Goal: Information Seeking & Learning: Learn about a topic

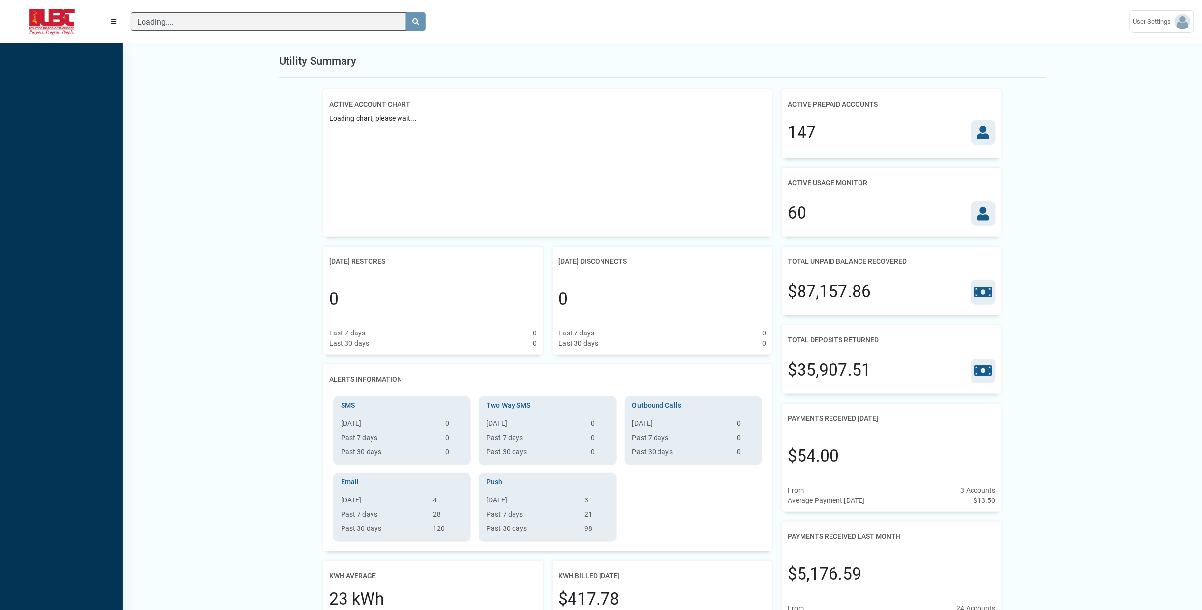
scroll to position [4, 0]
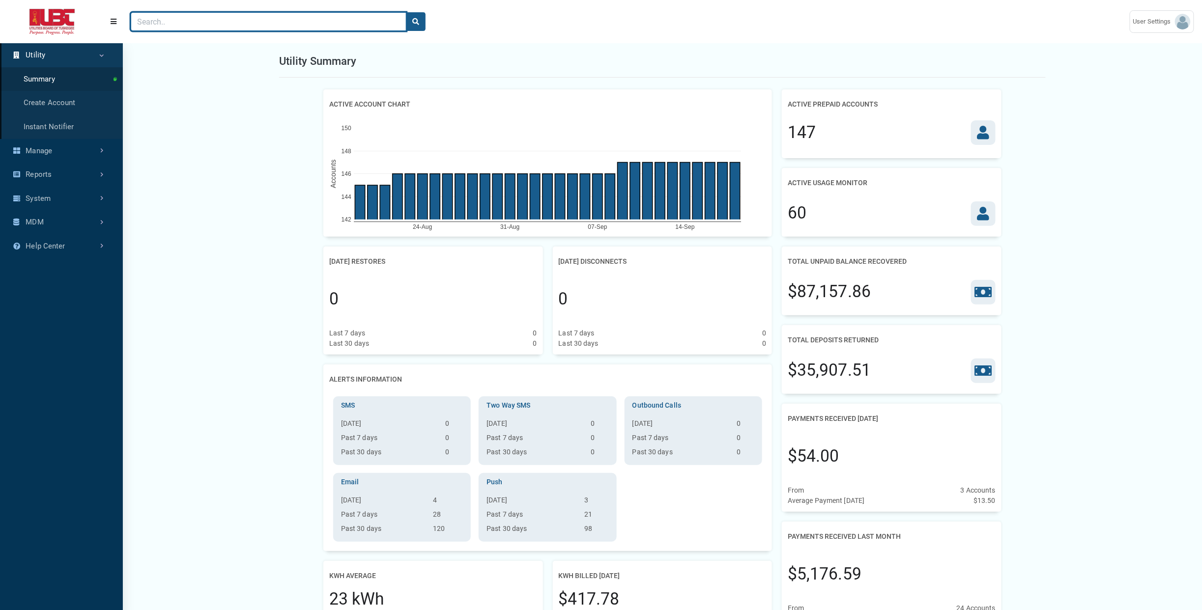
click at [306, 25] on input "Search" at bounding box center [269, 21] width 276 height 19
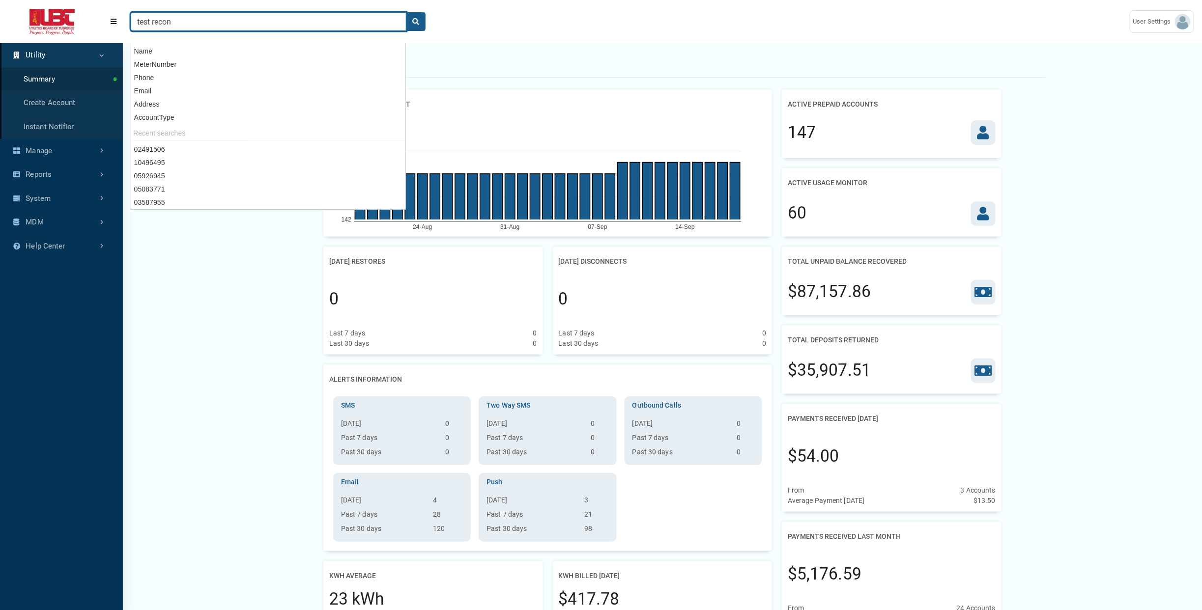
click at [406, 12] on button "search" at bounding box center [416, 21] width 20 height 19
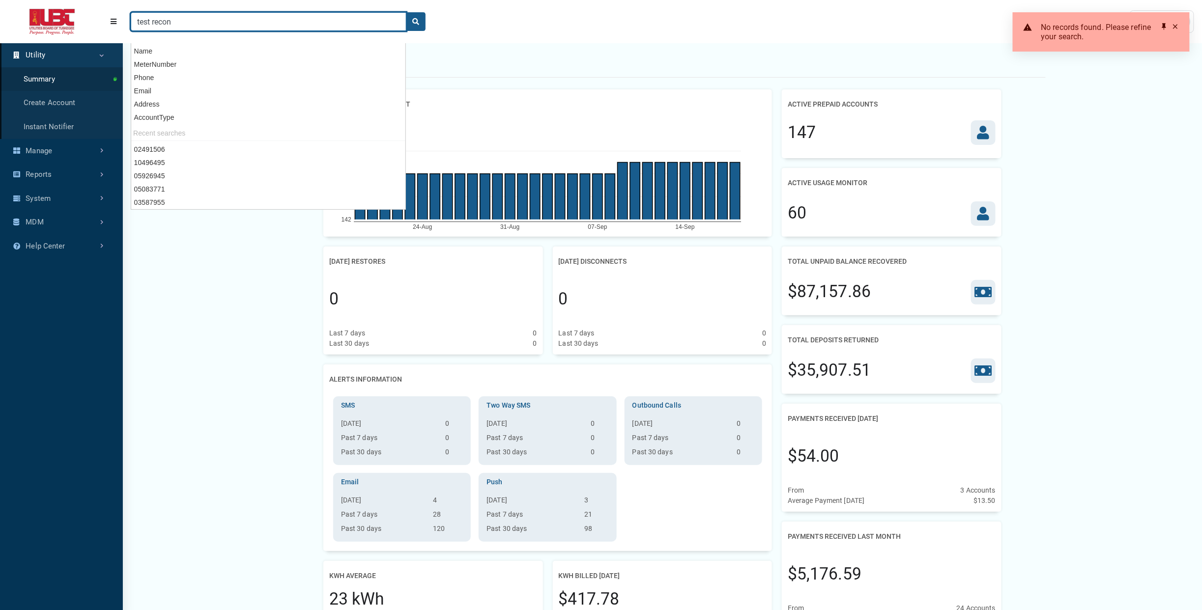
click at [305, 25] on input "test recon" at bounding box center [269, 21] width 276 height 19
type input "recon"
click at [406, 12] on button "search" at bounding box center [416, 21] width 20 height 19
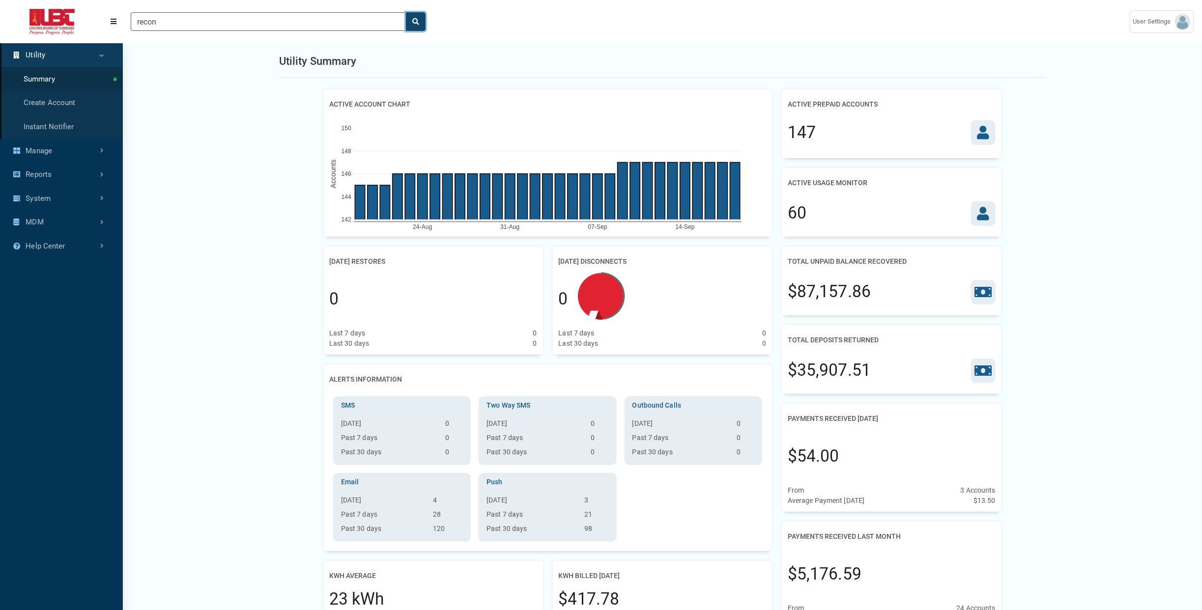
click at [420, 26] on button "search" at bounding box center [416, 21] width 20 height 19
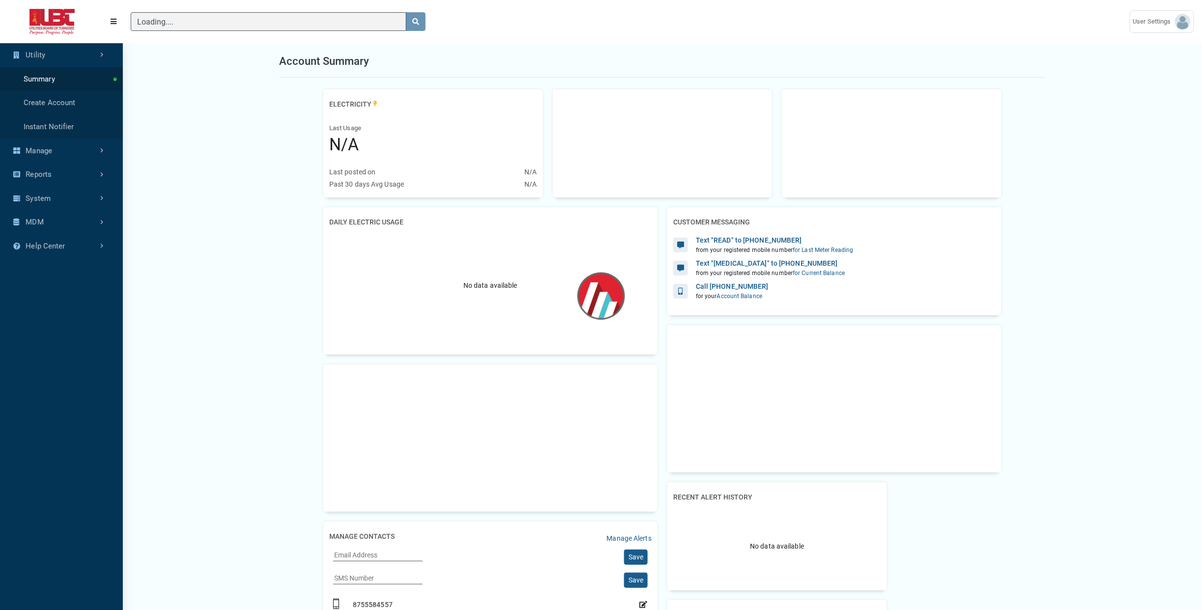
scroll to position [2, 0]
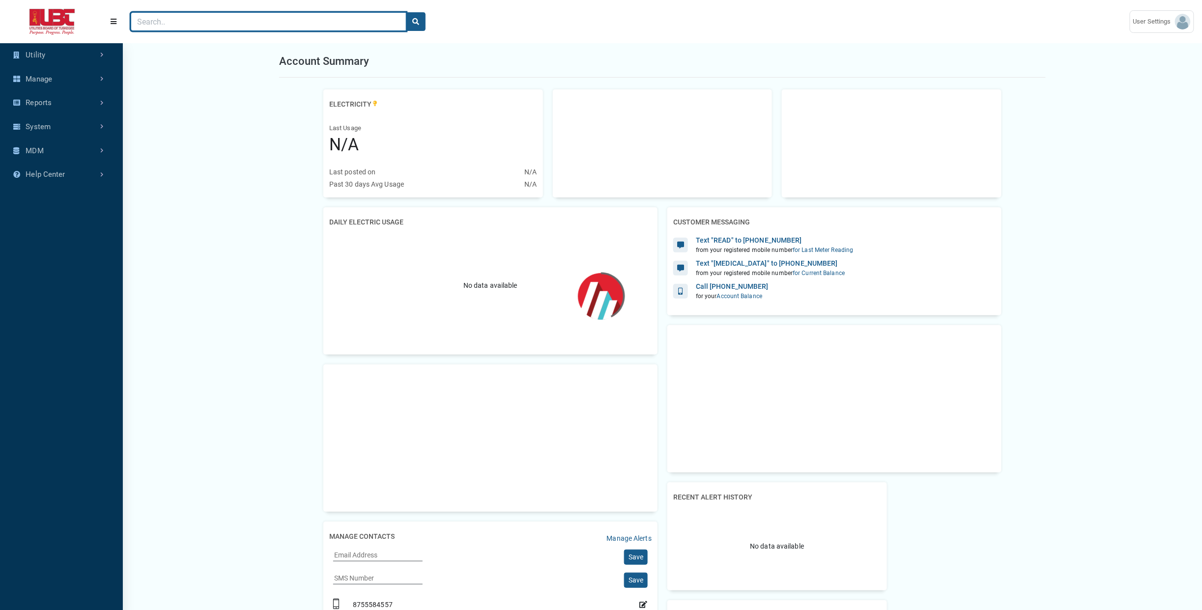
click at [224, 20] on input "Search" at bounding box center [269, 21] width 276 height 19
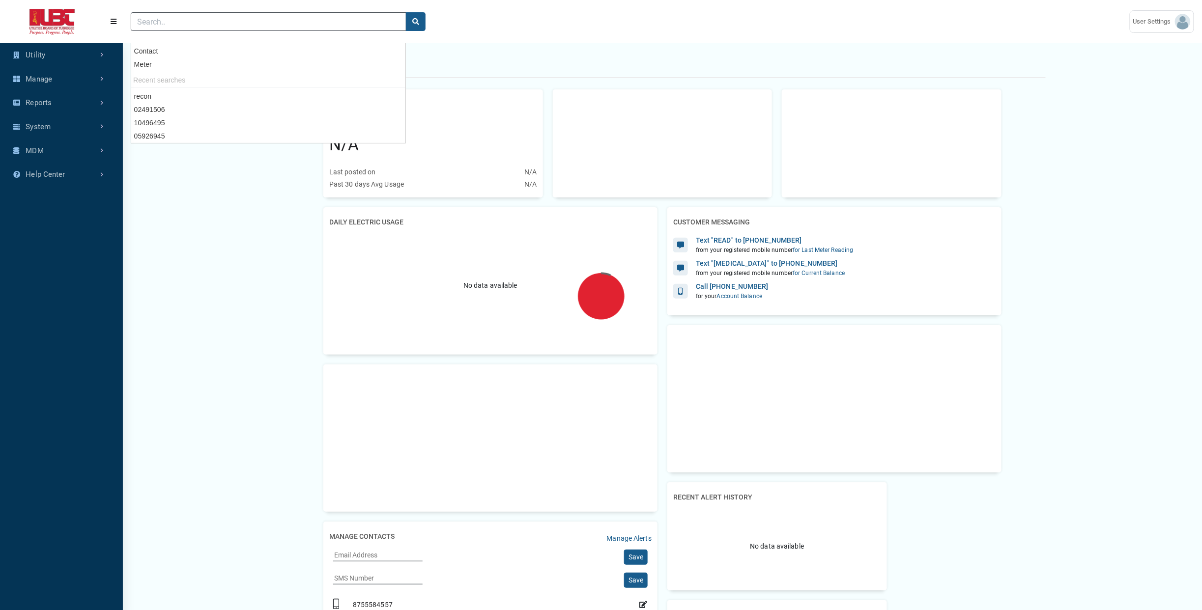
scroll to position [471, 122]
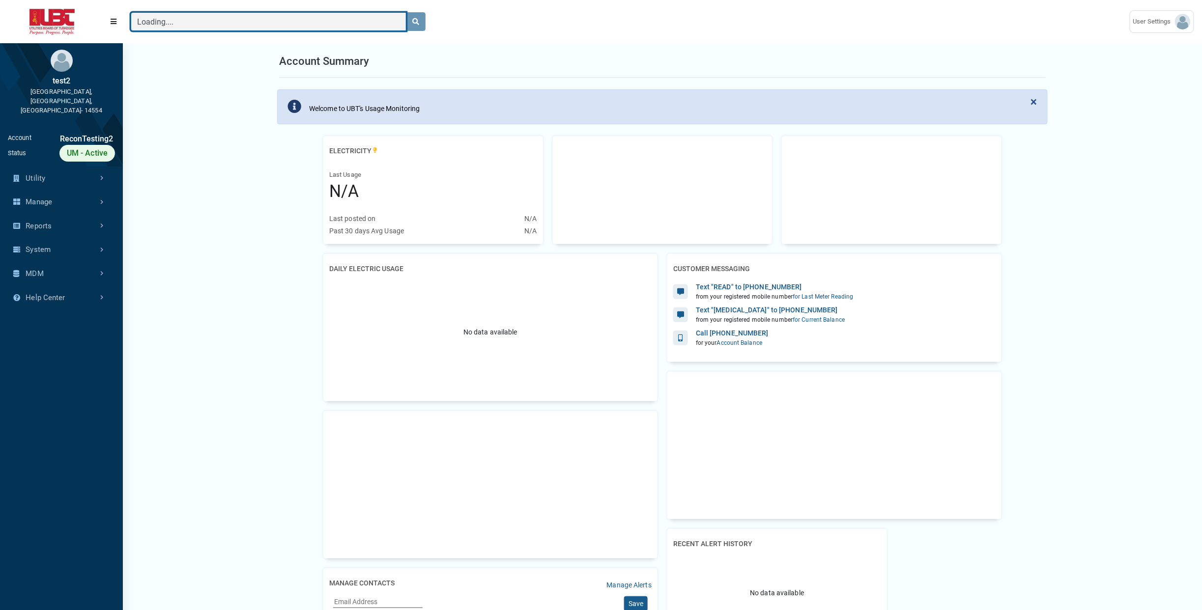
click at [224, 20] on input "Loading...." at bounding box center [269, 21] width 276 height 19
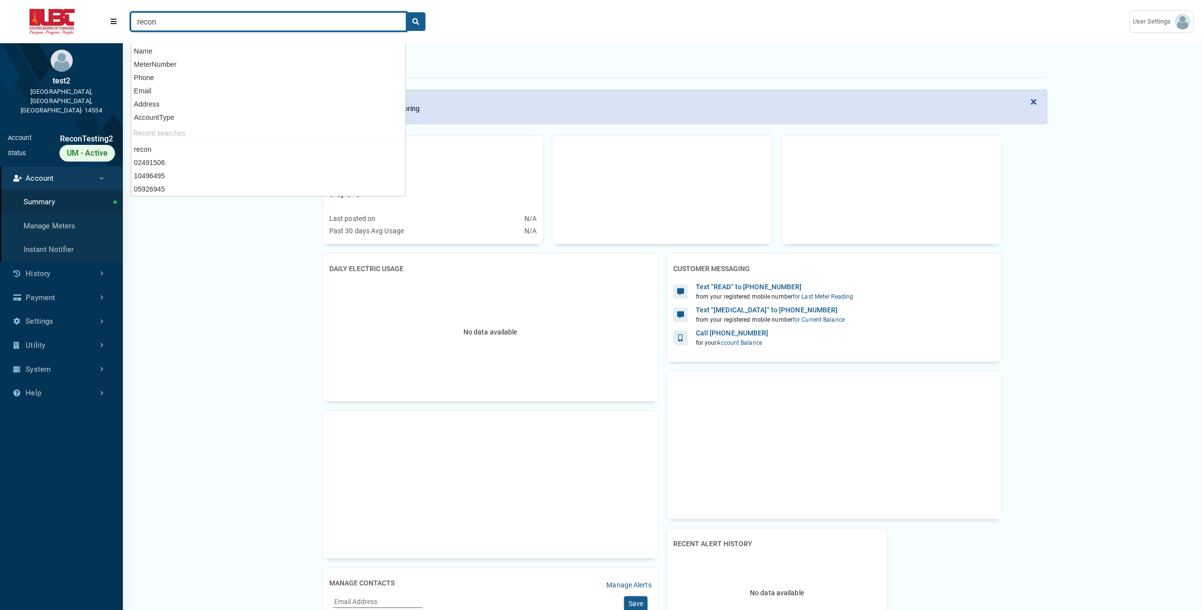
type input "recon"
click at [406, 12] on button "search" at bounding box center [416, 21] width 20 height 19
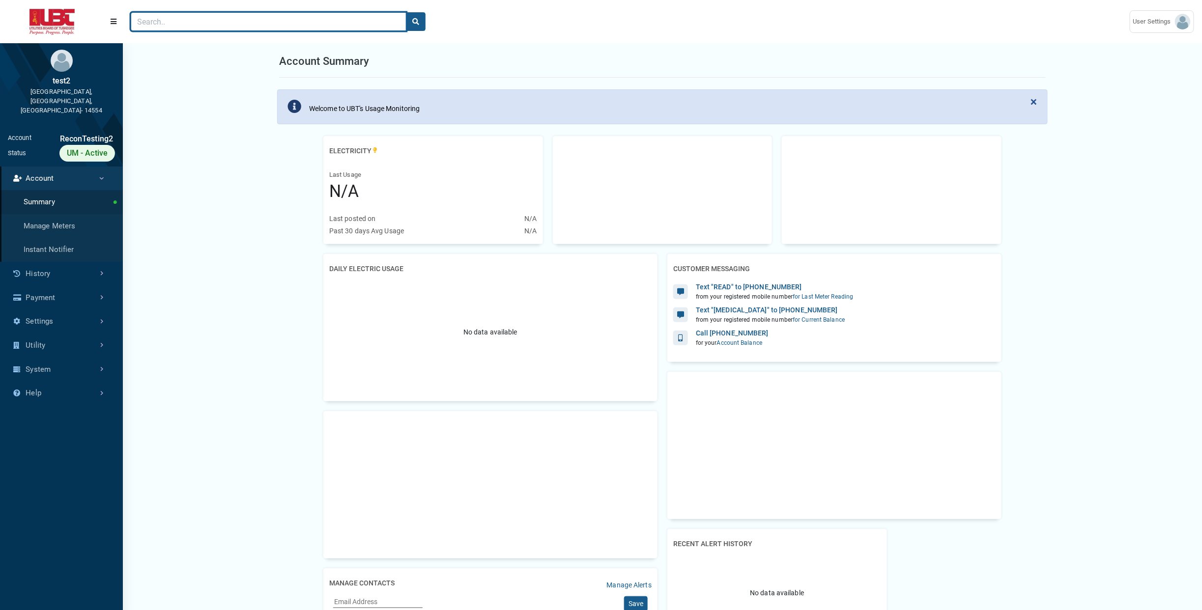
click at [179, 20] on input "Search" at bounding box center [269, 21] width 276 height 19
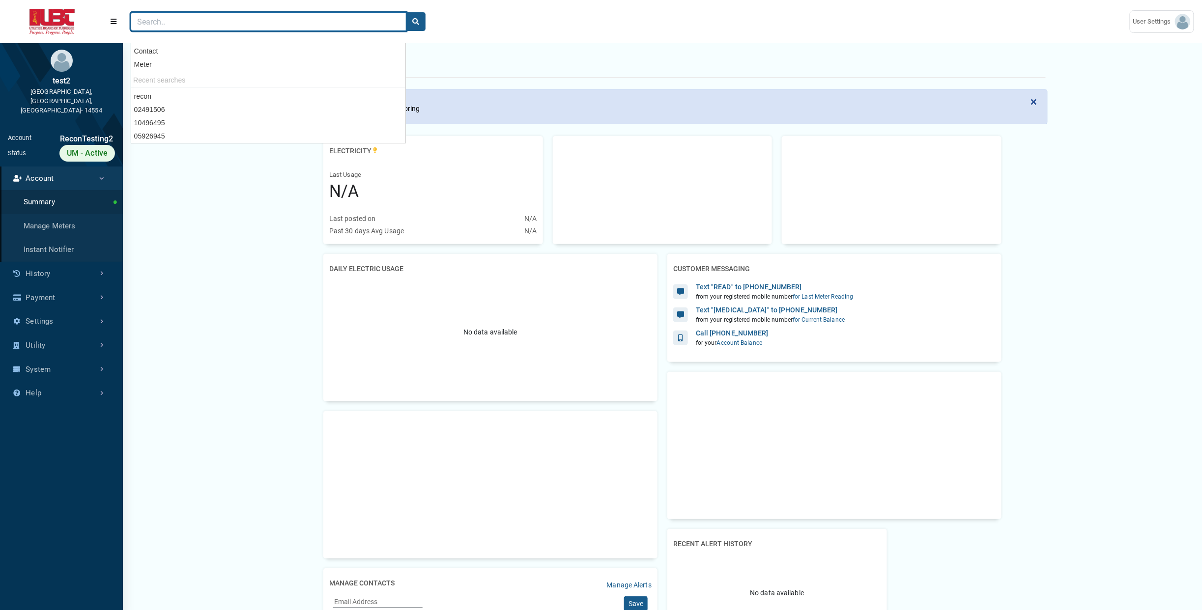
click at [196, 19] on input "Search" at bounding box center [269, 21] width 276 height 19
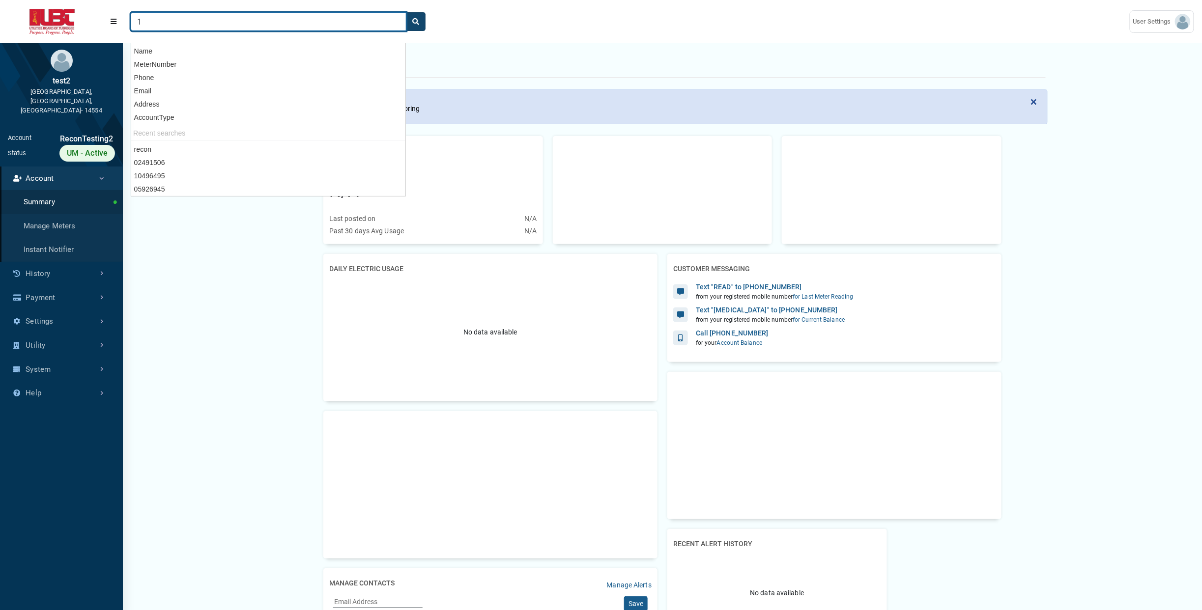
type input "1"
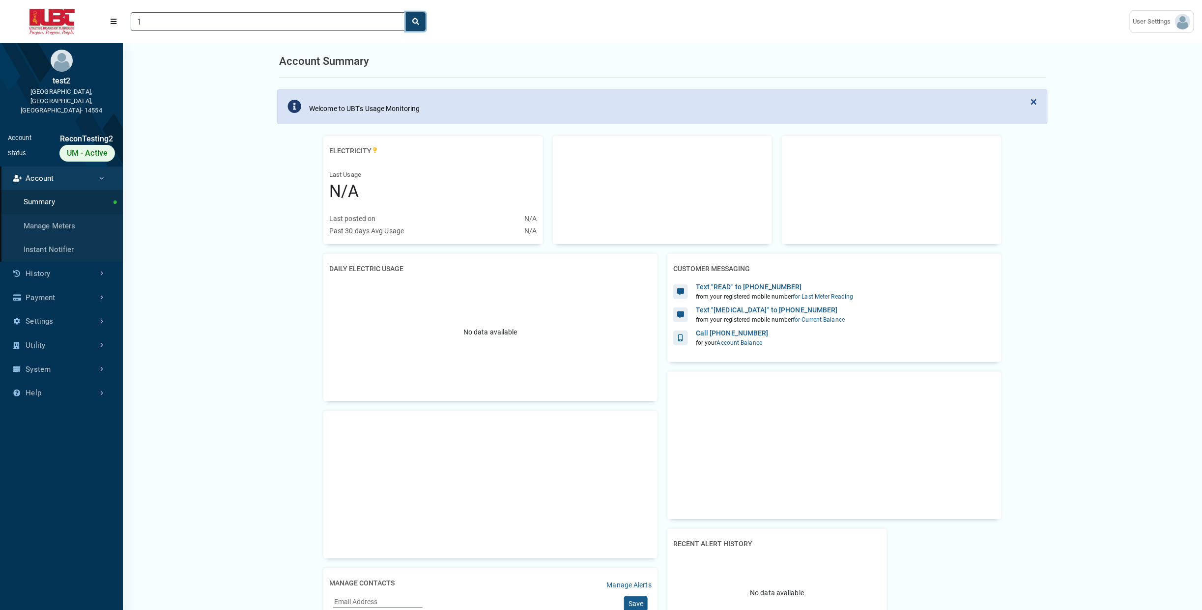
click at [412, 26] on button "search" at bounding box center [416, 21] width 20 height 19
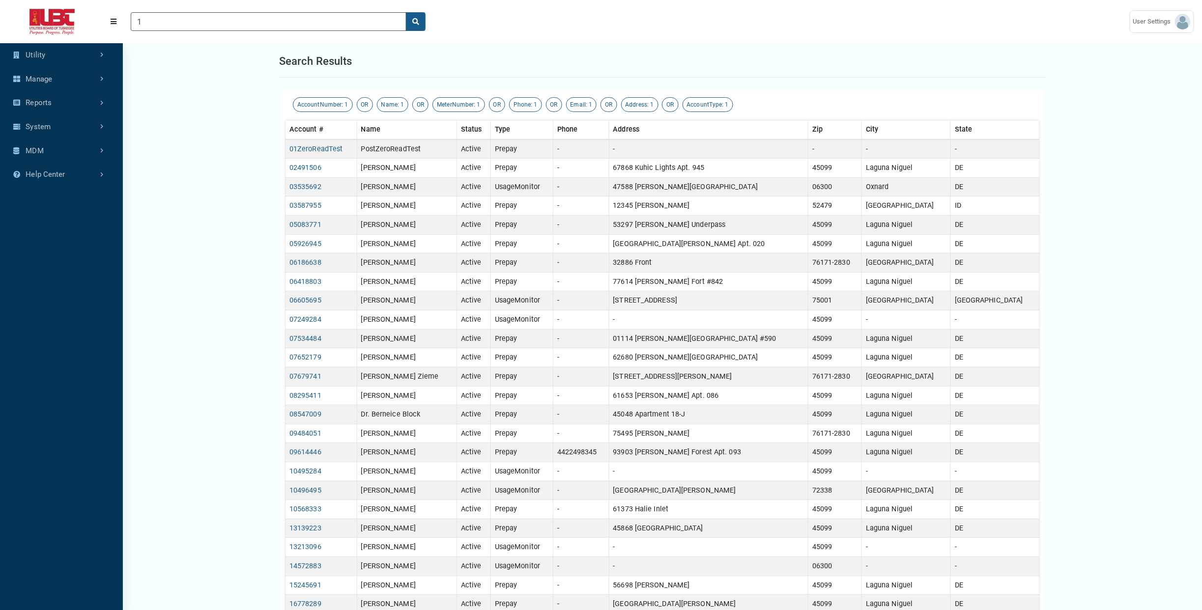
scroll to position [170, 0]
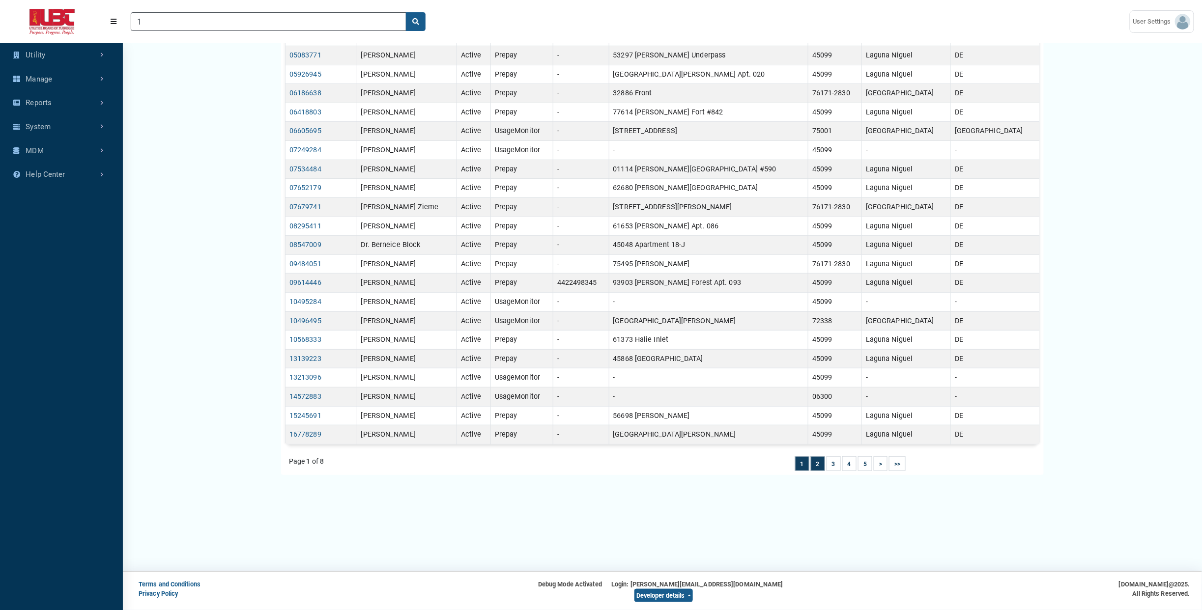
click at [814, 470] on li "2" at bounding box center [818, 464] width 14 height 15
click at [895, 464] on link ">>" at bounding box center [897, 464] width 6 height 7
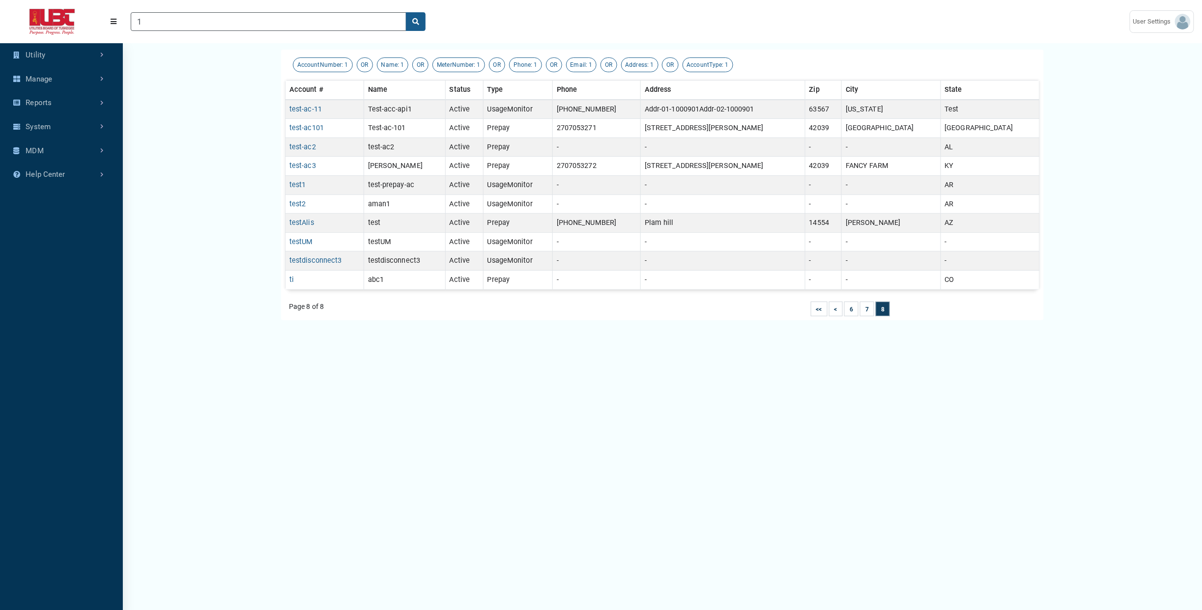
scroll to position [36, 0]
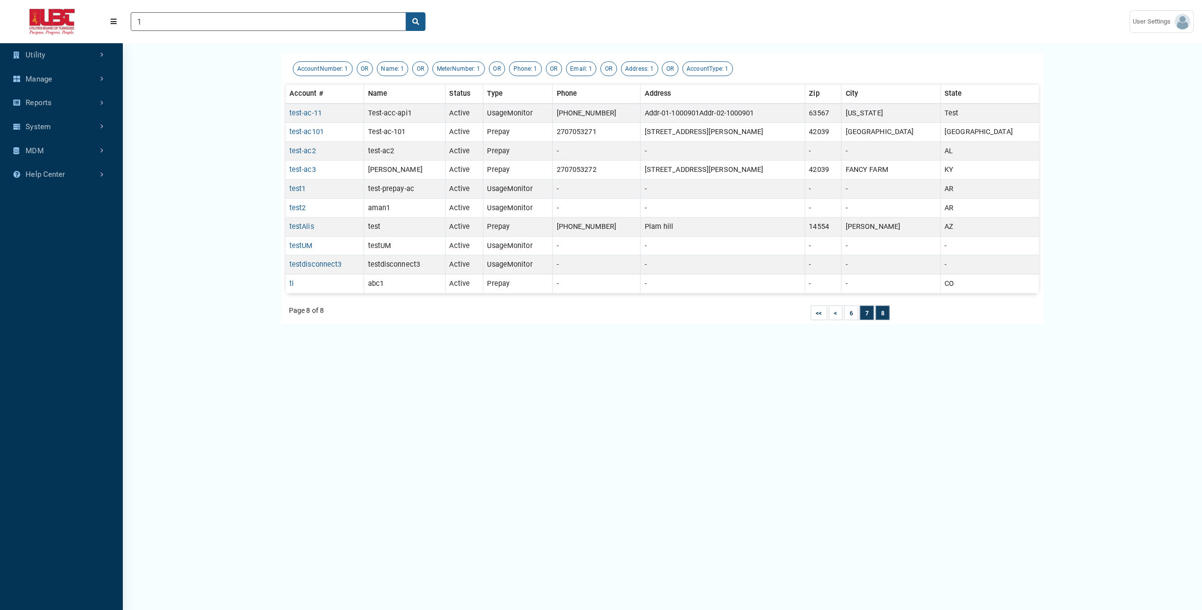
click at [871, 317] on li "7" at bounding box center [867, 313] width 14 height 15
click at [820, 315] on link "<<" at bounding box center [819, 313] width 6 height 7
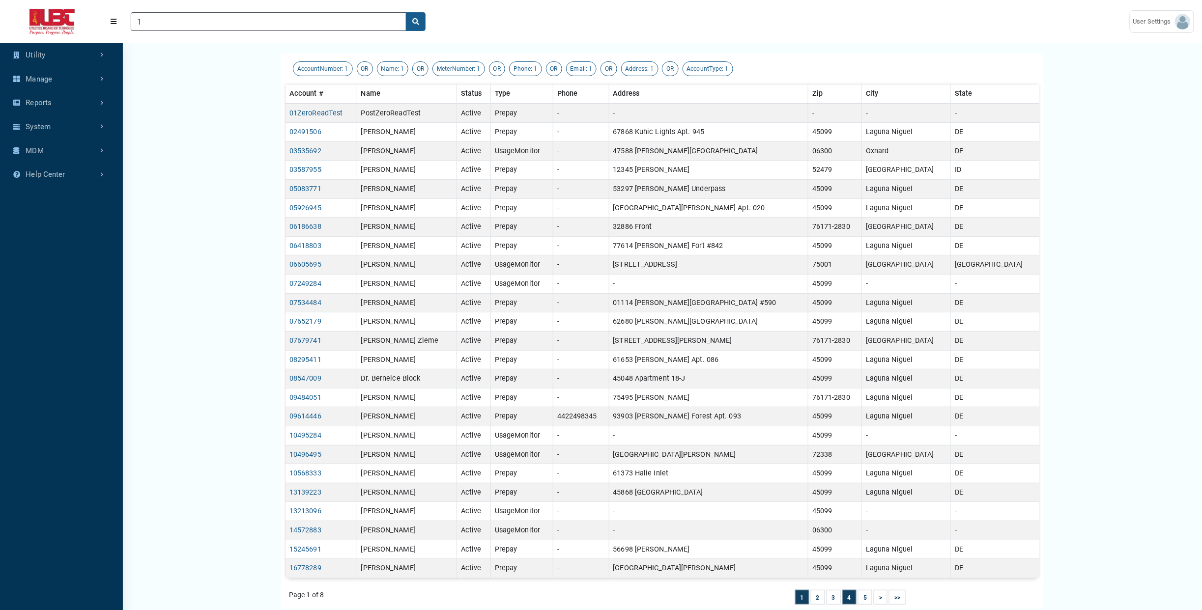
click at [854, 602] on li "4" at bounding box center [849, 597] width 14 height 15
click at [850, 600] on link "4" at bounding box center [849, 598] width 3 height 7
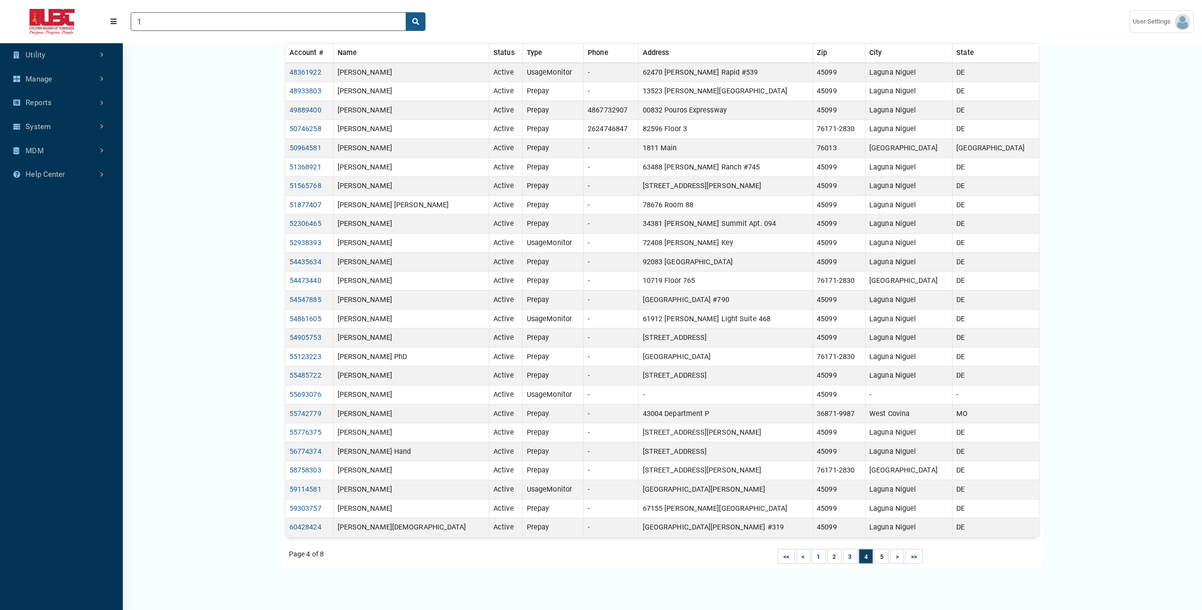
scroll to position [78, 0]
click at [879, 559] on li "5" at bounding box center [882, 555] width 14 height 15
click at [900, 560] on li ">" at bounding box center [897, 555] width 14 height 15
click at [913, 559] on link ">>" at bounding box center [914, 556] width 6 height 7
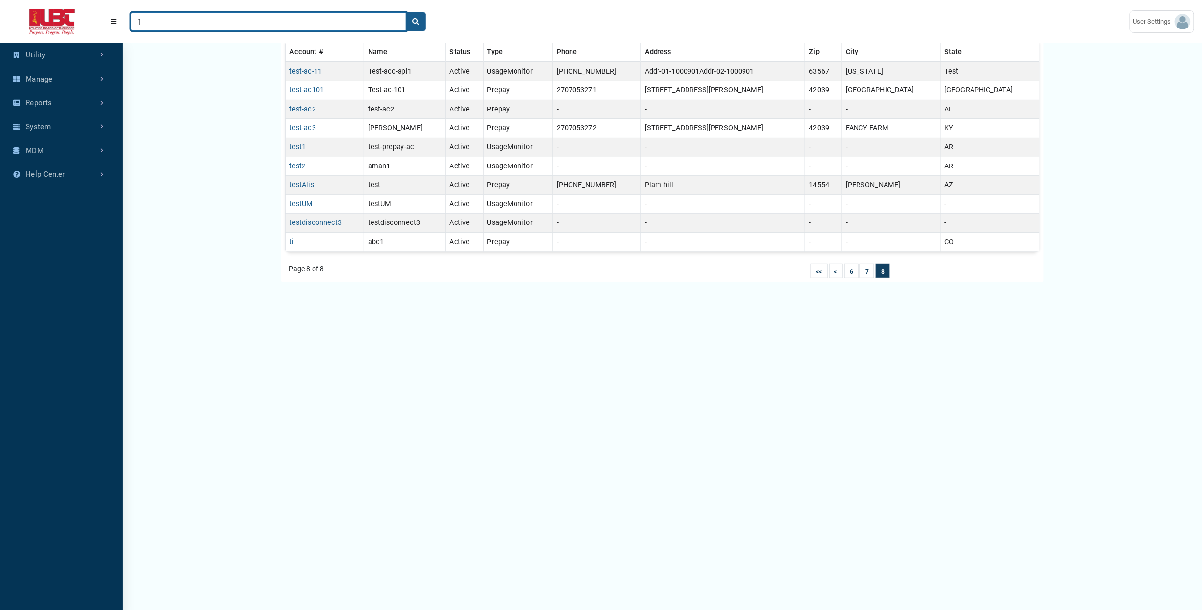
click at [153, 19] on input "1" at bounding box center [269, 21] width 276 height 19
paste input "02491506"
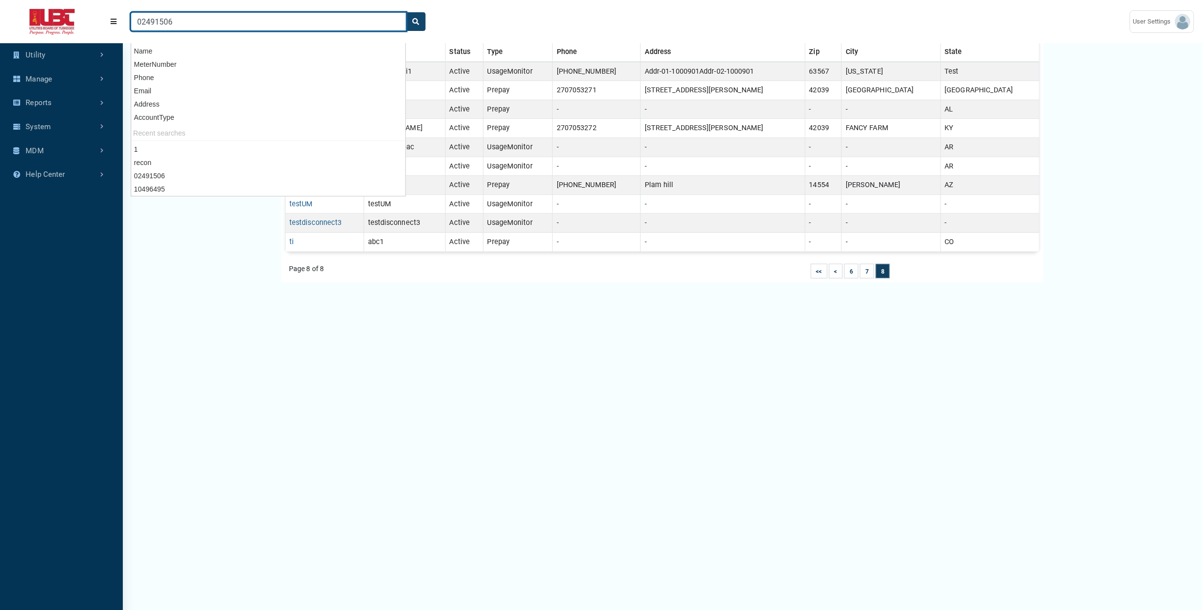
type input "02491506"
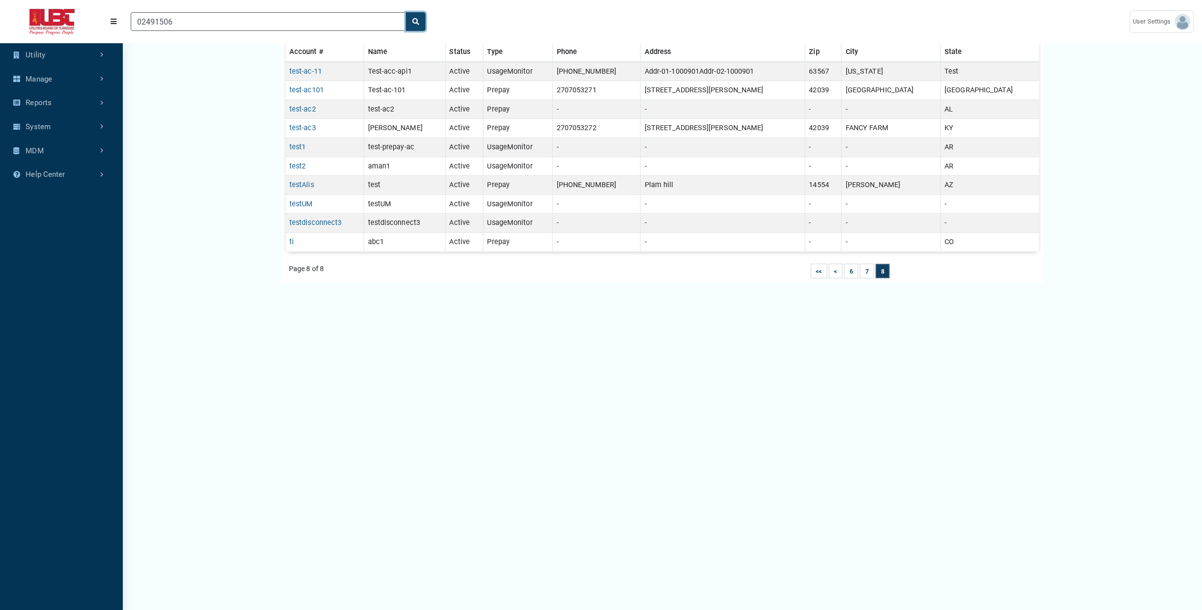
click at [412, 24] on icon "search" at bounding box center [415, 21] width 7 height 7
type input "1"
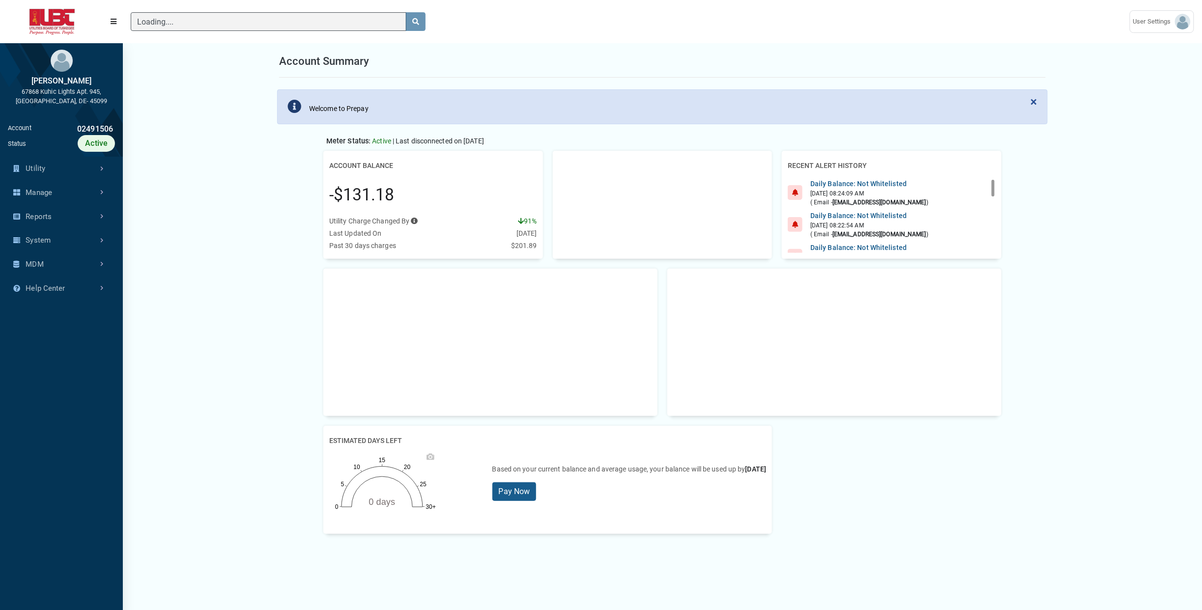
scroll to position [4, 0]
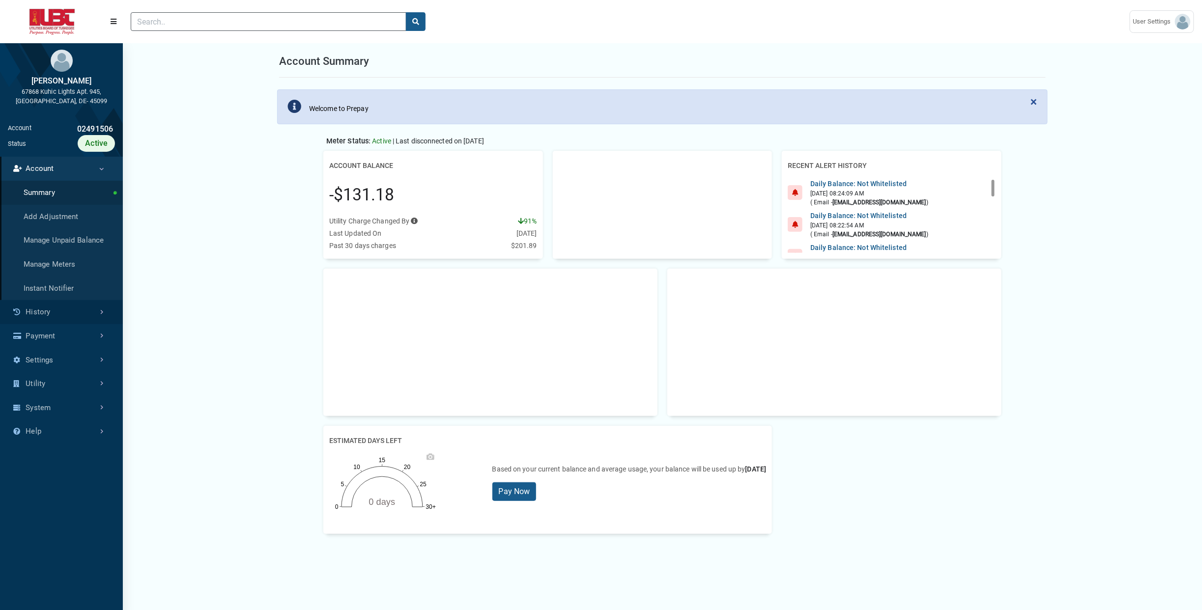
click at [65, 313] on link "History" at bounding box center [61, 312] width 123 height 24
click at [78, 219] on link "Transaction History" at bounding box center [61, 217] width 123 height 24
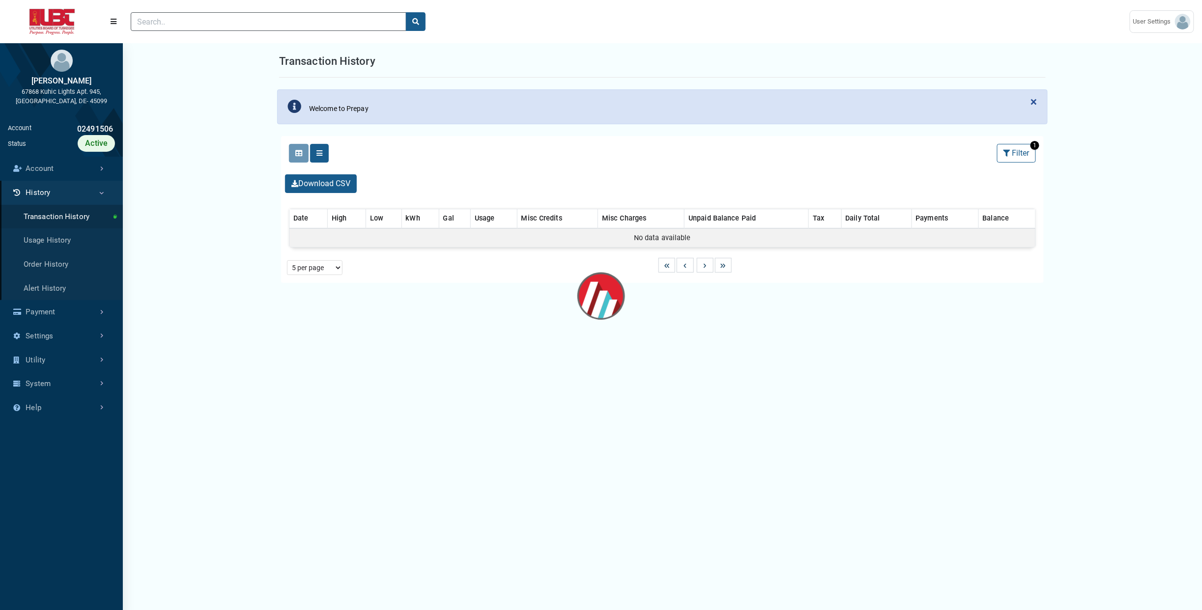
select select "25 per page"
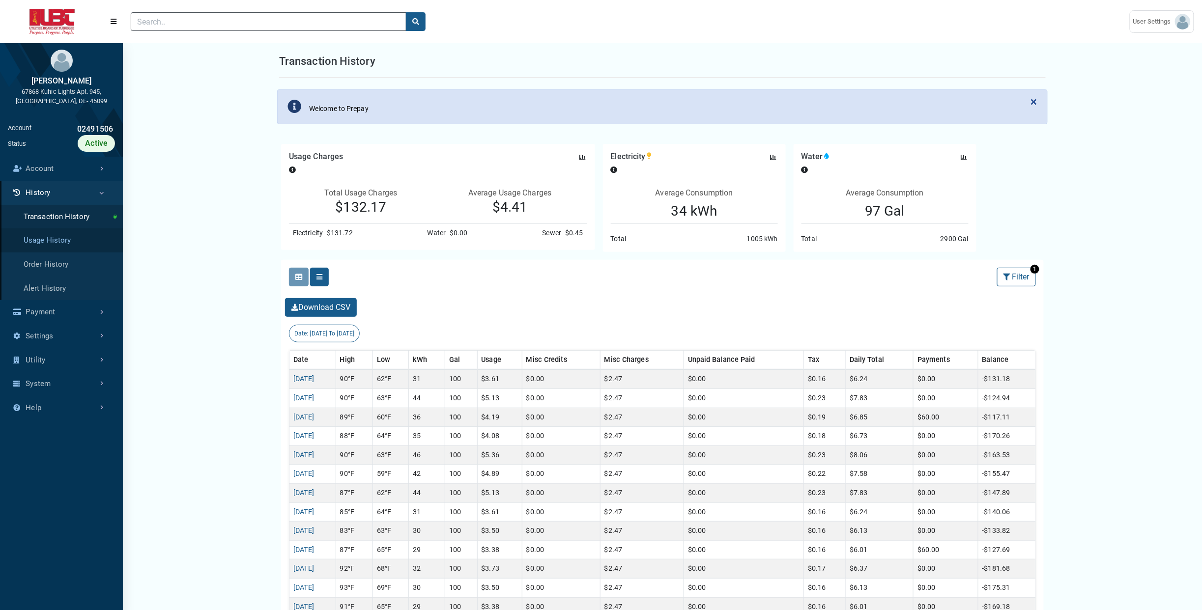
click at [53, 247] on link "Usage History" at bounding box center [61, 241] width 123 height 24
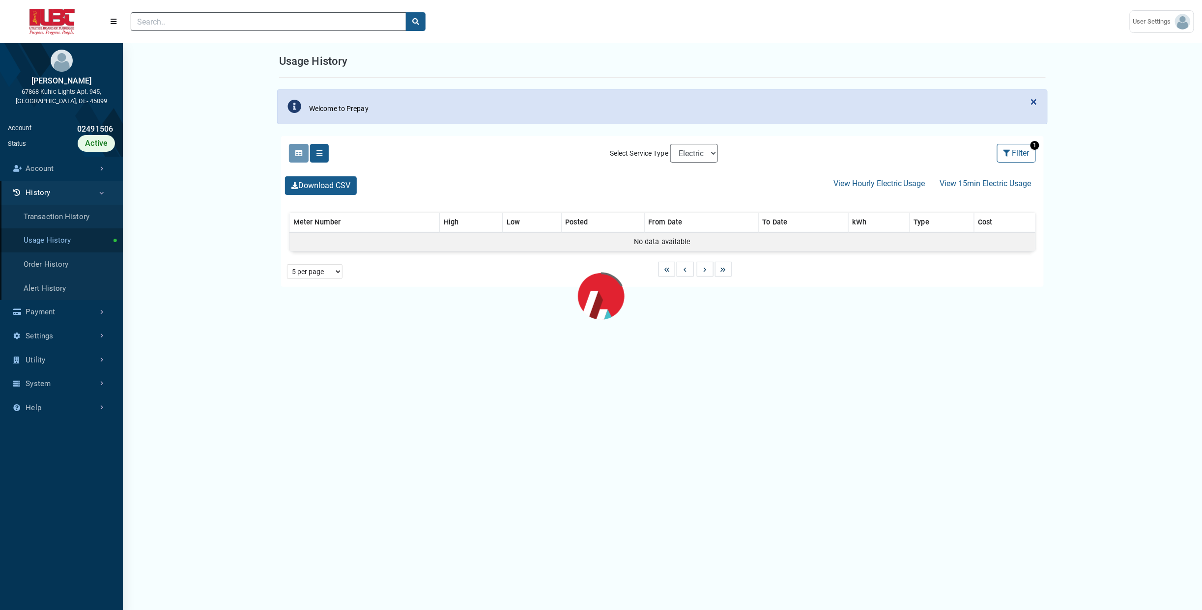
select select "25 per page"
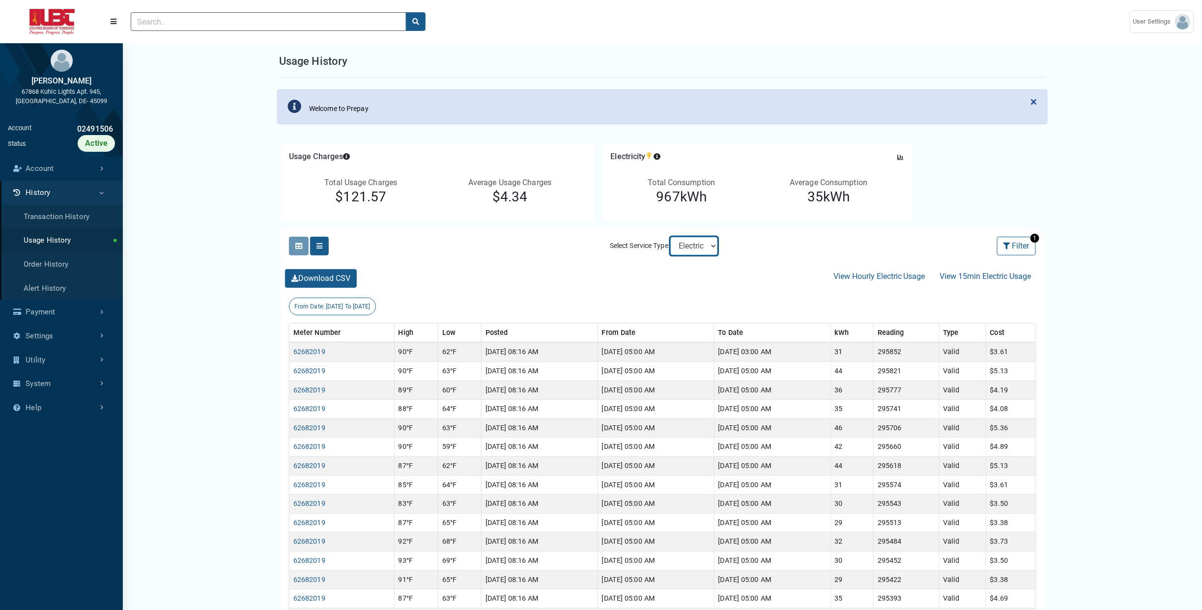
drag, startPoint x: 708, startPoint y: 244, endPoint x: 582, endPoint y: 268, distance: 128.6
click at [582, 268] on div "Clicking on the following buttons will update the content below Selected Select…" at bounding box center [662, 543] width 763 height 629
select select "Sewer"
click at [670, 237] on select "Electric Sewer" at bounding box center [694, 246] width 48 height 19
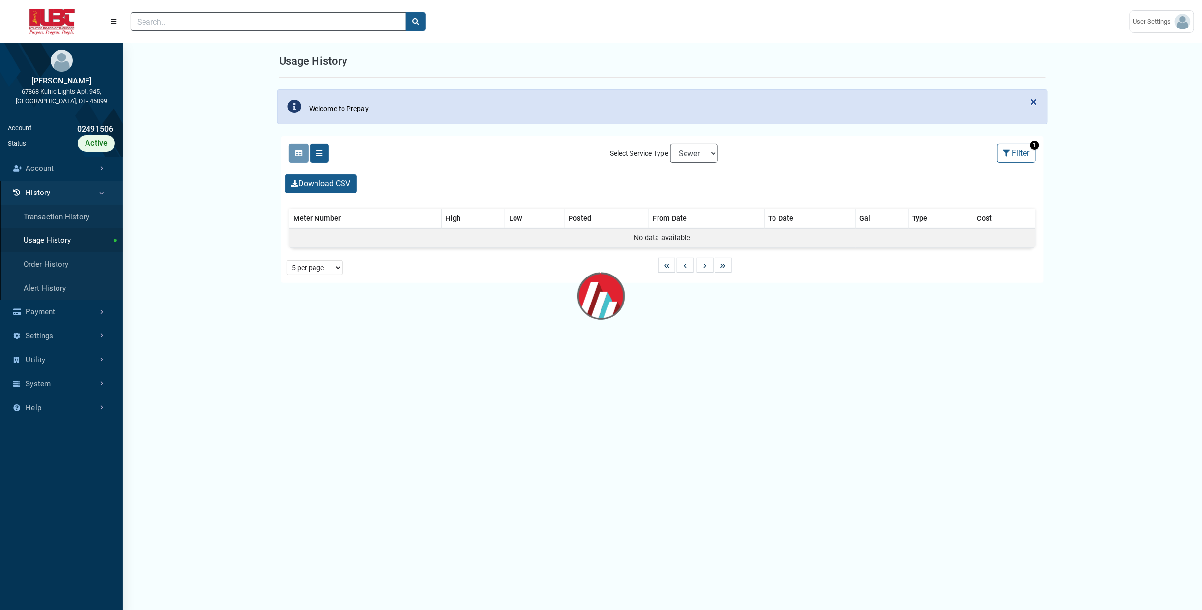
select select "25 per page"
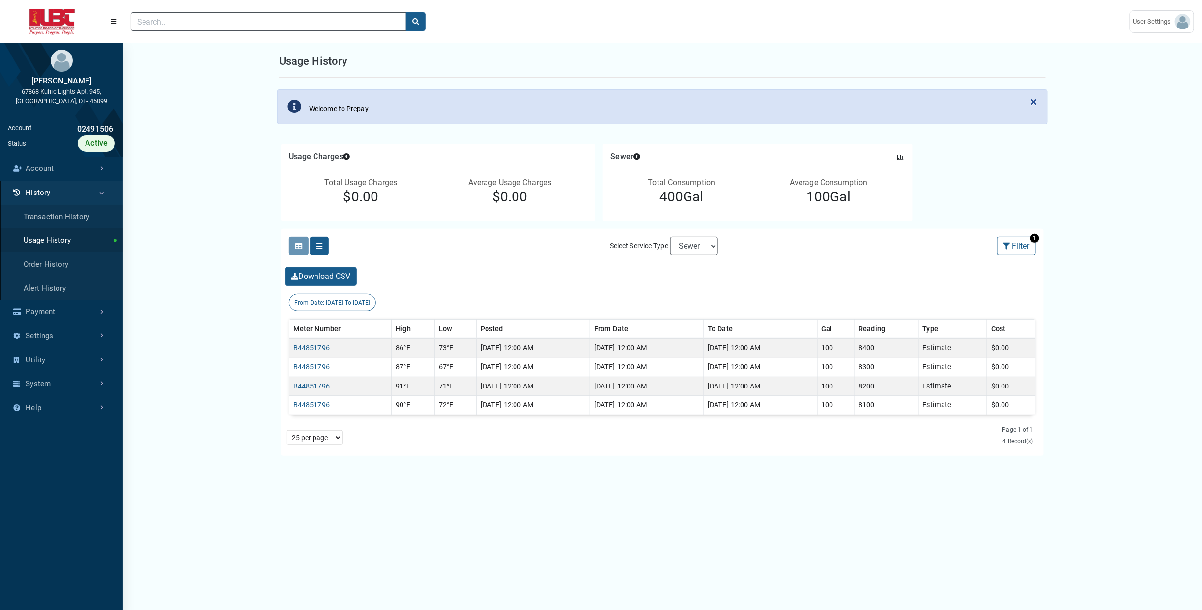
click at [1030, 239] on span "1" at bounding box center [1034, 238] width 9 height 9
click at [1024, 245] on button "Filter" at bounding box center [1016, 246] width 39 height 19
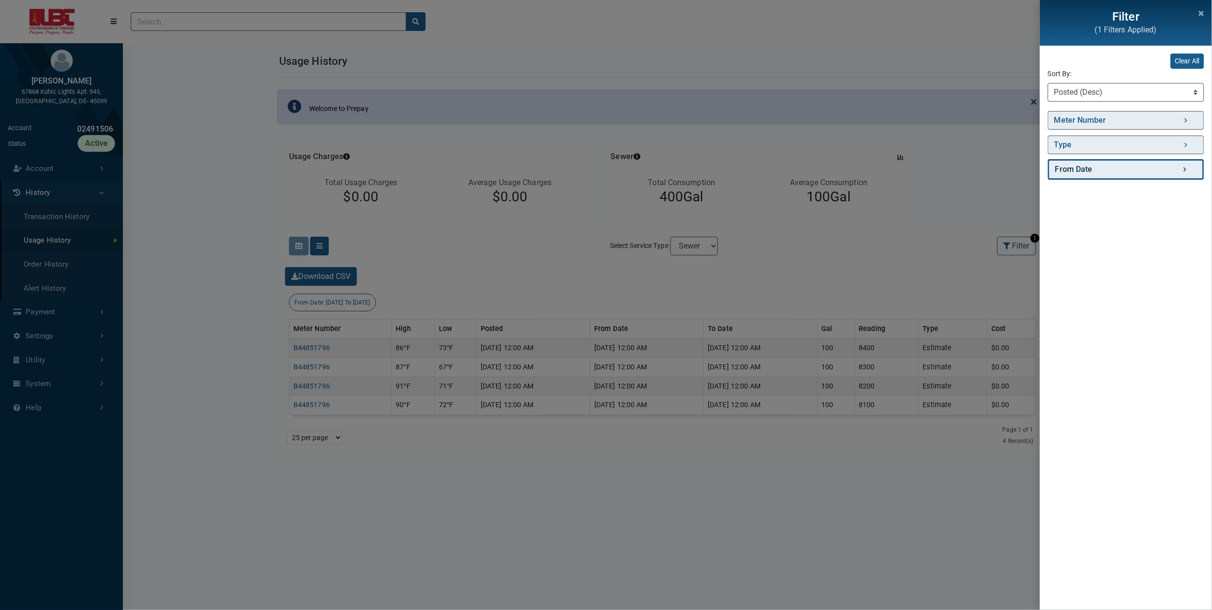
click at [1092, 161] on link "From Date" at bounding box center [1126, 169] width 156 height 21
click at [1170, 214] on icon "button" at bounding box center [1169, 216] width 6 height 7
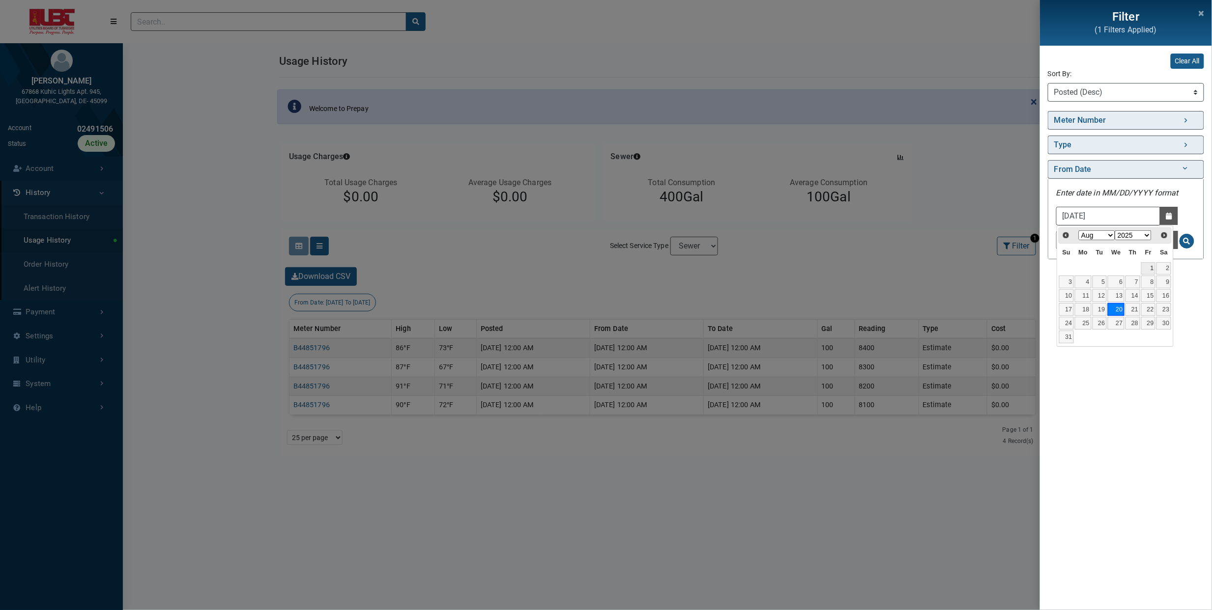
click at [1150, 266] on link "1" at bounding box center [1148, 268] width 15 height 13
type input "[DATE]"
click at [1188, 238] on span "Search for From Date - Clicking on this button will update the content on the p…" at bounding box center [1186, 241] width 7 height 7
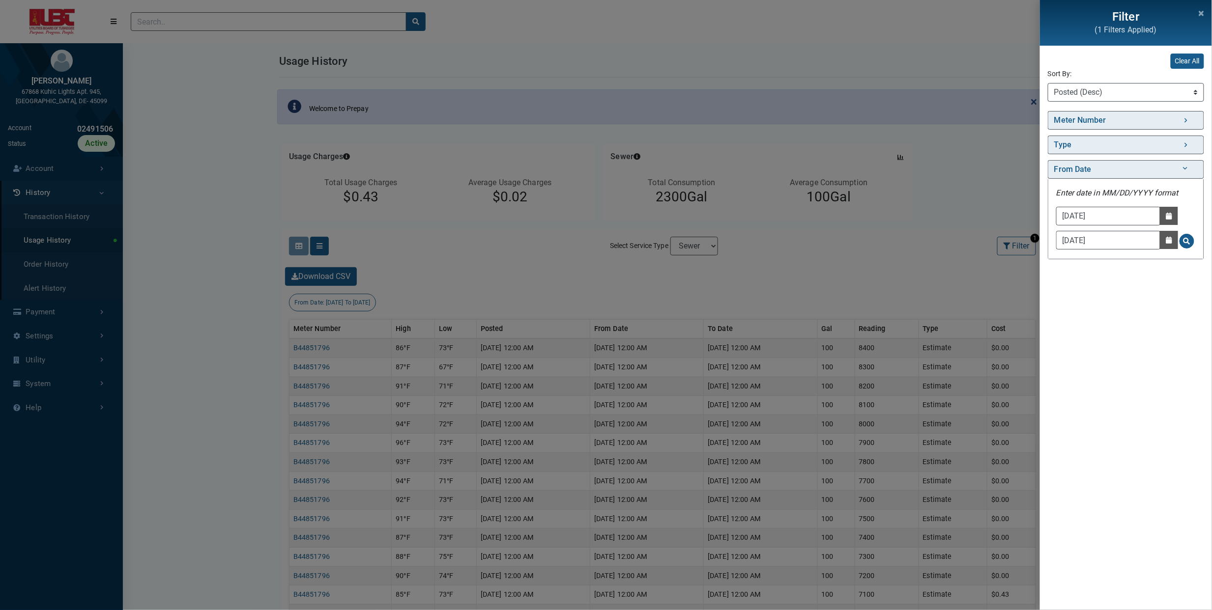
click at [917, 282] on div "Filter (1 Filters Applied) Clear All Sort By: Sort By Meter Number (Asc) Meter …" at bounding box center [606, 305] width 1212 height 610
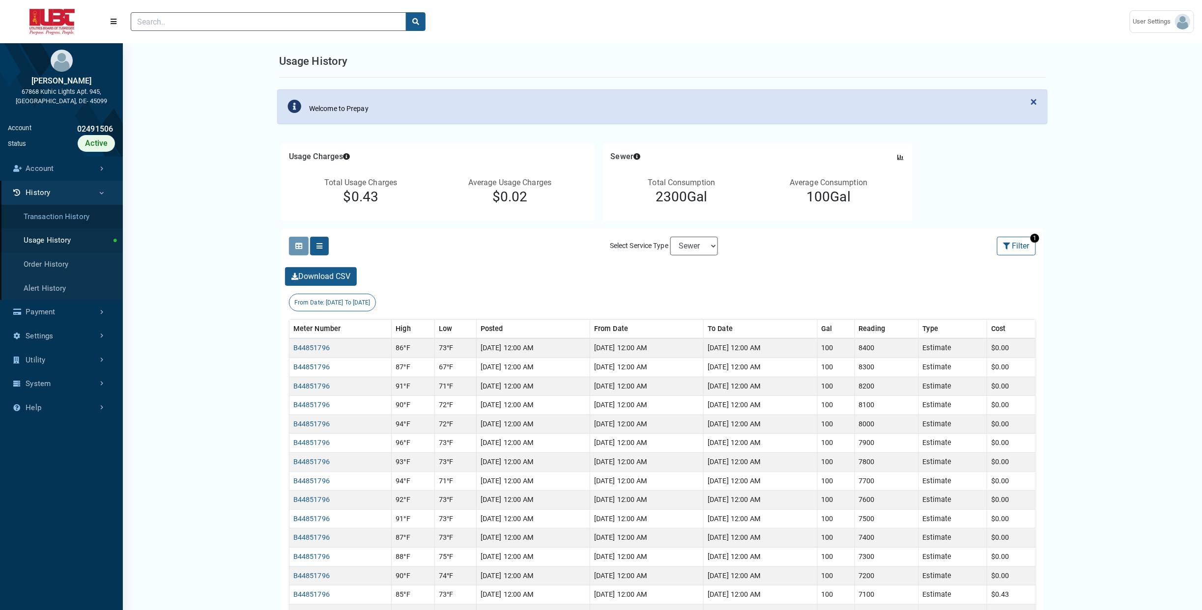
click at [56, 217] on link "Transaction History" at bounding box center [61, 217] width 123 height 24
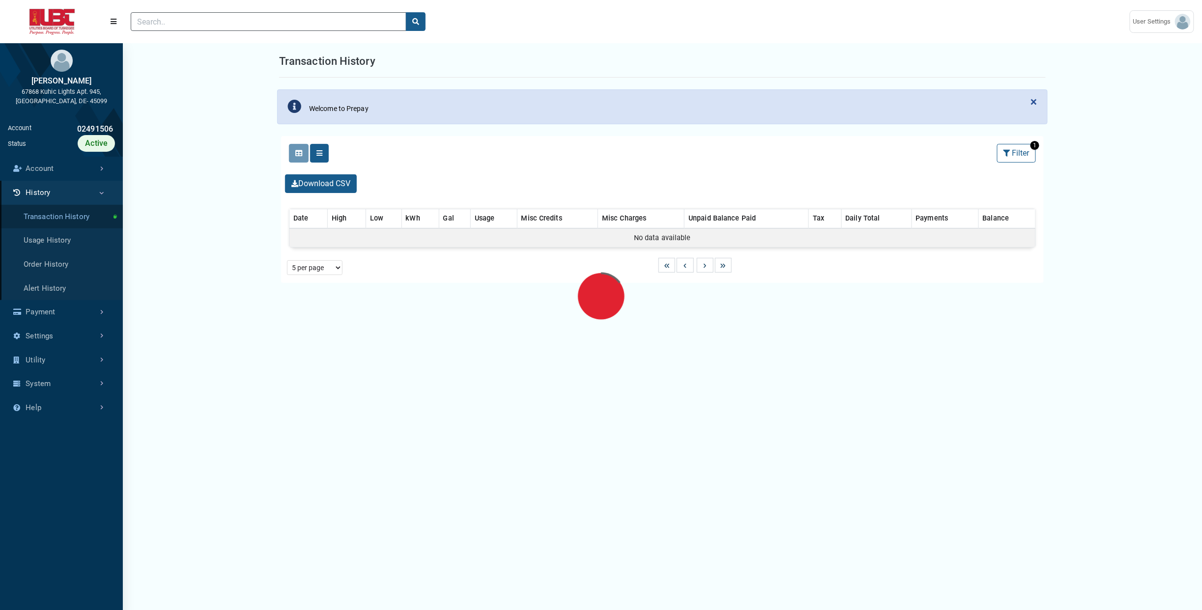
select select "25 per page"
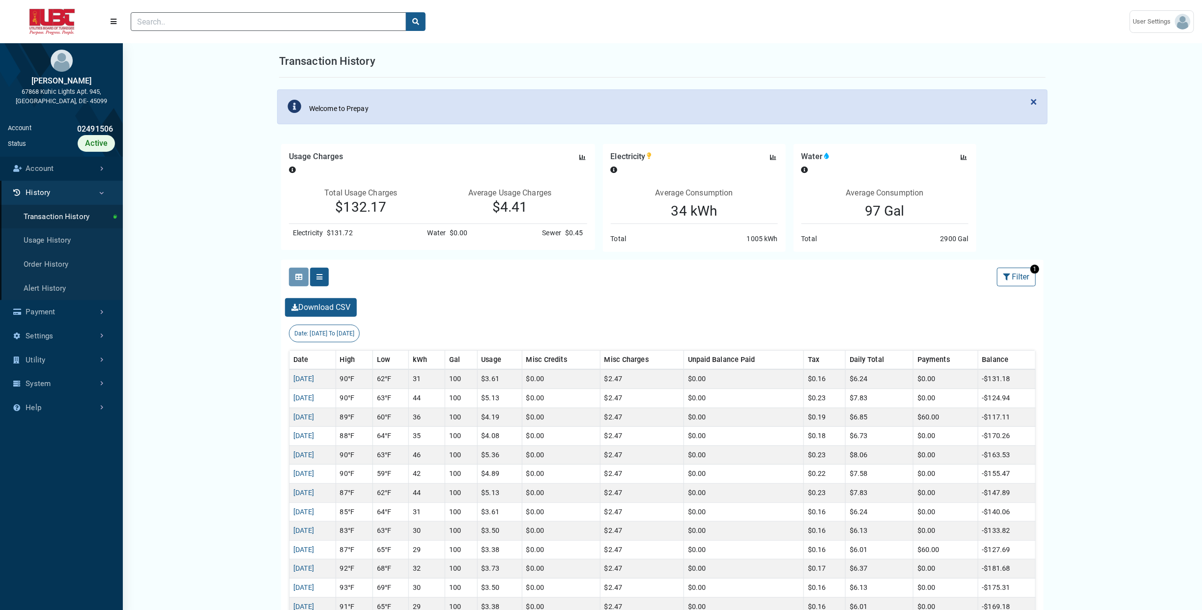
click at [62, 172] on link "Account" at bounding box center [61, 169] width 123 height 24
click at [57, 191] on link "Summary" at bounding box center [61, 193] width 123 height 24
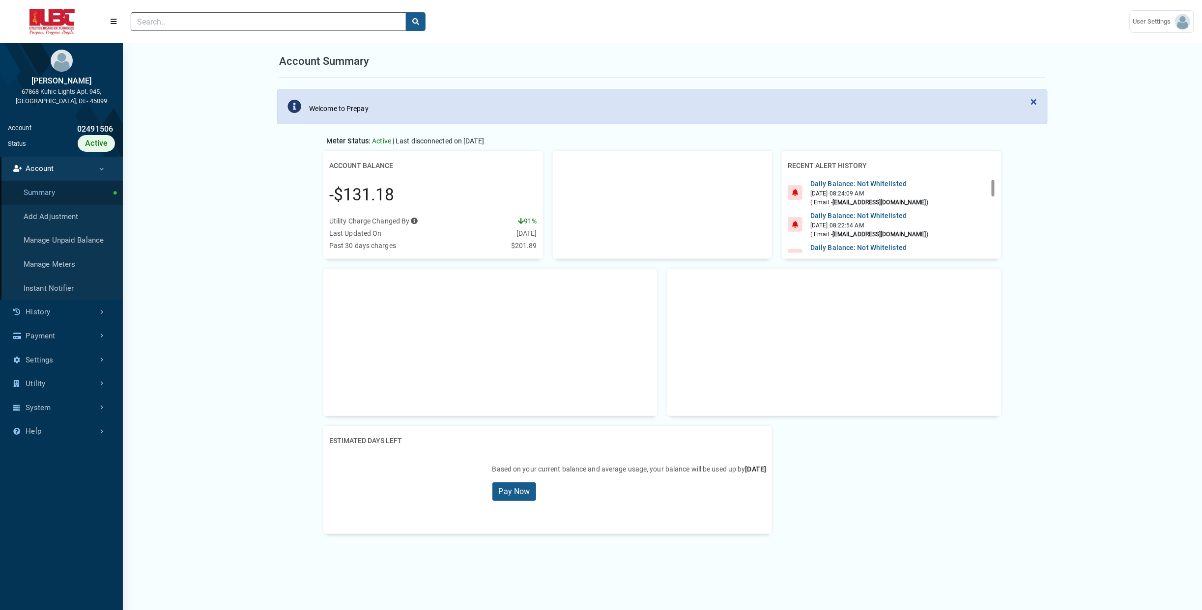
scroll to position [4, 0]
click at [42, 317] on link "History" at bounding box center [61, 312] width 123 height 24
click at [57, 222] on link "Transaction History" at bounding box center [61, 217] width 123 height 24
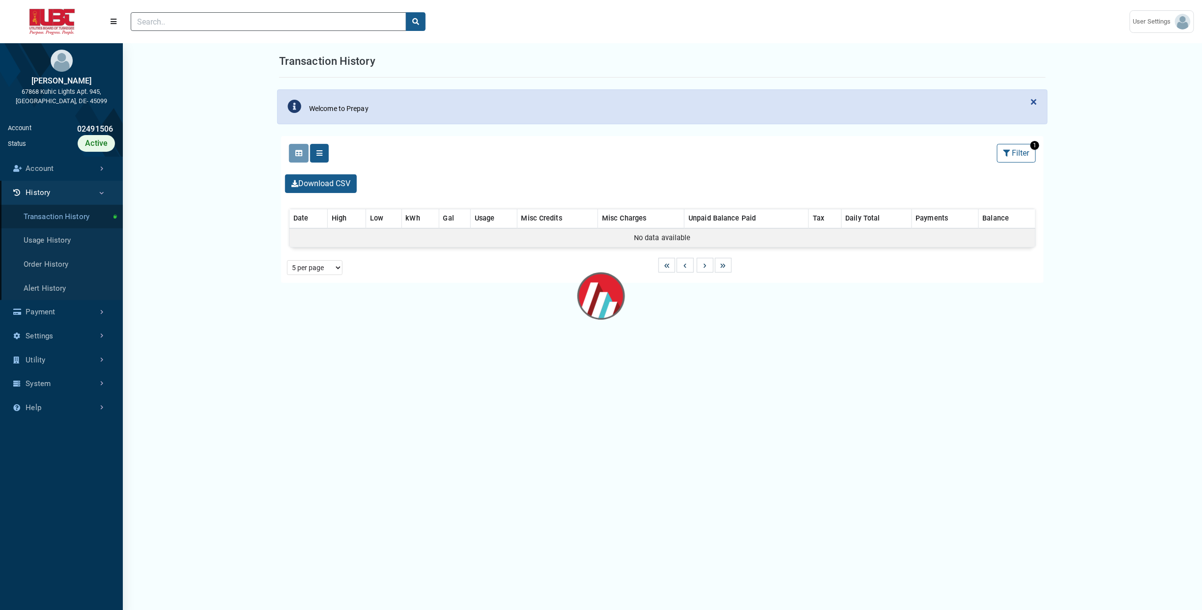
select select "25 per page"
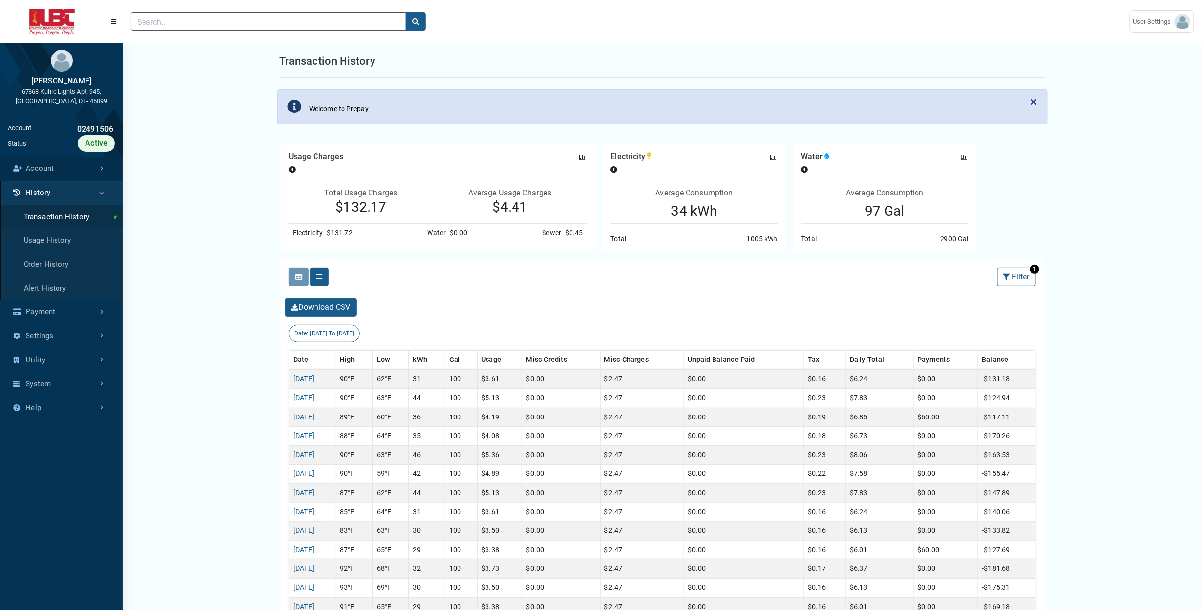
click at [52, 168] on link "Account" at bounding box center [61, 169] width 123 height 24
click at [49, 196] on link "Summary" at bounding box center [61, 193] width 123 height 24
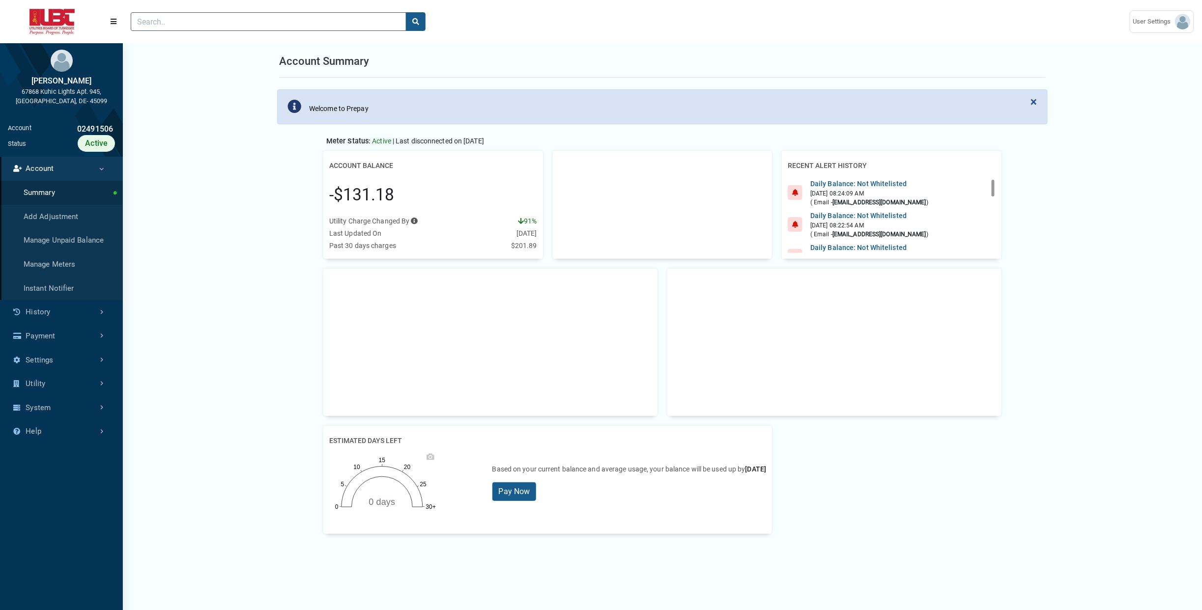
click at [752, 473] on span "[DATE]" at bounding box center [755, 469] width 21 height 8
click at [494, 234] on div "Last Updated On [DATE]" at bounding box center [433, 234] width 208 height 10
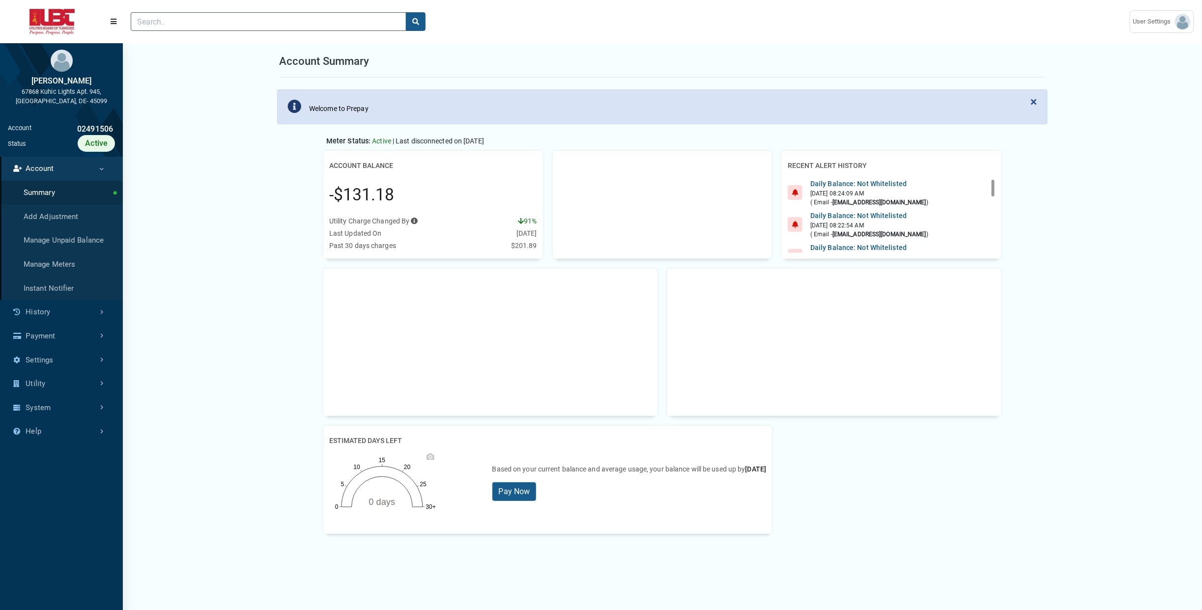
click at [494, 234] on div "Last Updated On [DATE]" at bounding box center [433, 234] width 208 height 10
click at [76, 237] on link "Manage Unpaid Balance" at bounding box center [61, 241] width 123 height 24
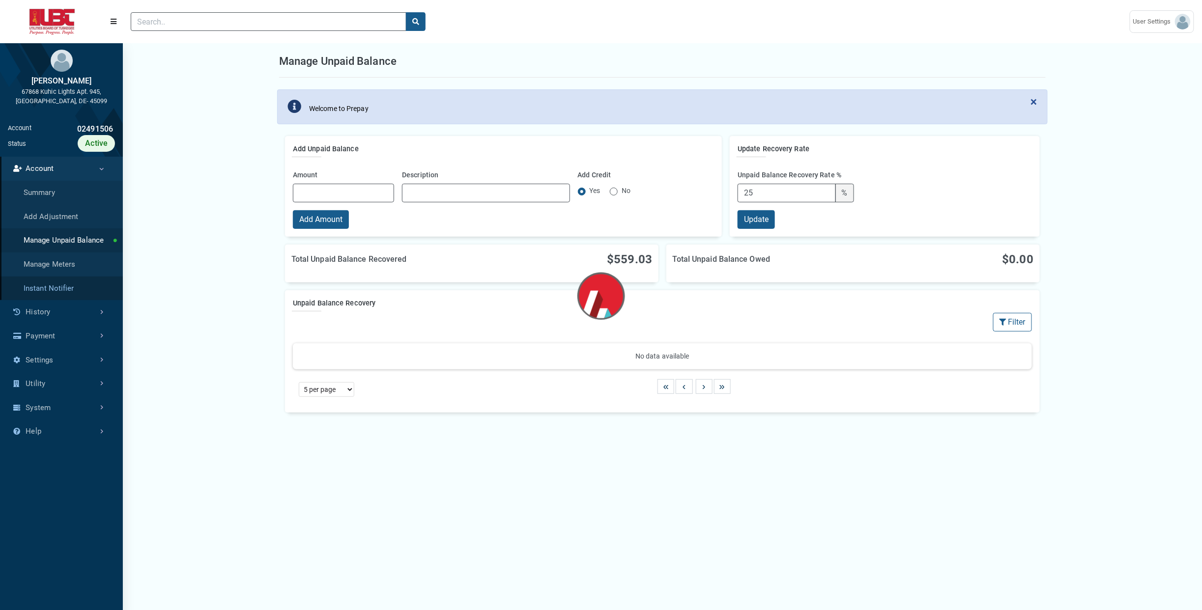
select select "25 per page"
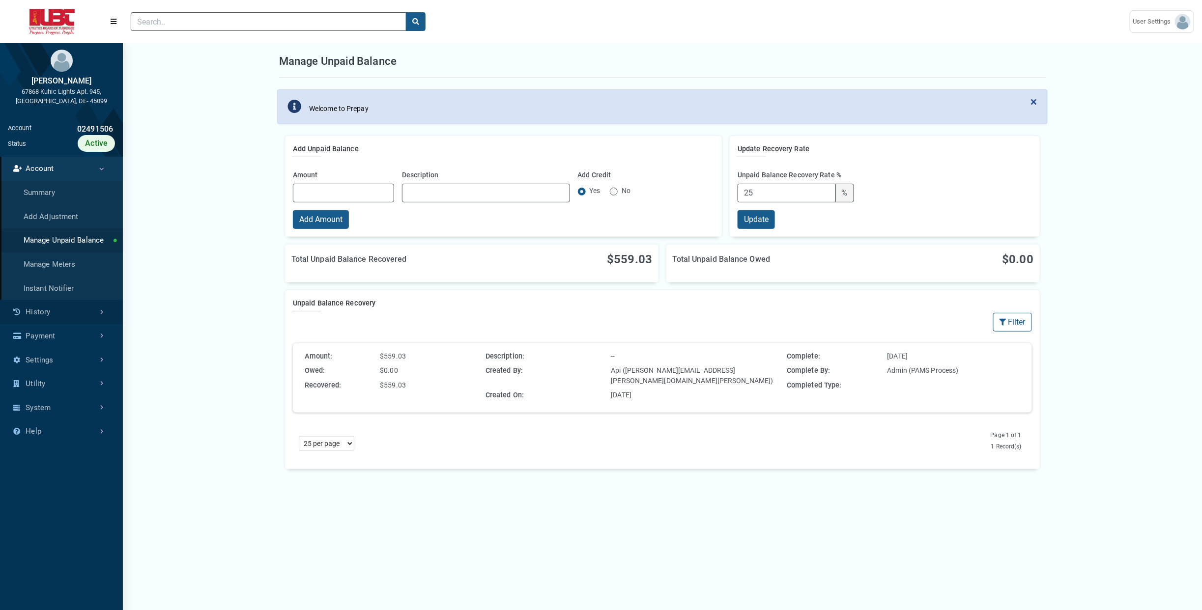
click at [66, 311] on link "History" at bounding box center [61, 312] width 123 height 24
click at [72, 218] on link "Transaction History" at bounding box center [61, 217] width 123 height 24
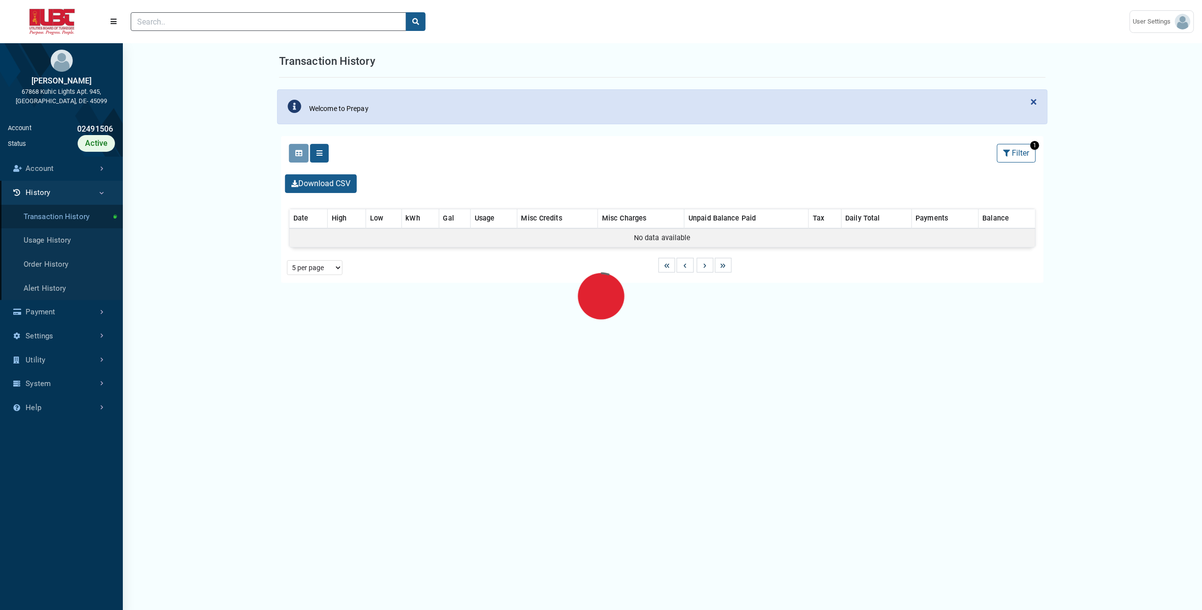
select select "25 per page"
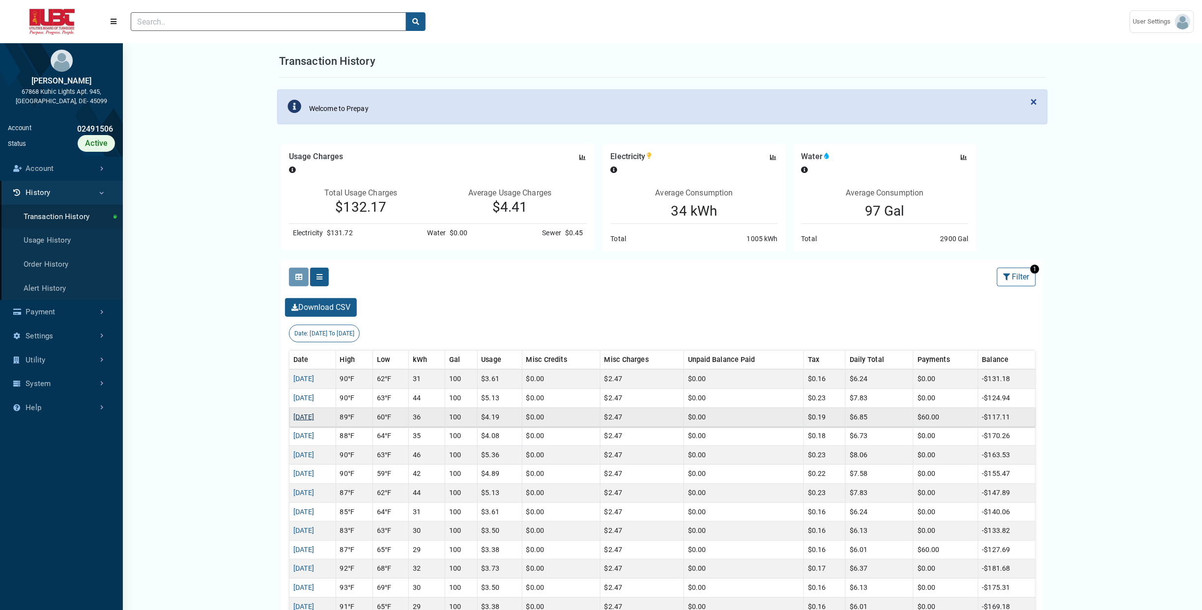
click at [314, 419] on link "[DATE]" at bounding box center [303, 417] width 21 height 8
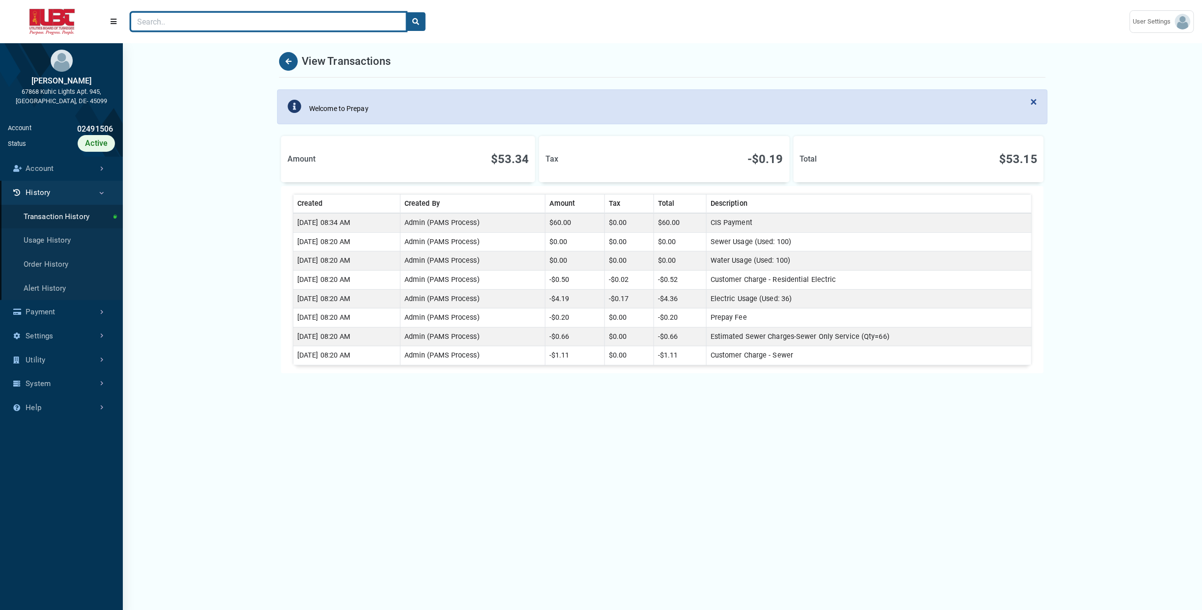
click at [240, 18] on input "Search" at bounding box center [269, 21] width 276 height 19
click at [440, 55] on div "View Transactions" at bounding box center [662, 61] width 767 height 32
click at [311, 20] on input "Search" at bounding box center [269, 21] width 276 height 19
click at [251, 20] on input "Search" at bounding box center [269, 21] width 276 height 19
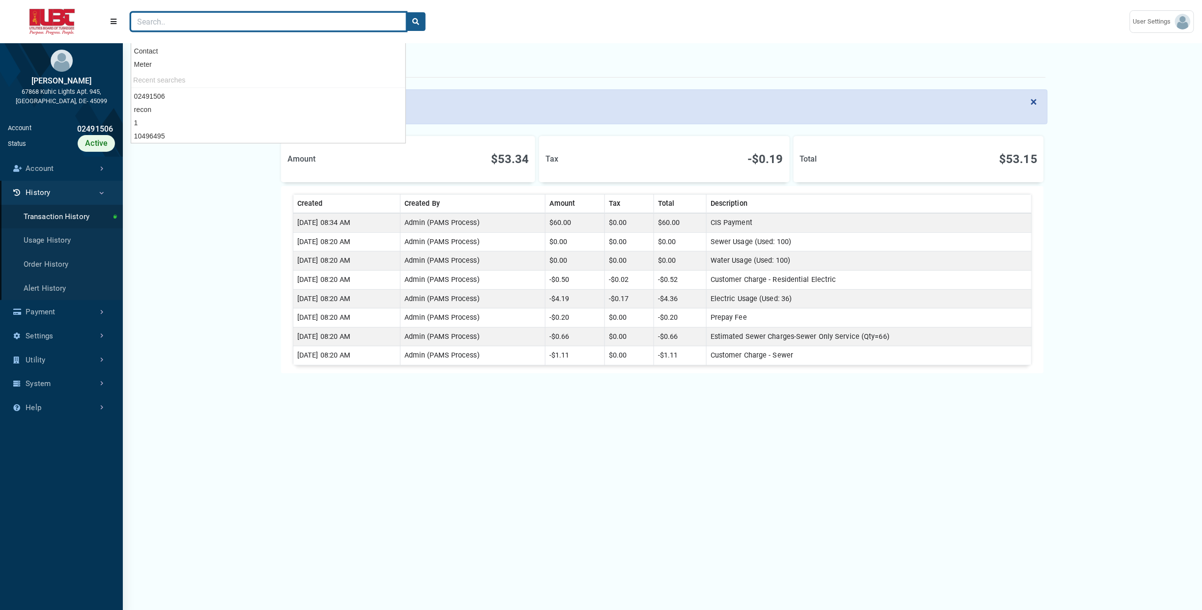
paste input "03535692"
type input "03535692"
click at [406, 12] on button "search" at bounding box center [416, 21] width 20 height 19
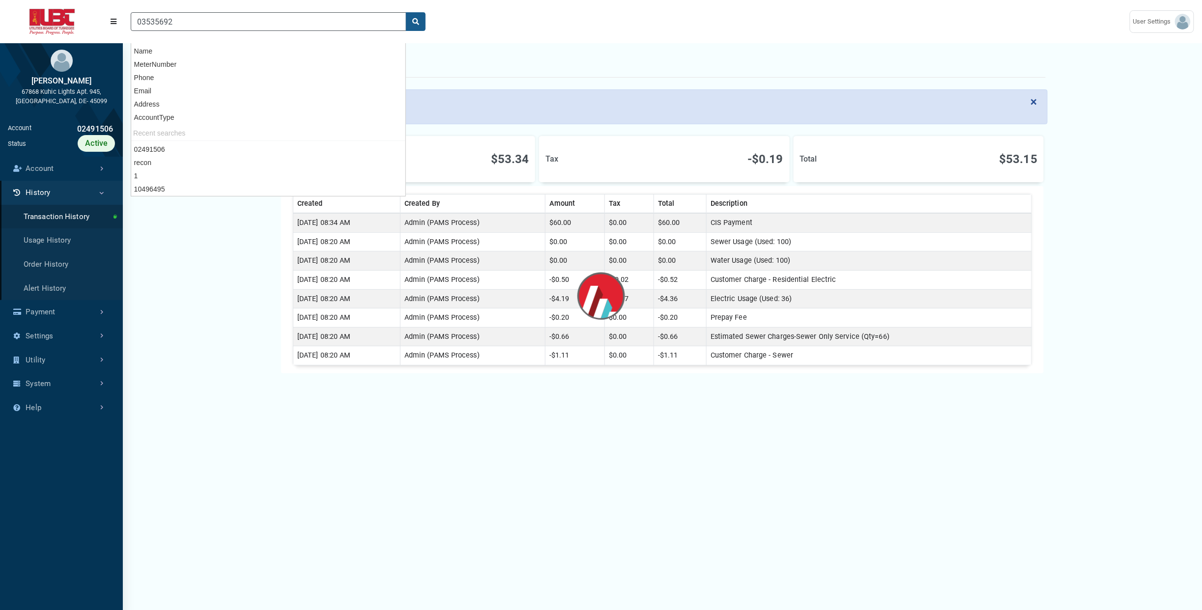
scroll to position [2, 0]
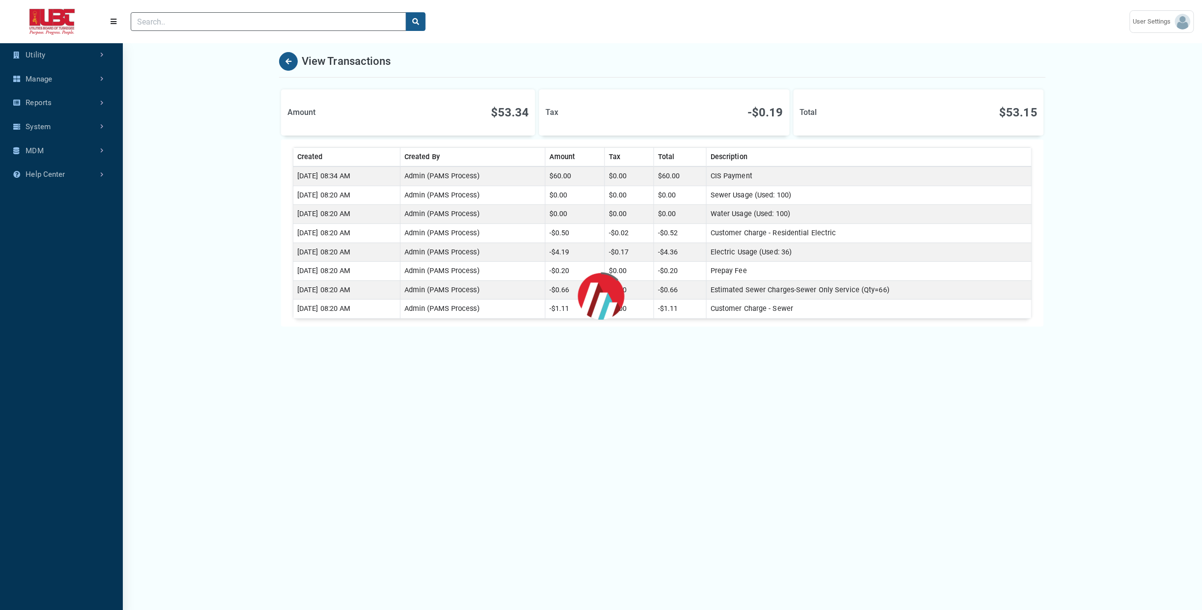
scroll to position [462, 122]
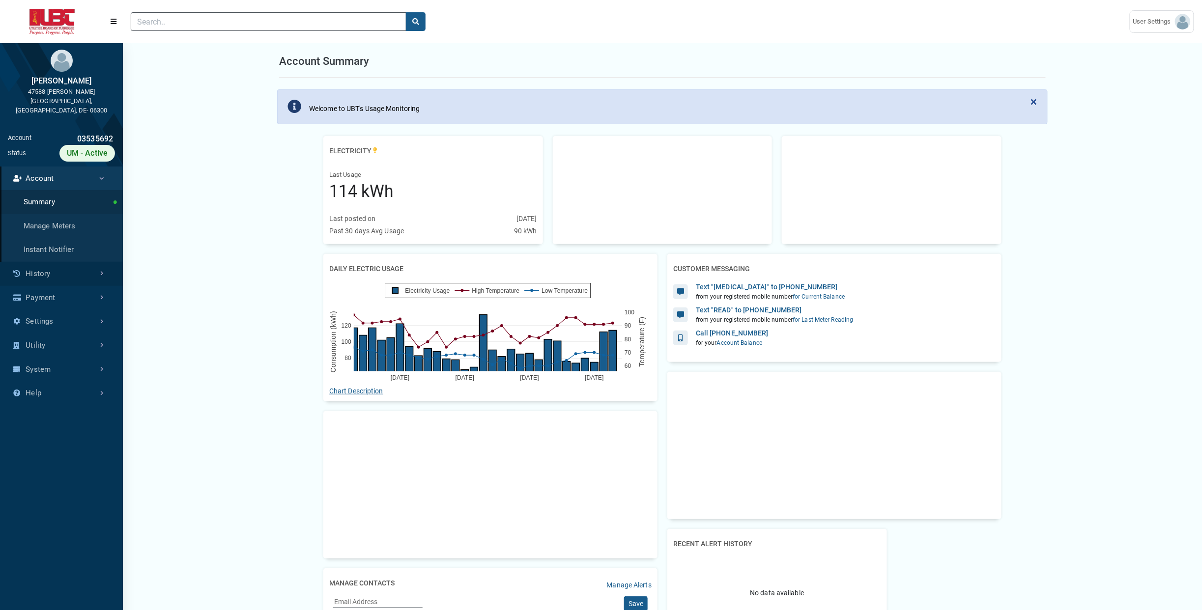
click at [67, 265] on link "History" at bounding box center [61, 274] width 123 height 24
click at [85, 214] on link "Usage History" at bounding box center [61, 226] width 123 height 24
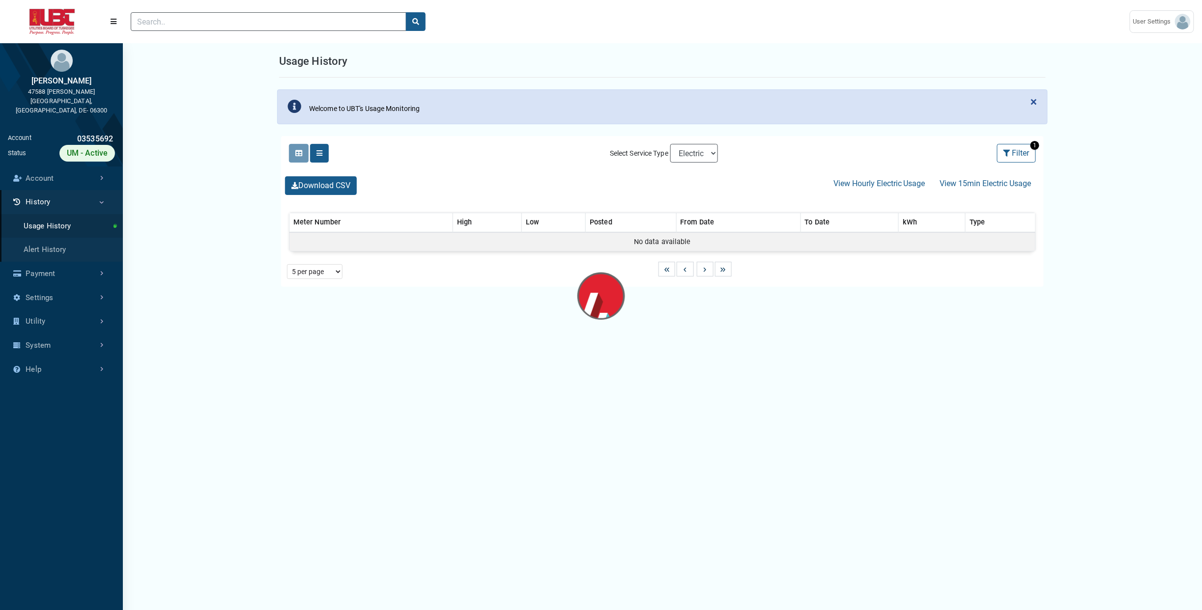
select select "25 per page"
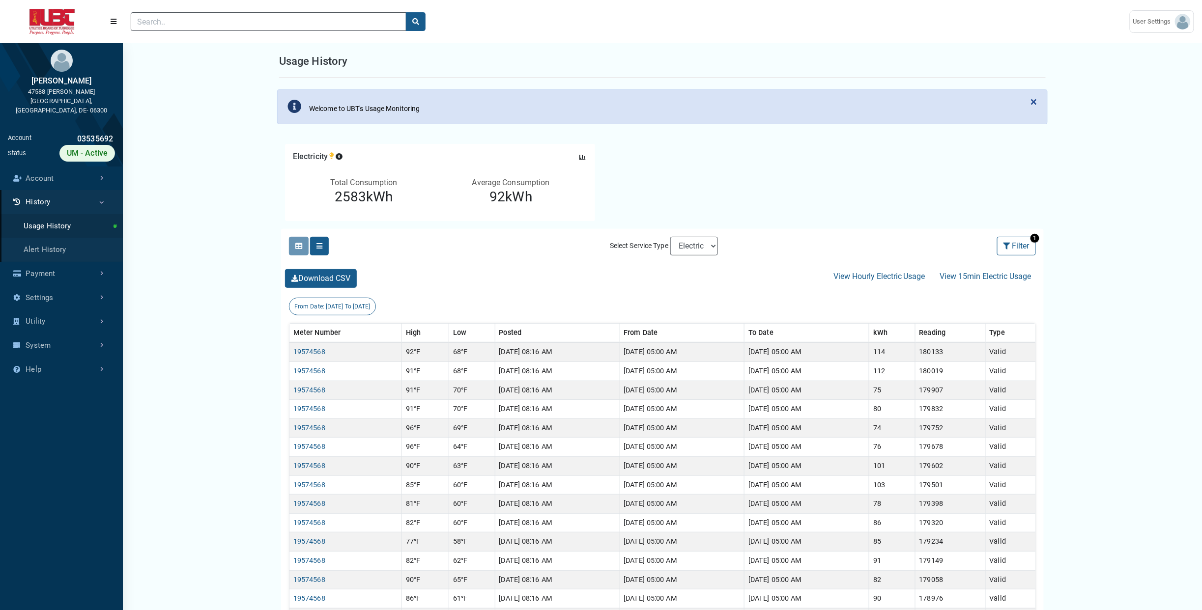
click at [87, 192] on link "History" at bounding box center [61, 202] width 123 height 24
drag, startPoint x: 885, startPoint y: 278, endPoint x: 877, endPoint y: 280, distance: 8.1
click at [877, 280] on button "View Hourly Electric Usage" at bounding box center [879, 276] width 105 height 19
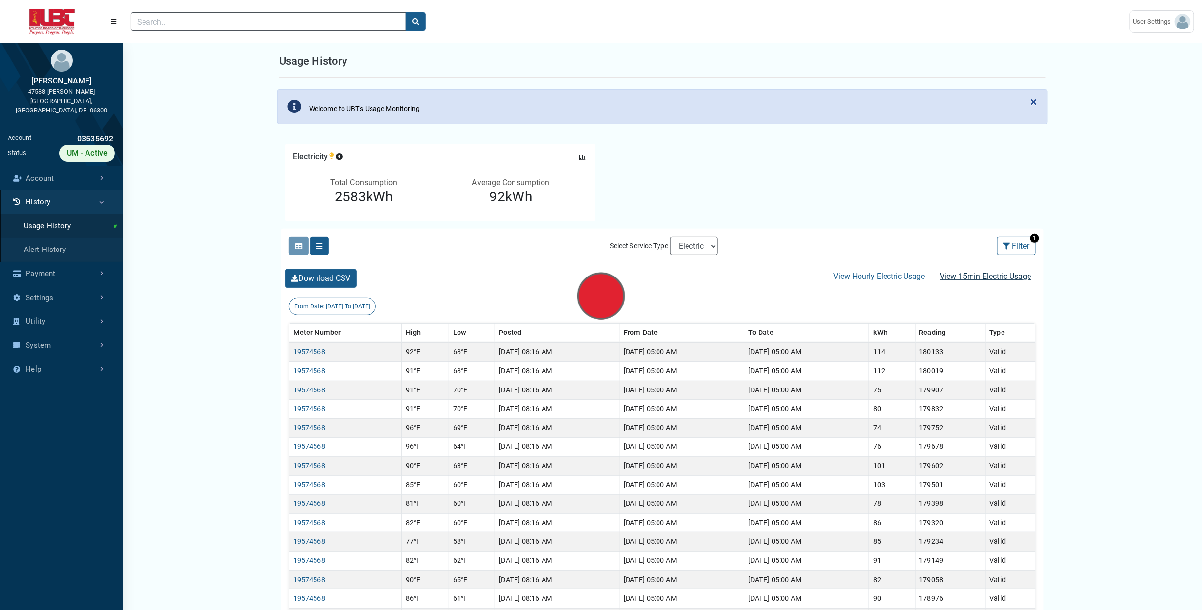
click at [956, 276] on button "View 15min Electric Usage" at bounding box center [986, 276] width 104 height 19
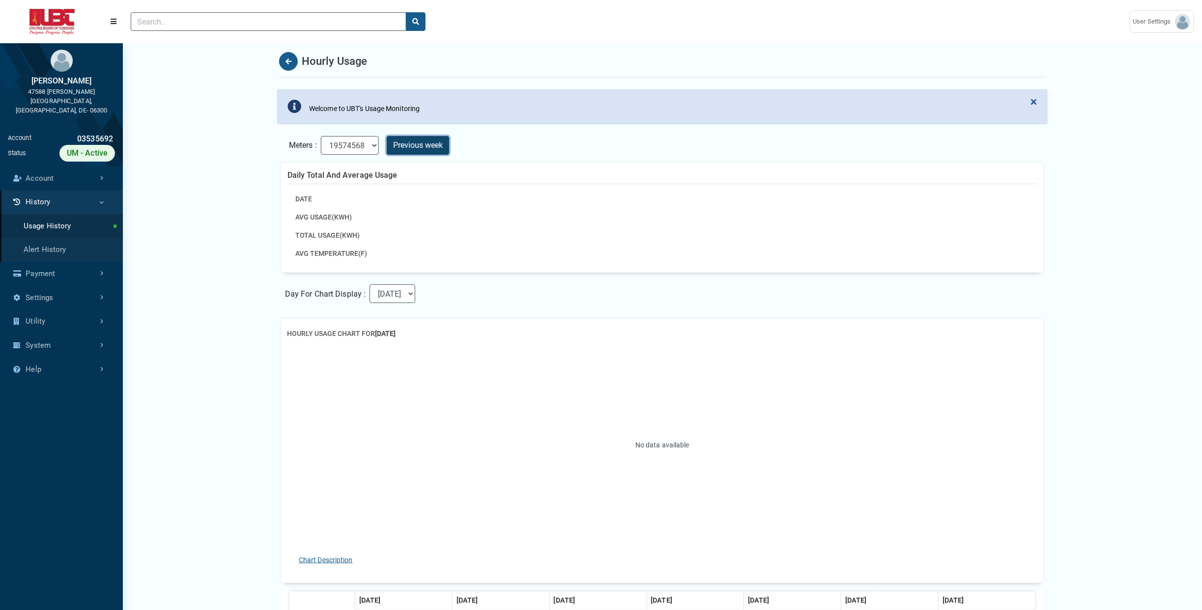
click at [433, 142] on button "Previous week" at bounding box center [418, 145] width 62 height 19
select select "[DATE]"
click at [370, 285] on select "[DATE] [DATE] [DATE] [DATE] [DATE] [DATE] [DATE]" at bounding box center [393, 294] width 46 height 19
click at [428, 149] on button "Previous week" at bounding box center [418, 145] width 62 height 19
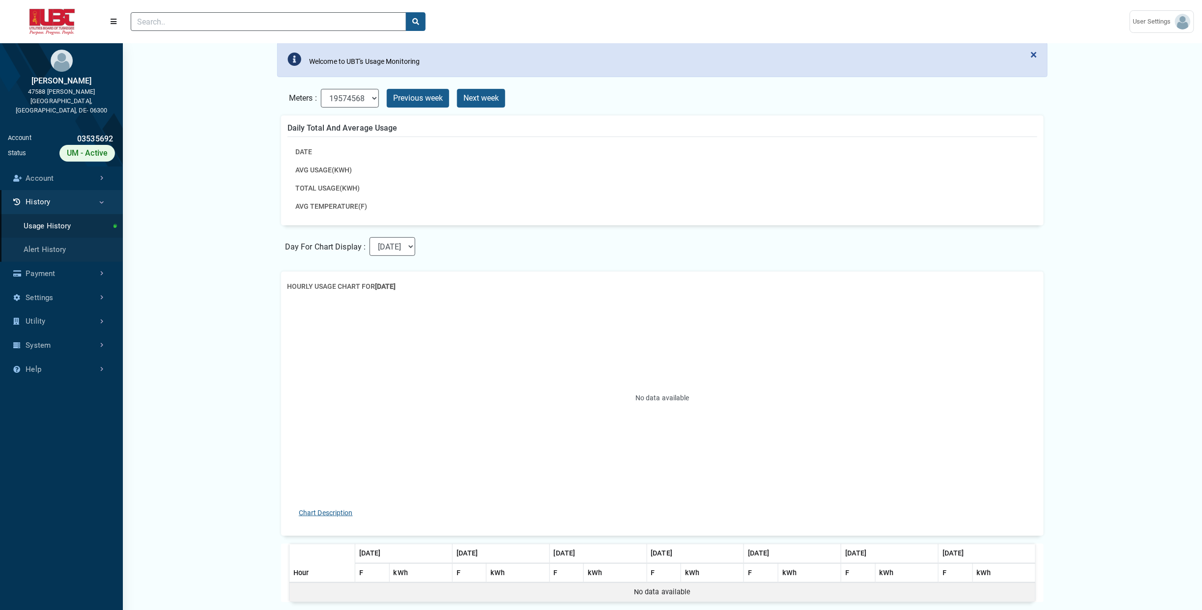
scroll to position [37, 0]
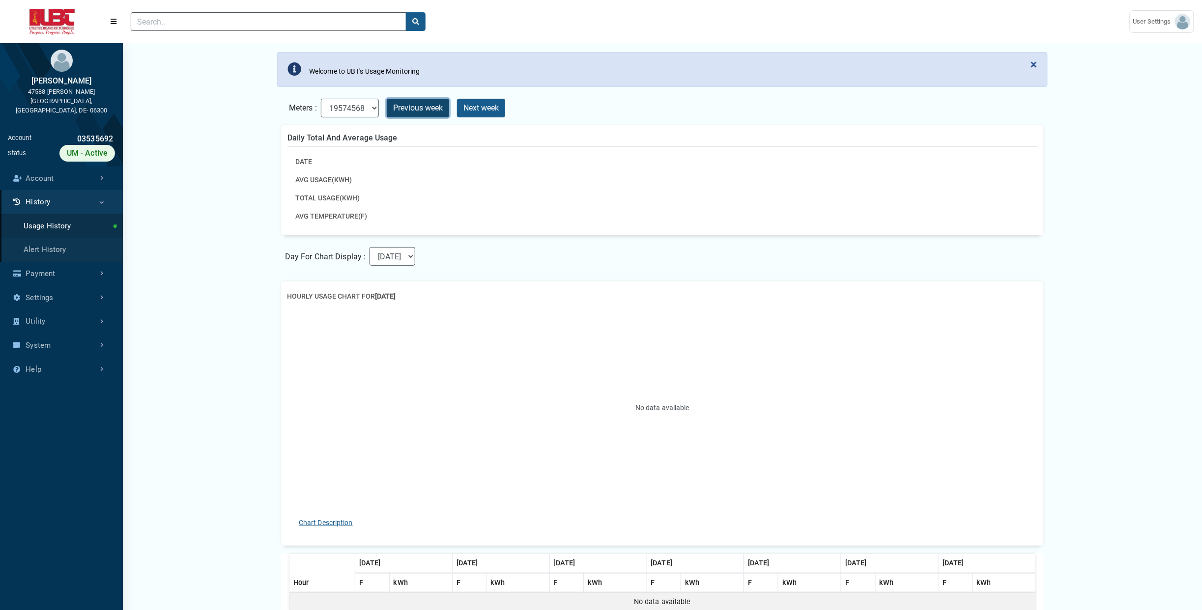
click at [422, 111] on button "Previous week" at bounding box center [418, 108] width 62 height 19
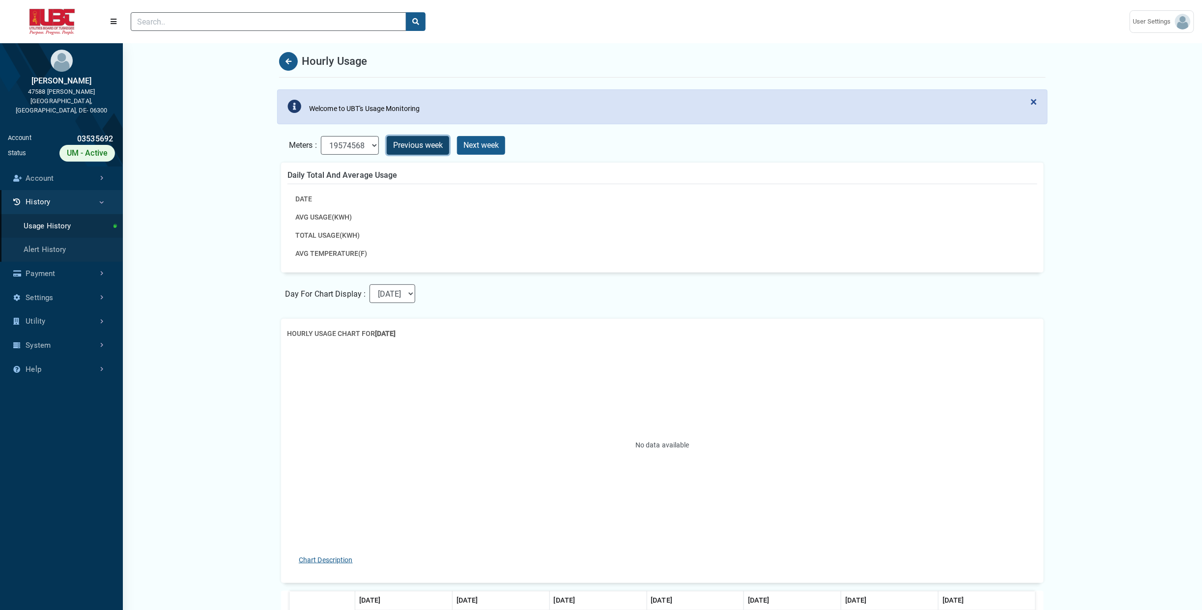
click at [415, 145] on button "Previous week" at bounding box center [418, 145] width 62 height 19
select select "72658281"
click at [321, 137] on select "19574568 72658281" at bounding box center [350, 145] width 58 height 19
click at [405, 146] on button "Previous week" at bounding box center [418, 145] width 62 height 19
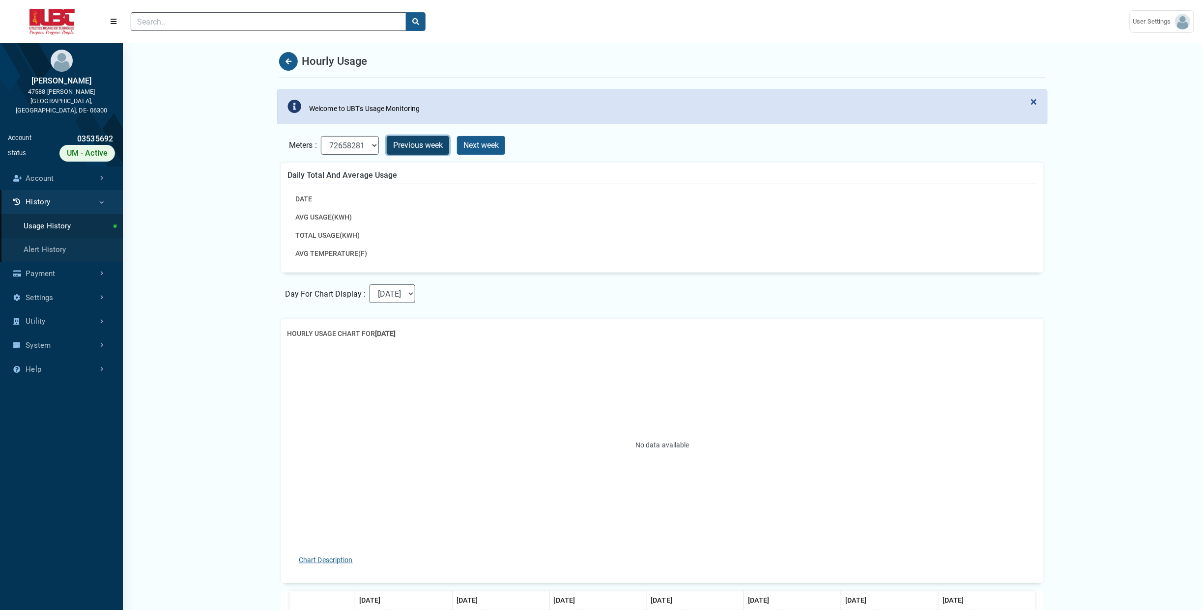
click at [405, 146] on button "Previous week" at bounding box center [418, 145] width 62 height 19
click at [70, 262] on link "Payment" at bounding box center [61, 274] width 123 height 24
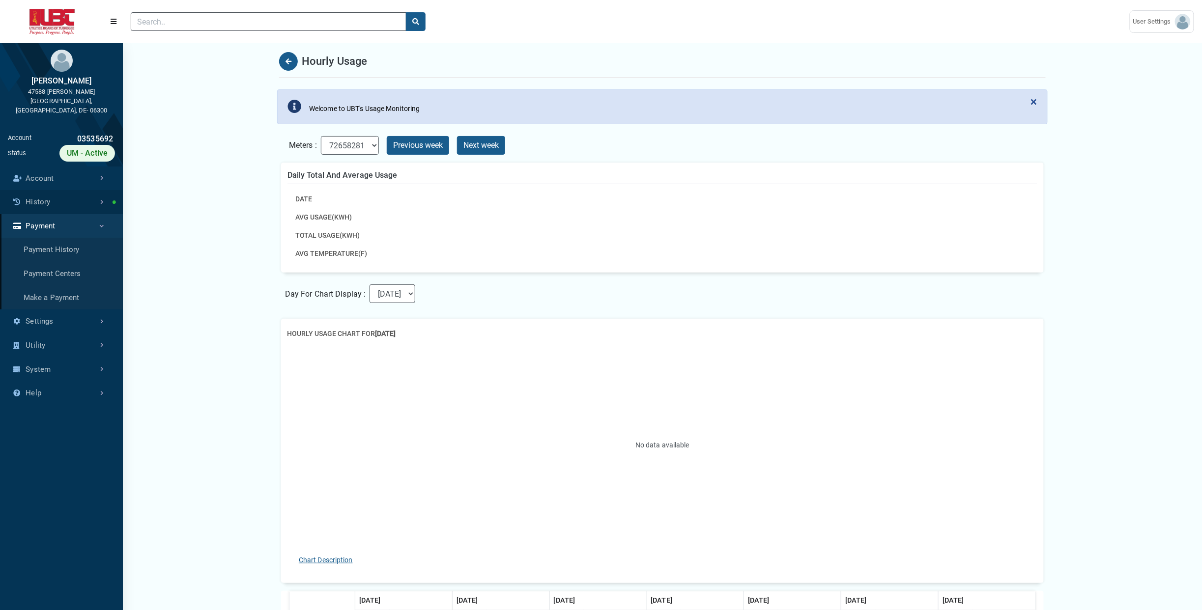
click at [77, 195] on link "History" at bounding box center [61, 202] width 123 height 24
click at [69, 225] on link "Usage History" at bounding box center [61, 226] width 123 height 24
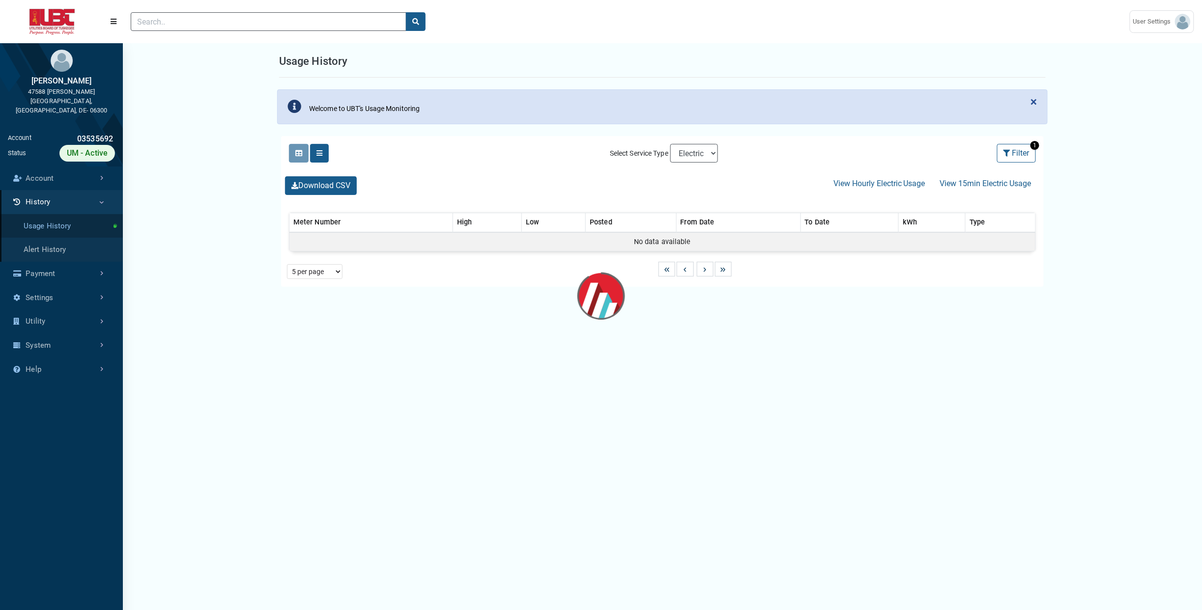
select select "25 per page"
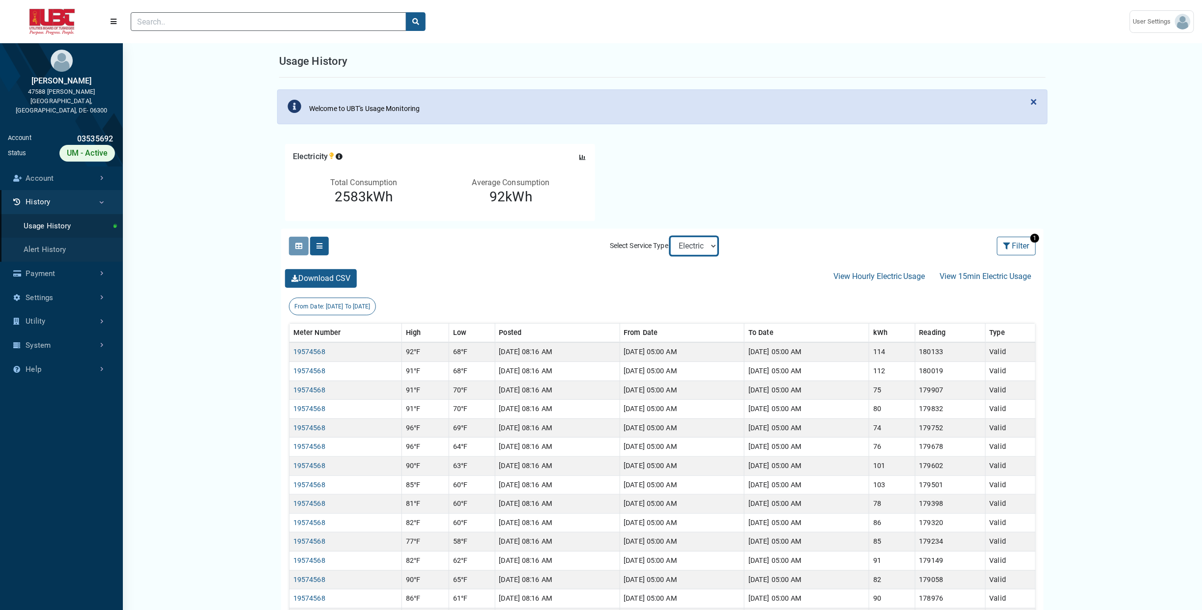
click at [708, 246] on select "Electric" at bounding box center [694, 246] width 48 height 19
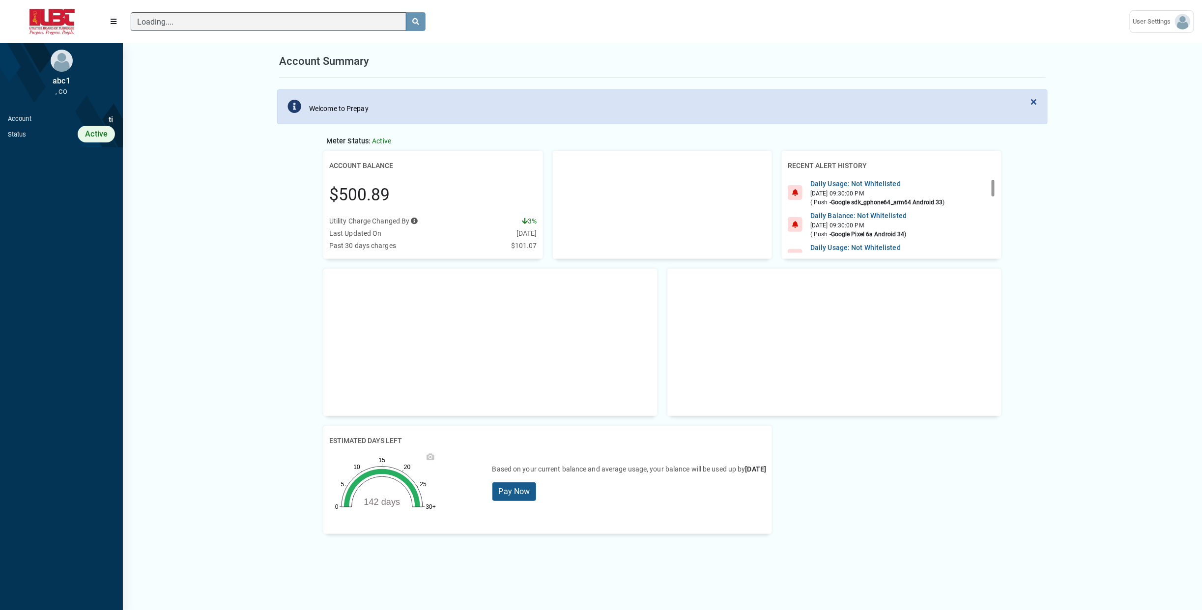
scroll to position [4, 0]
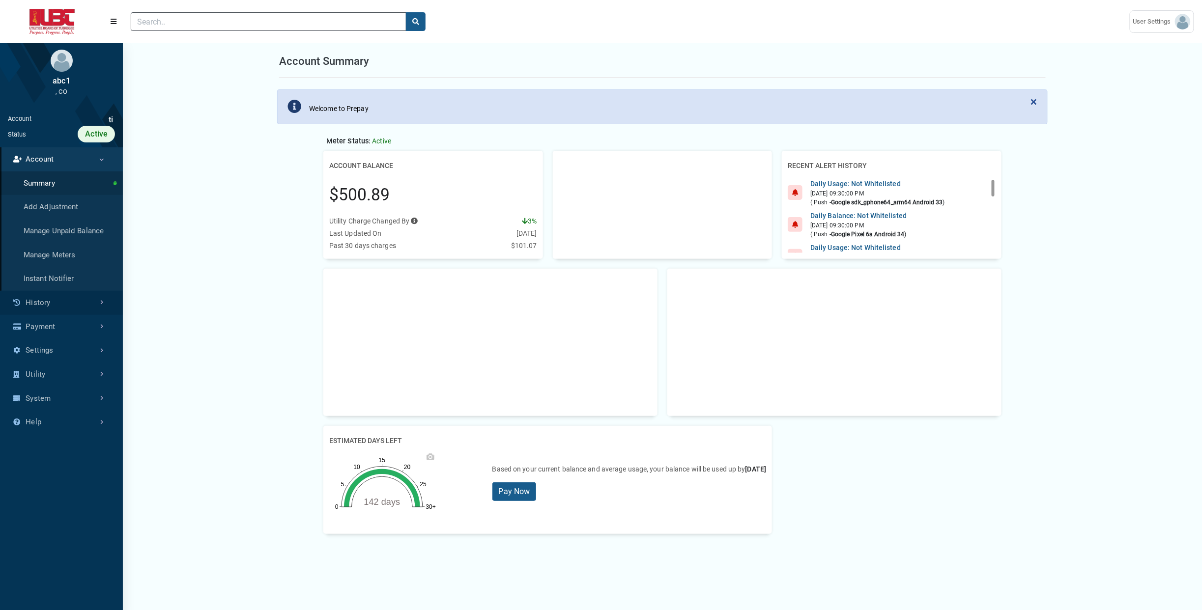
click at [52, 305] on link "History" at bounding box center [61, 303] width 123 height 24
click at [71, 207] on link "Transaction History" at bounding box center [61, 207] width 123 height 24
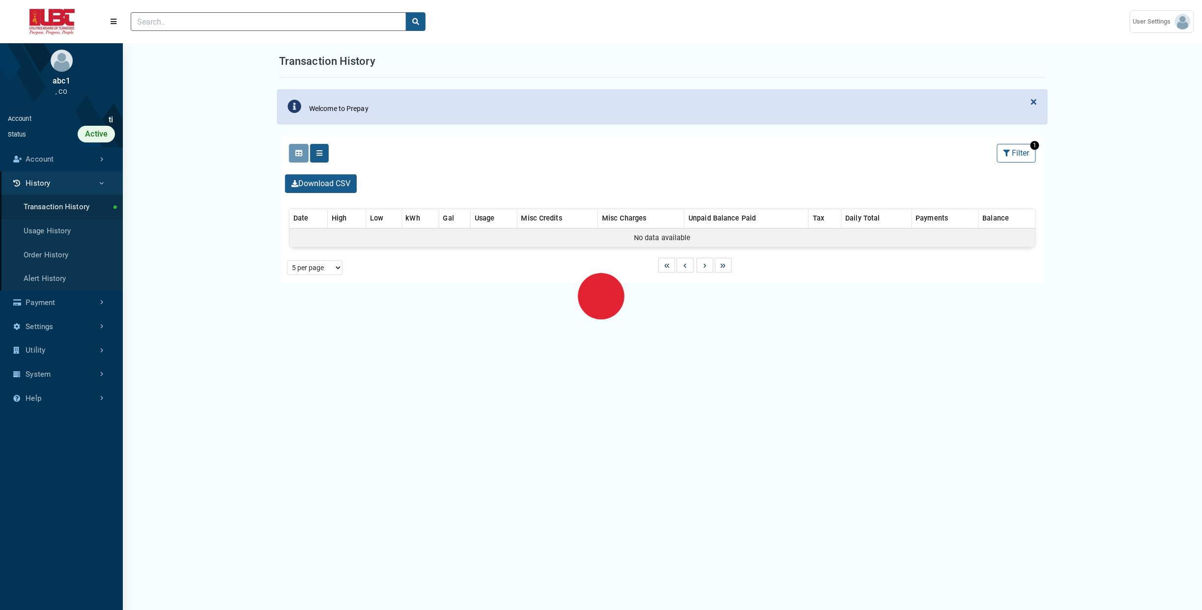
select select "25 per page"
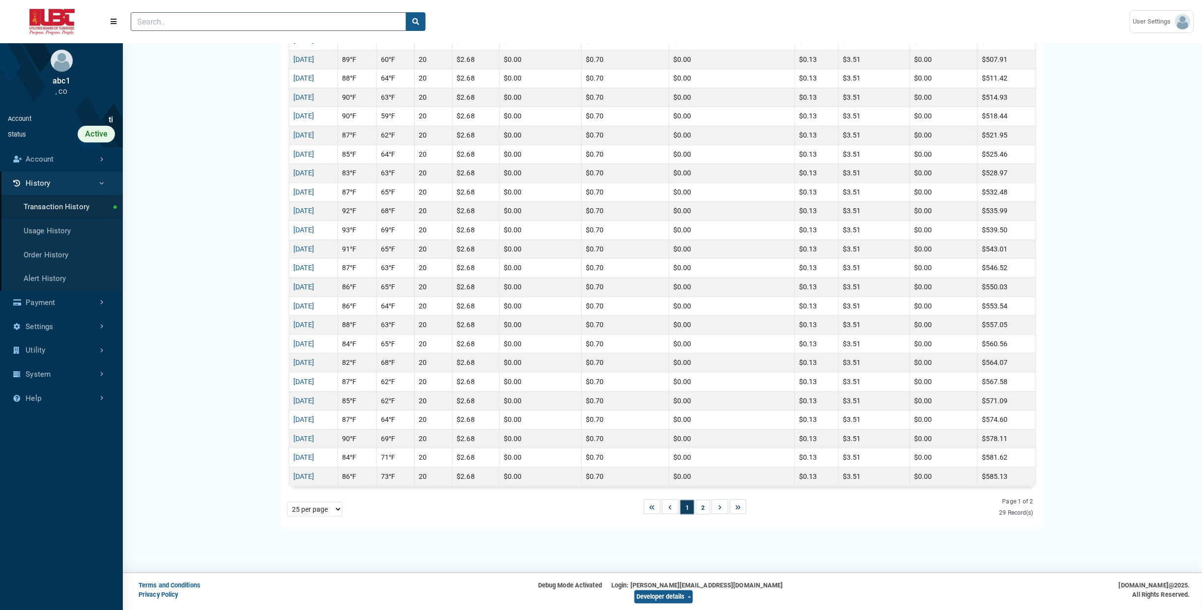
scroll to position [364, 0]
click at [742, 505] on button "»" at bounding box center [738, 505] width 17 height 15
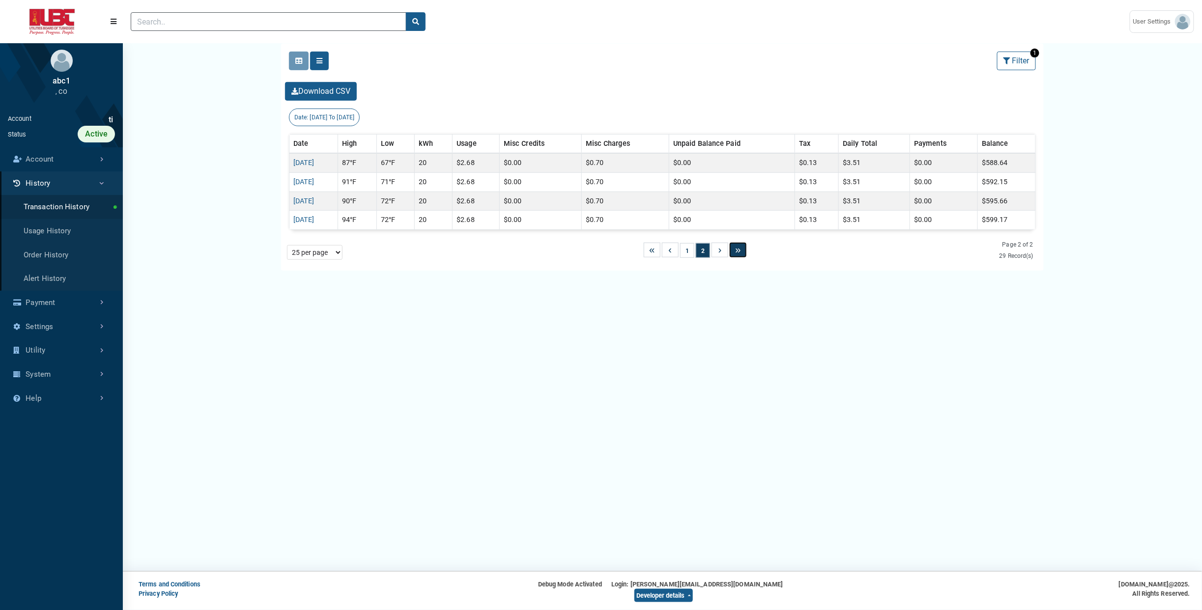
scroll to position [217, 0]
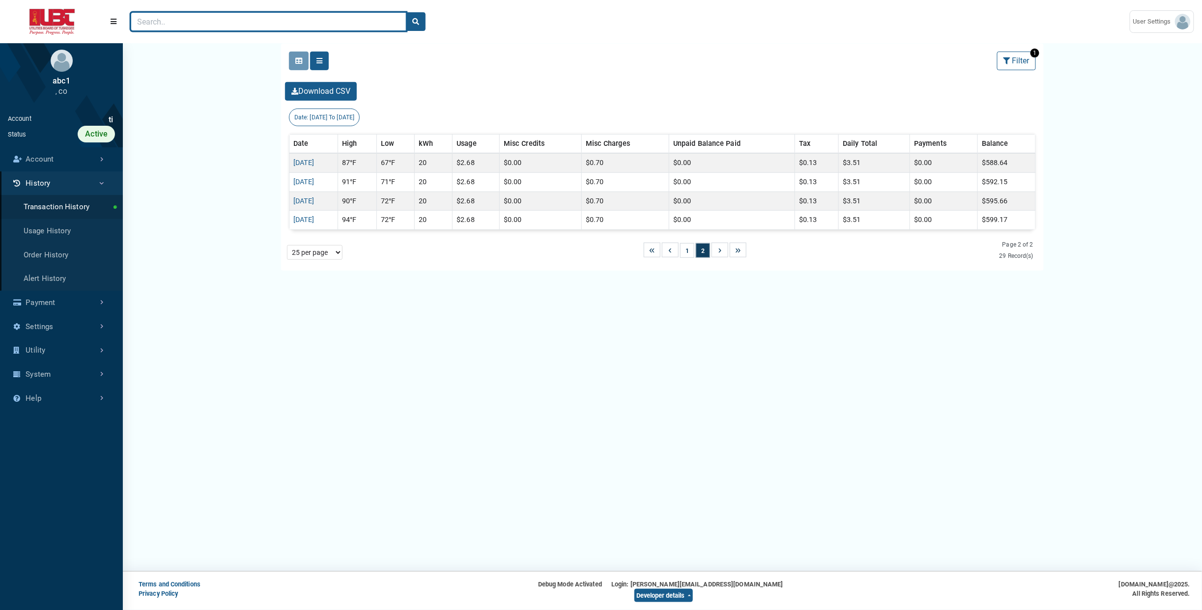
click at [279, 18] on input "Search" at bounding box center [269, 21] width 276 height 19
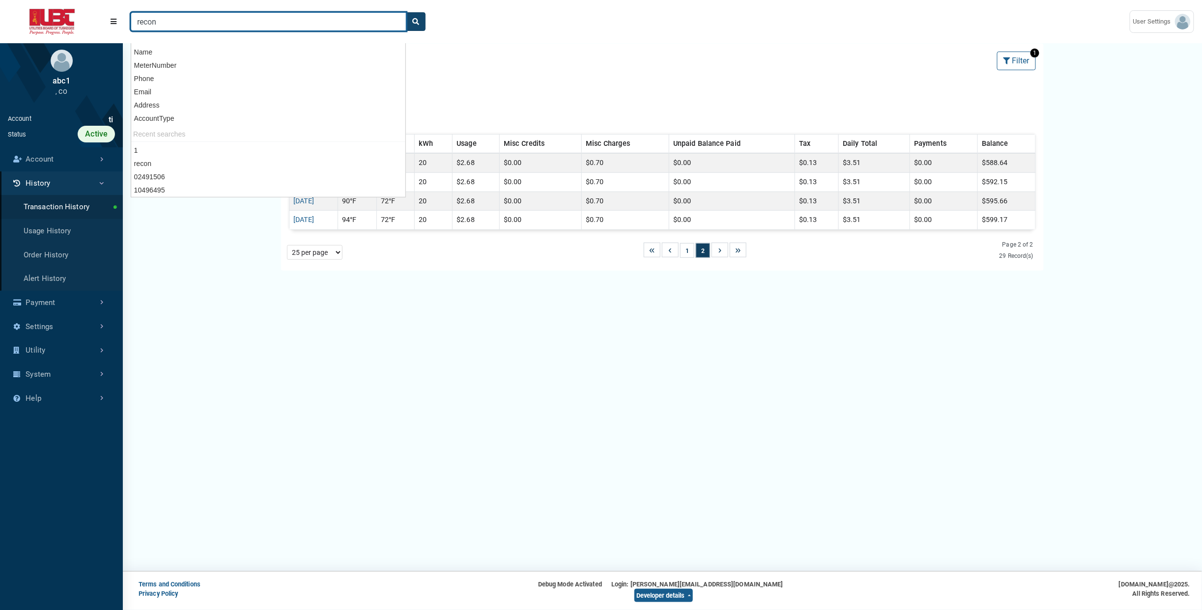
type input "recon"
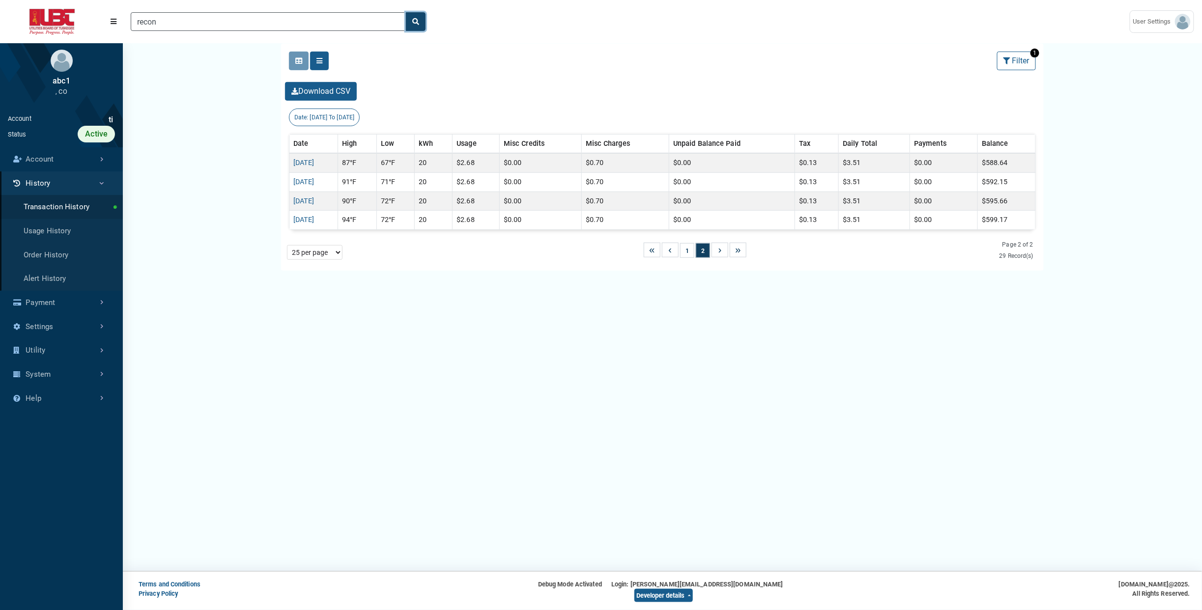
click at [413, 20] on icon "search" at bounding box center [415, 21] width 7 height 7
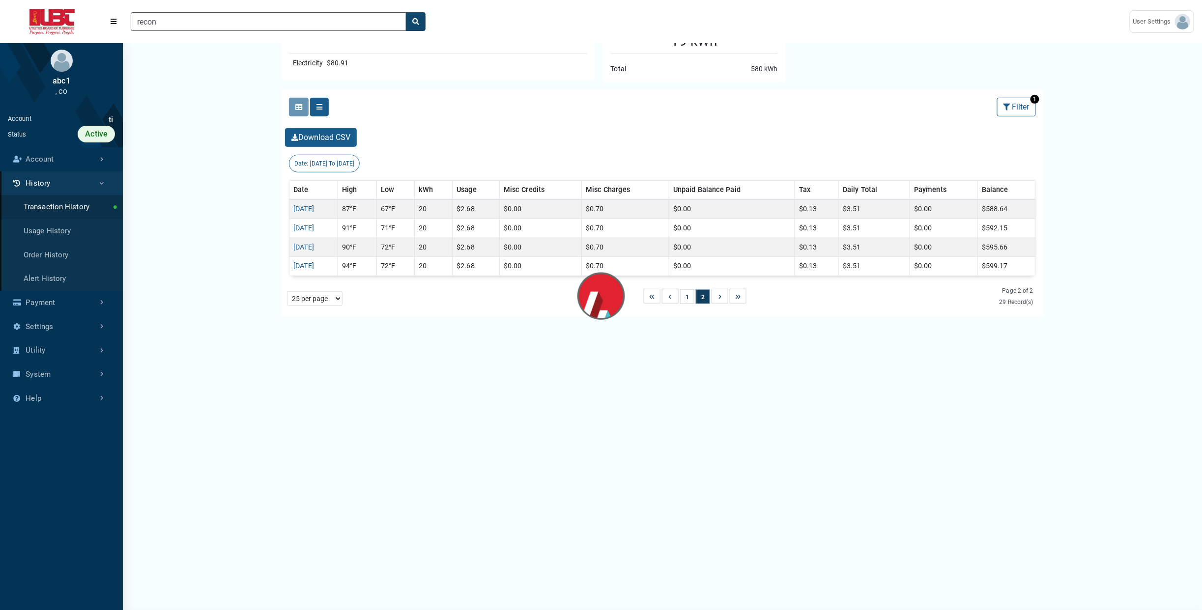
scroll to position [575, 122]
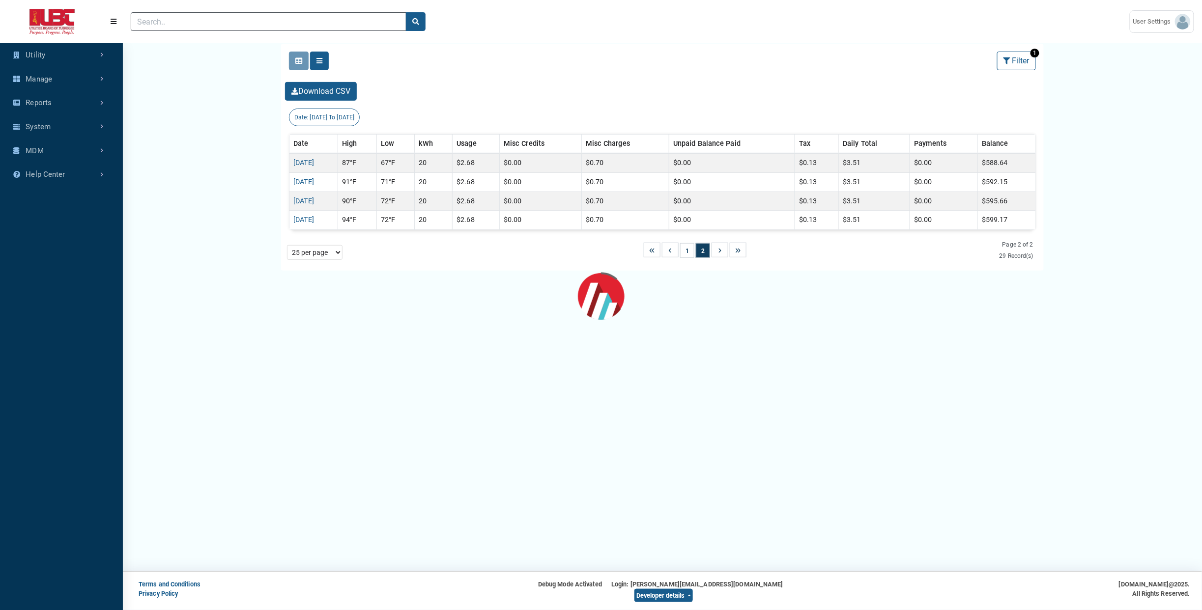
scroll to position [471, 122]
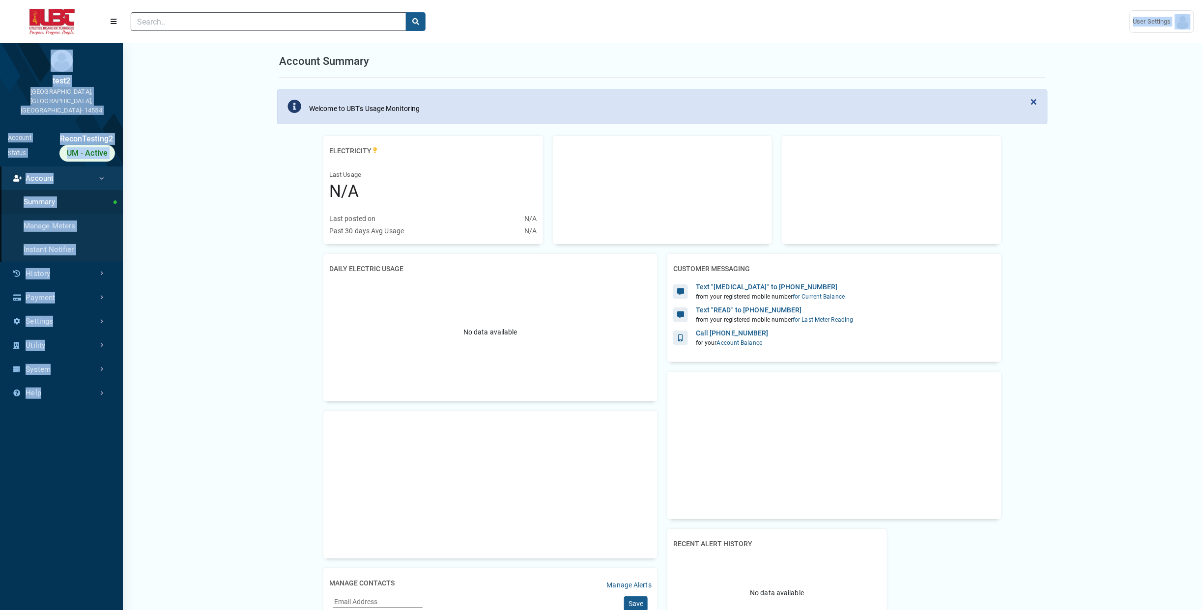
drag, startPoint x: 626, startPoint y: 32, endPoint x: 871, endPoint y: -25, distance: 252.2
click at [871, 0] on html "Page is loading... Skip to main content (to home page) User Settings ESI amande…" at bounding box center [601, 419] width 1202 height 839
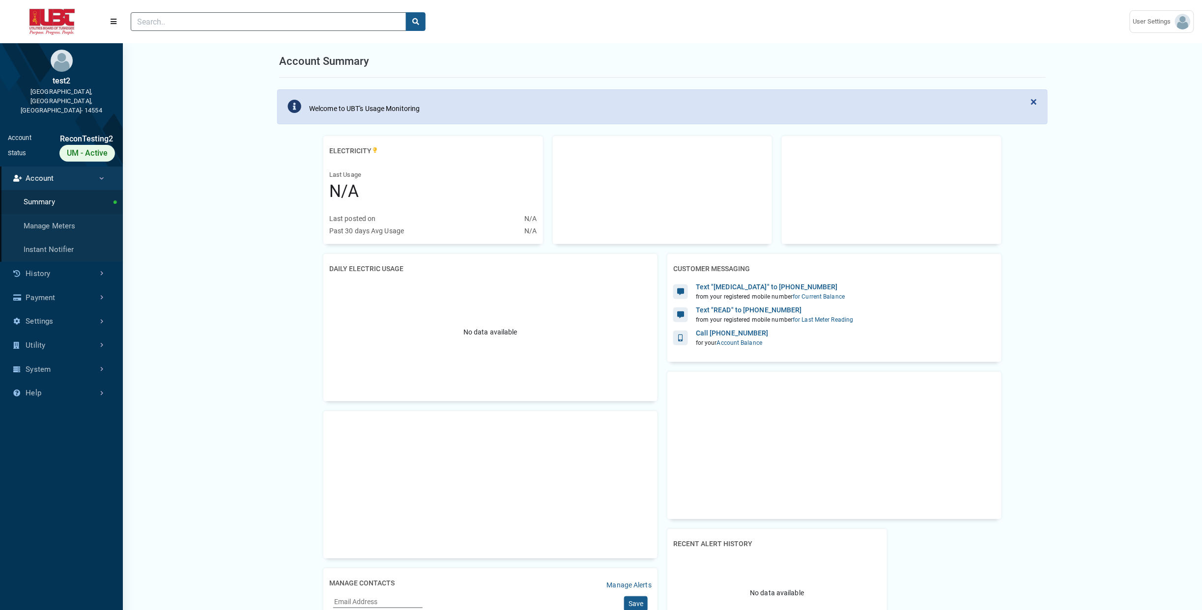
click at [892, 12] on div at bounding box center [622, 21] width 999 height 34
click at [374, 18] on input "Search" at bounding box center [269, 21] width 276 height 19
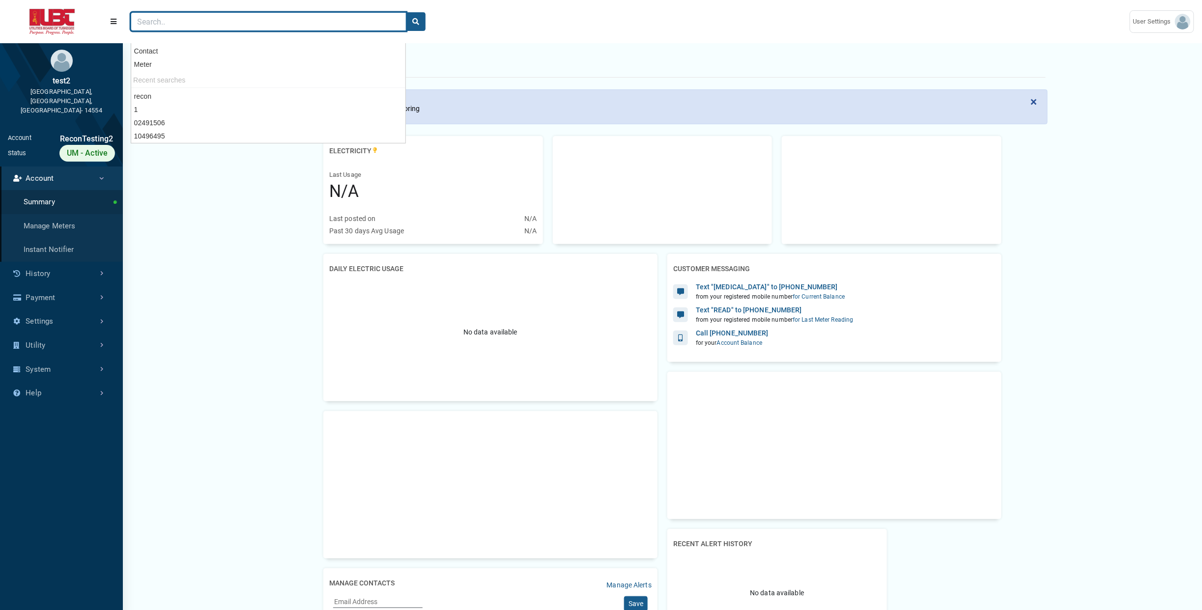
paste input "03587955"
type input "03587955"
click at [406, 12] on button "search" at bounding box center [416, 21] width 20 height 19
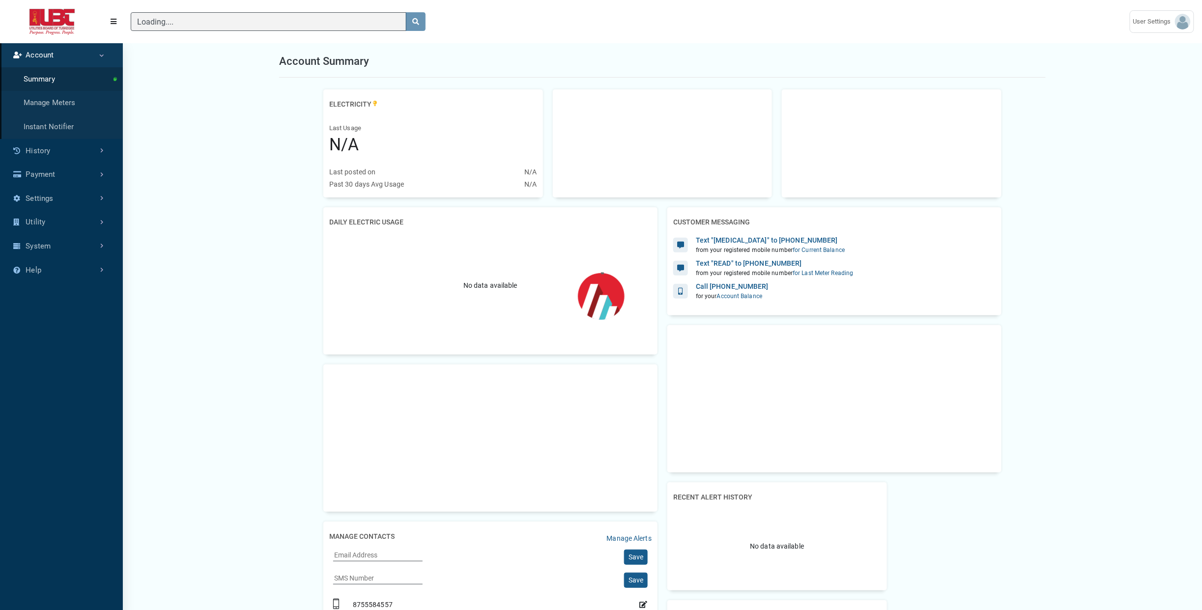
scroll to position [575, 122]
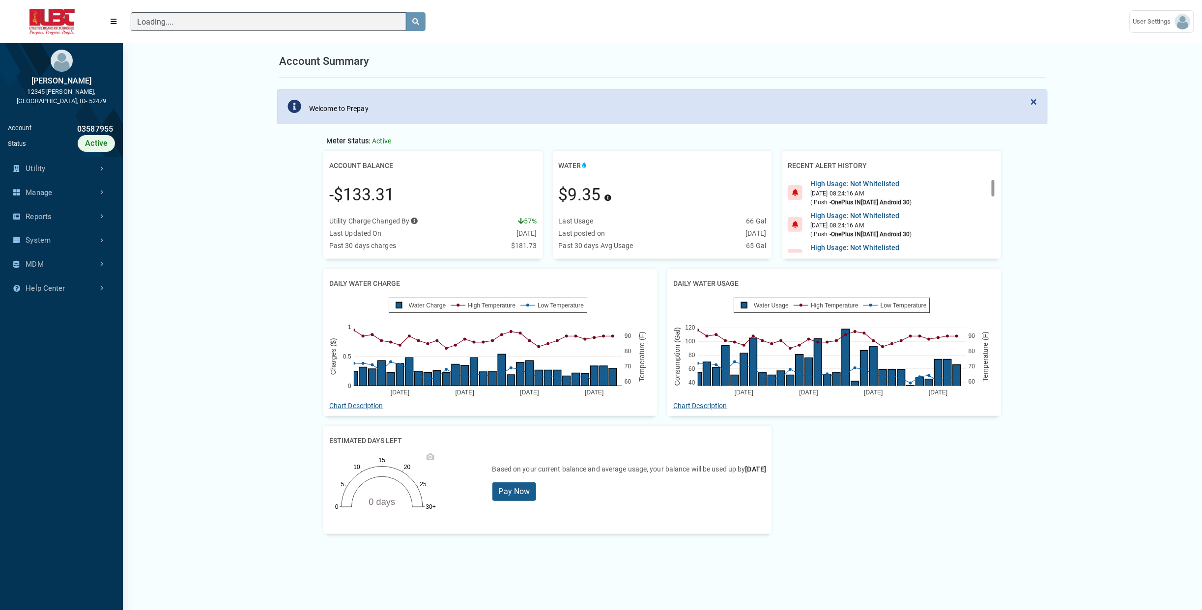
scroll to position [4, 0]
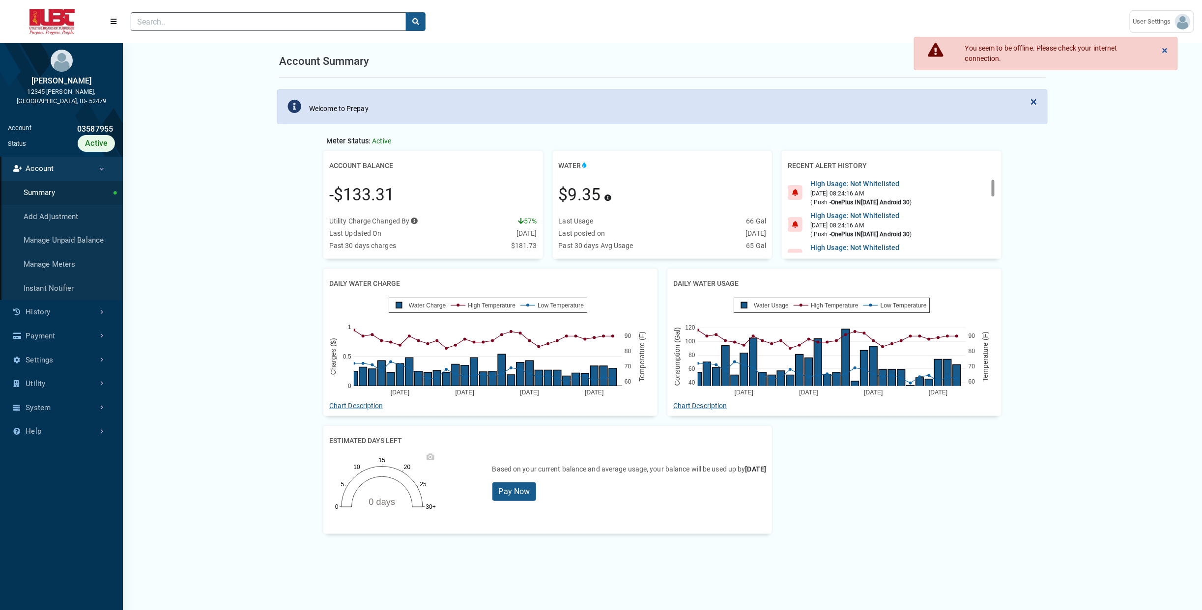
click at [715, 77] on div "Account Summary" at bounding box center [662, 61] width 767 height 32
click at [62, 324] on link "Payment" at bounding box center [61, 336] width 123 height 24
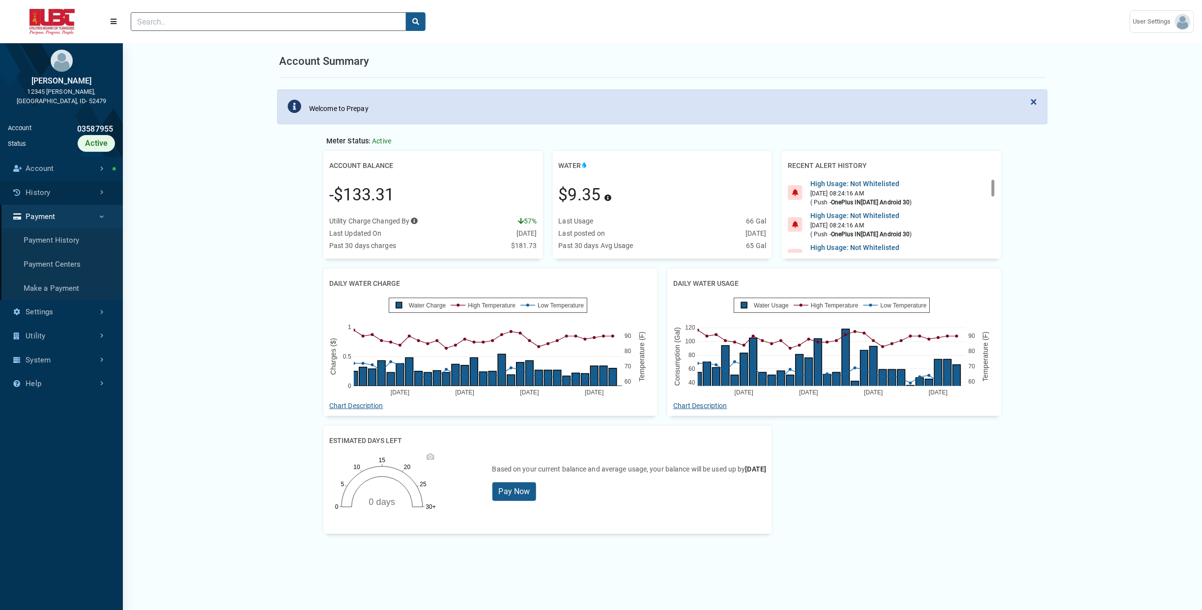
click at [72, 184] on link "History" at bounding box center [61, 193] width 123 height 24
click at [65, 211] on link "Transaction History" at bounding box center [61, 217] width 123 height 24
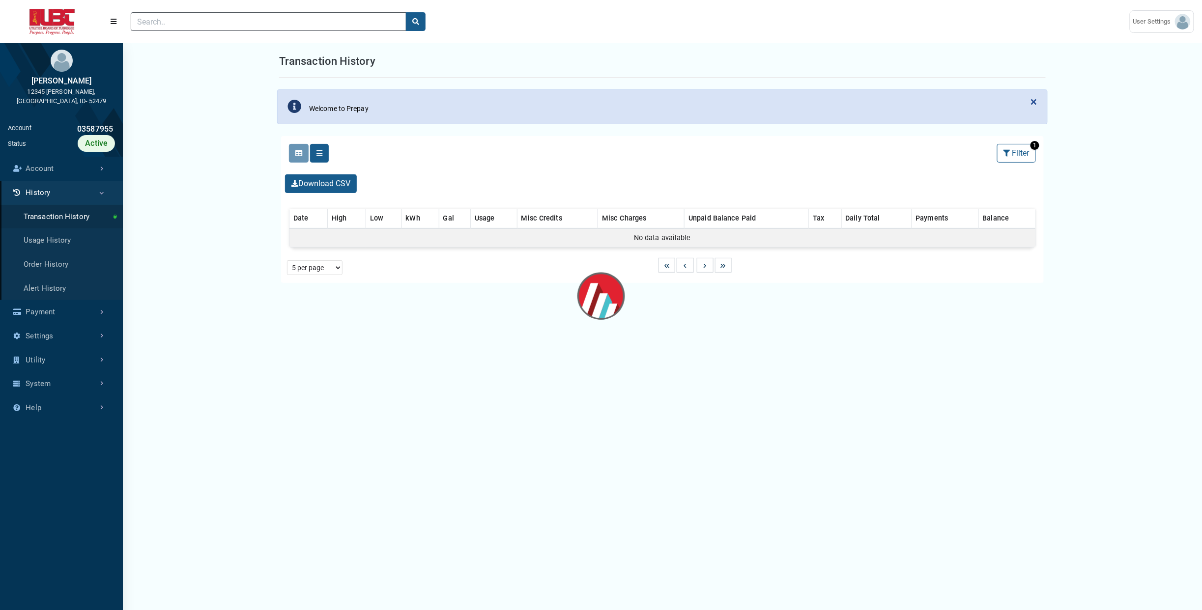
select select "25 per page"
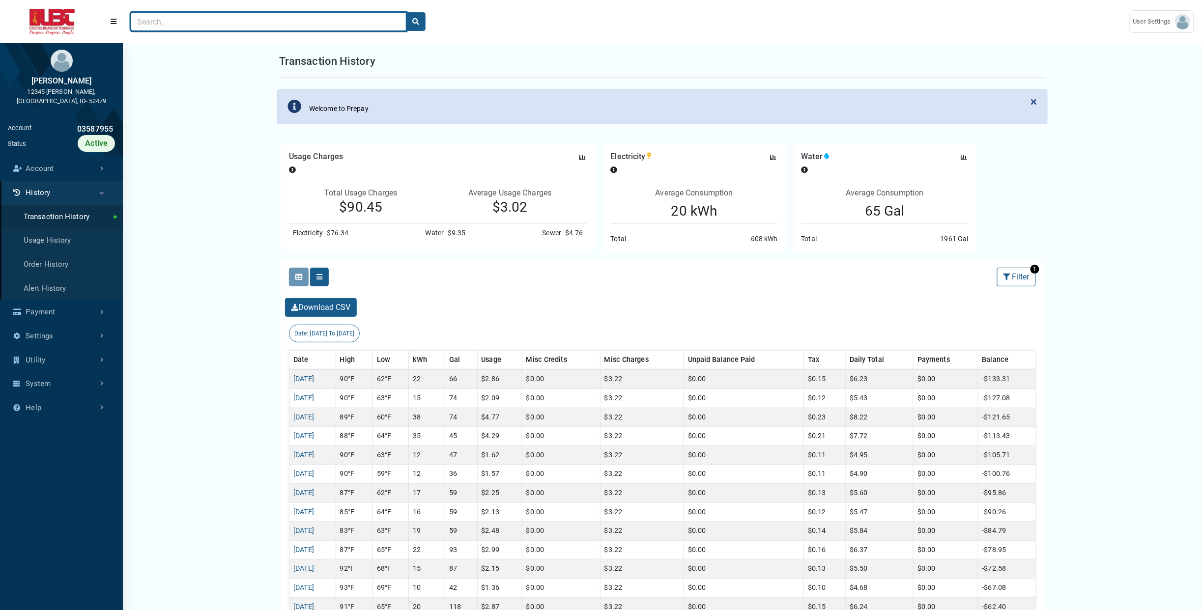
click at [345, 22] on input "Search" at bounding box center [269, 21] width 276 height 19
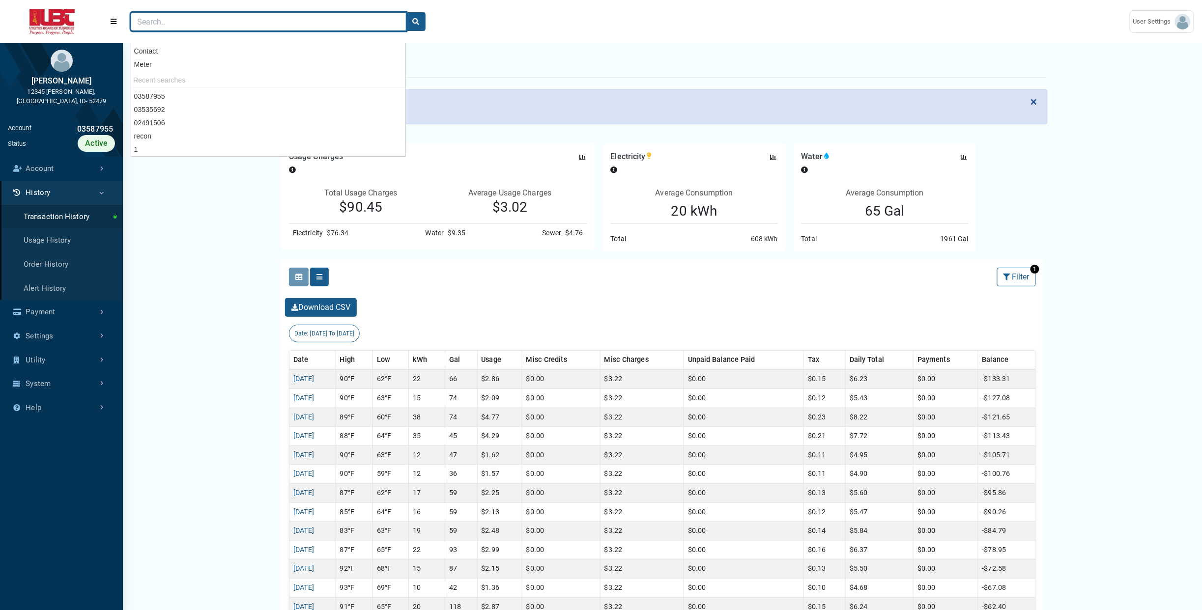
paste input "05083771"
type input "05083771"
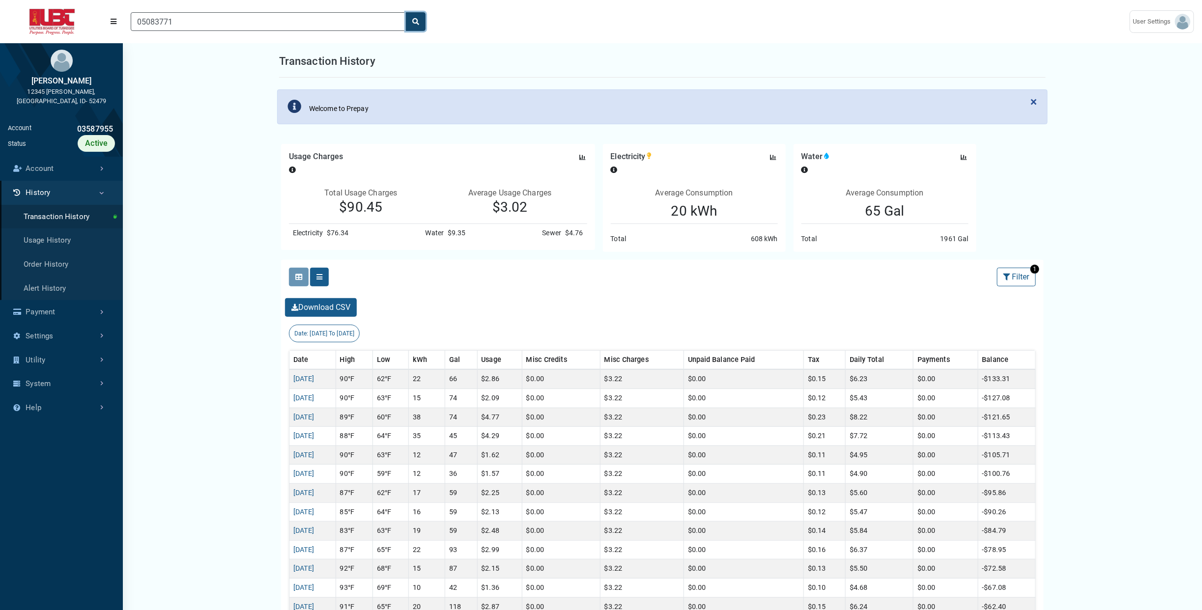
click at [419, 18] on button "search" at bounding box center [416, 21] width 20 height 19
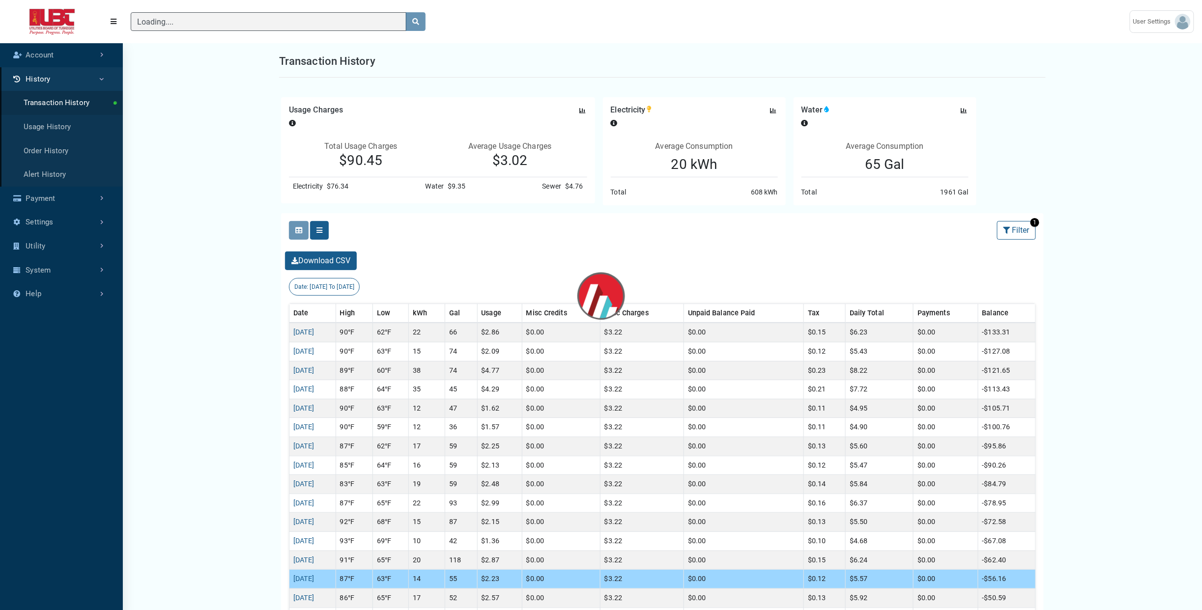
scroll to position [2, 0]
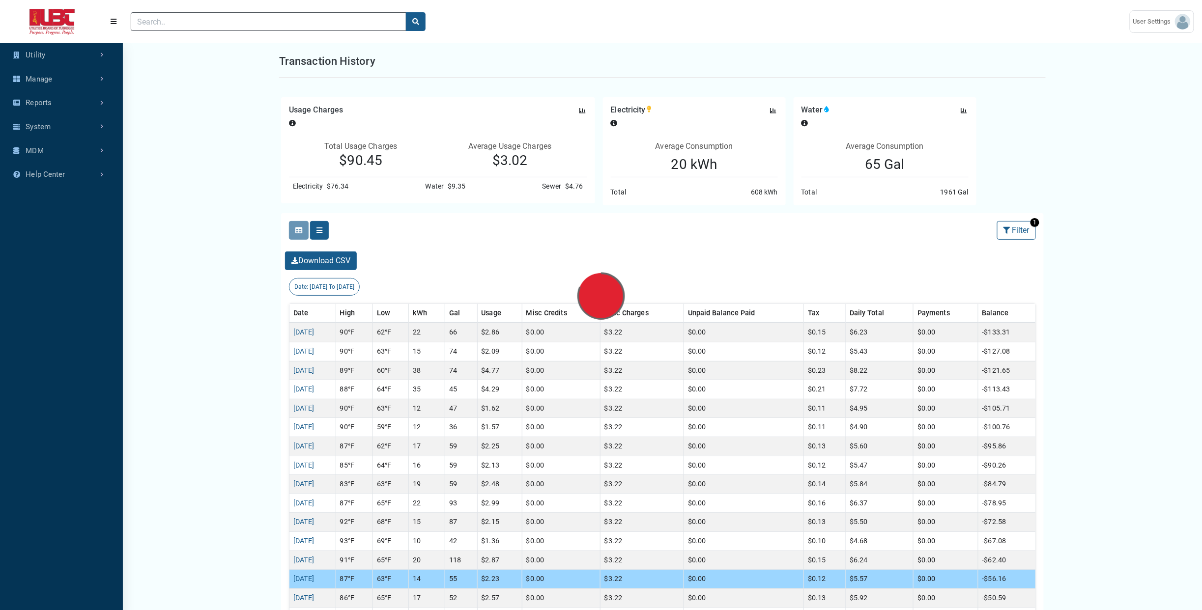
scroll to position [462, 122]
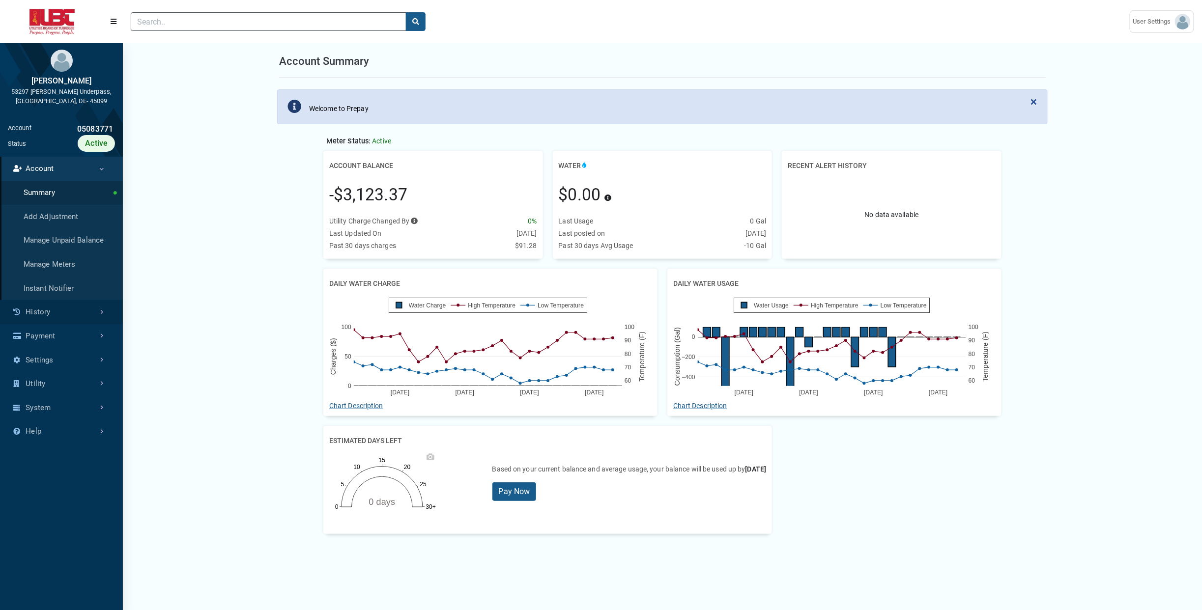
click at [67, 307] on link "History" at bounding box center [61, 312] width 123 height 24
click at [70, 219] on link "Transaction History" at bounding box center [61, 217] width 123 height 24
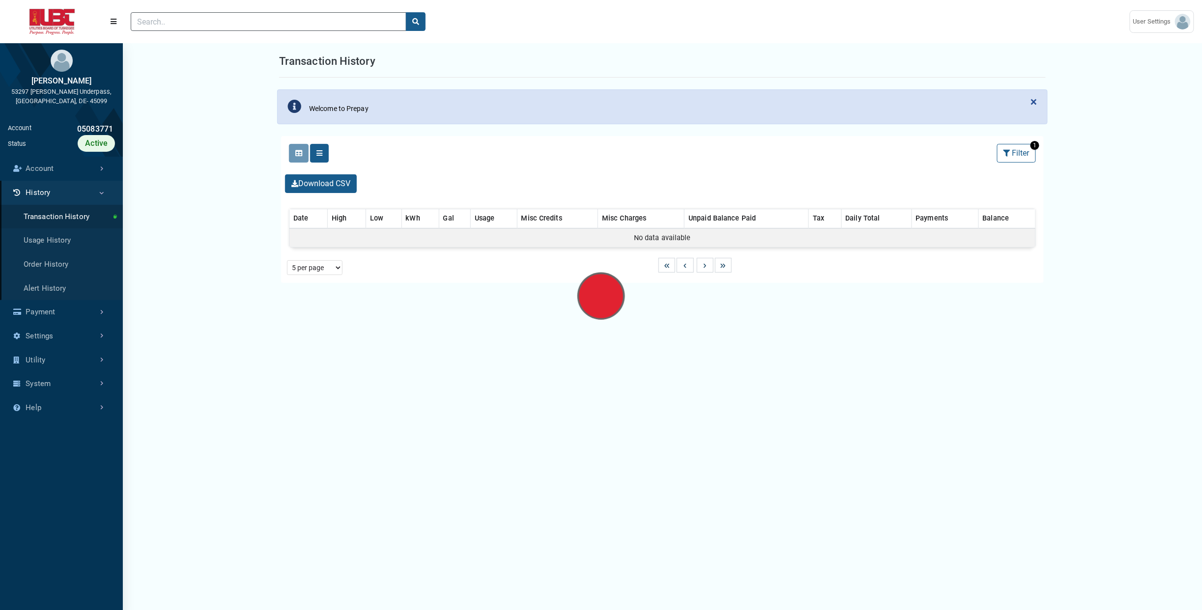
click at [65, 240] on link "Usage History" at bounding box center [61, 241] width 123 height 24
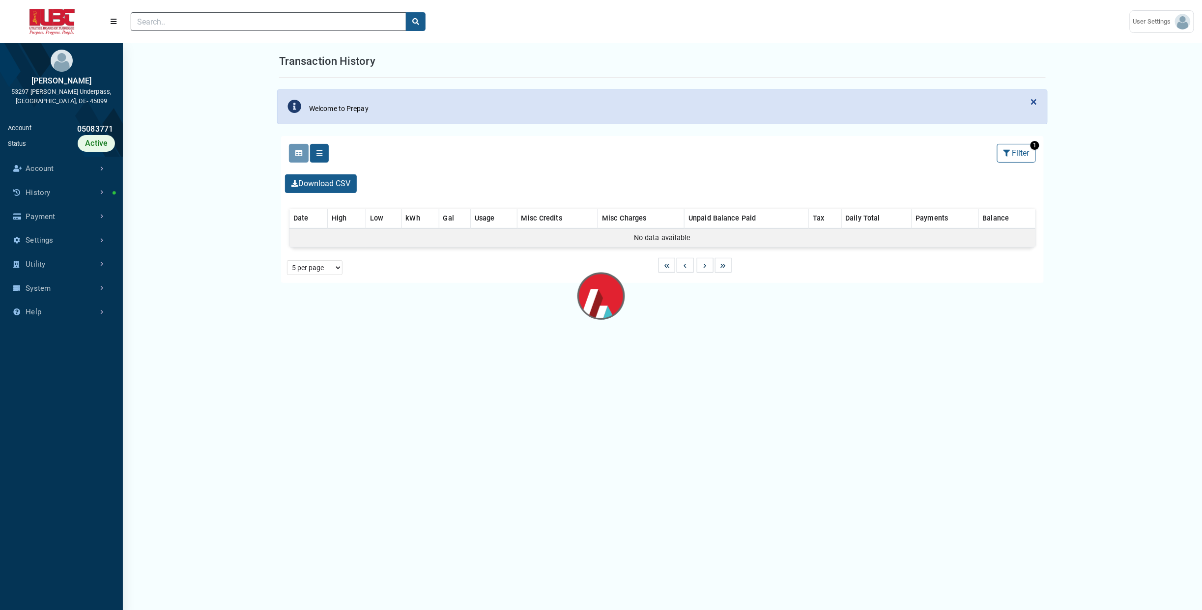
select select "25 per page"
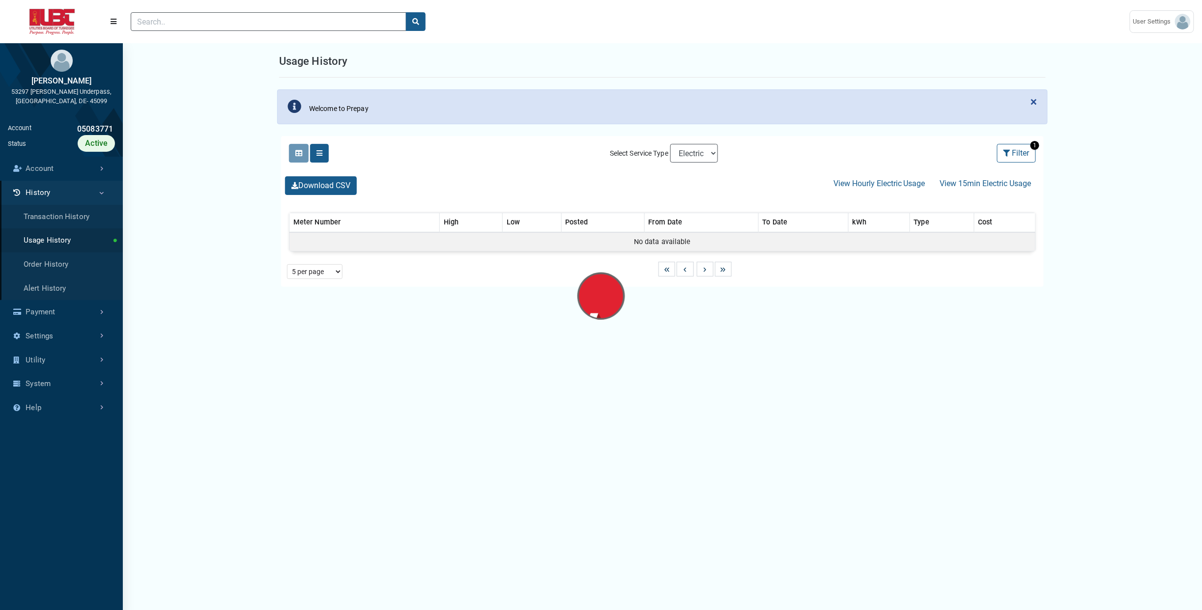
select select "25 per page"
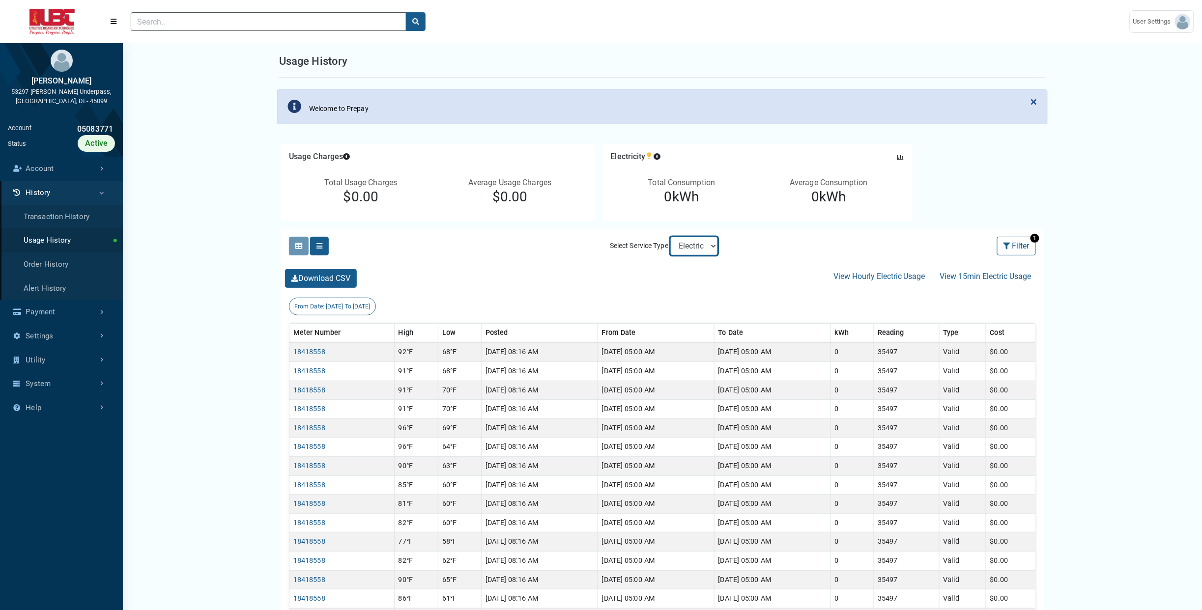
select select "Sewer"
click at [670, 237] on select "Electric Sewer Water" at bounding box center [694, 246] width 48 height 19
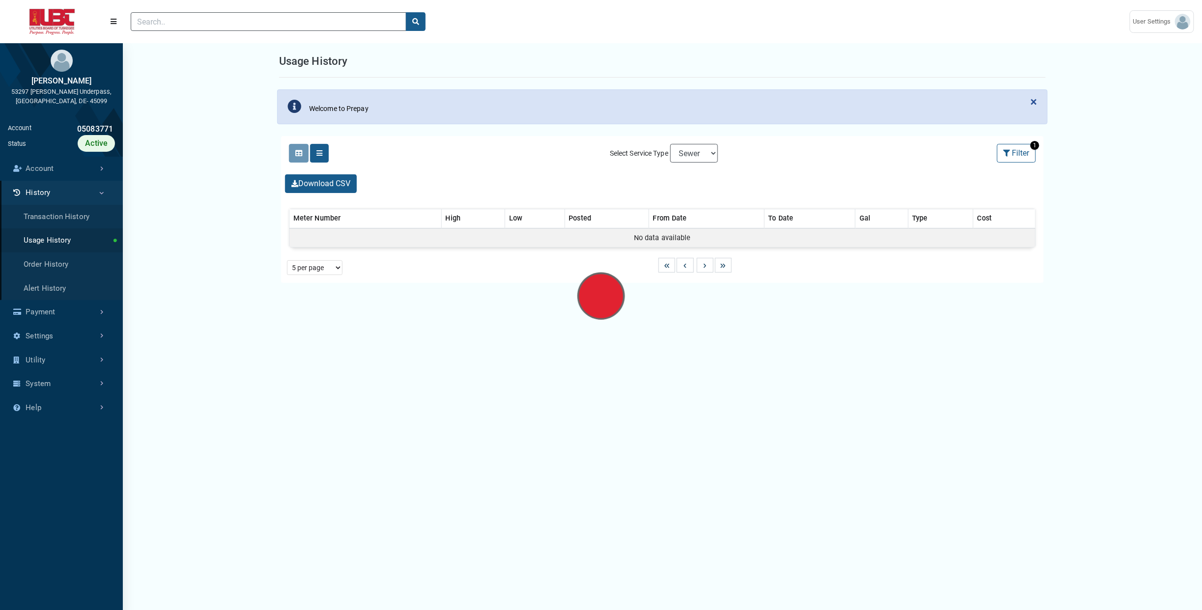
select select "25 per page"
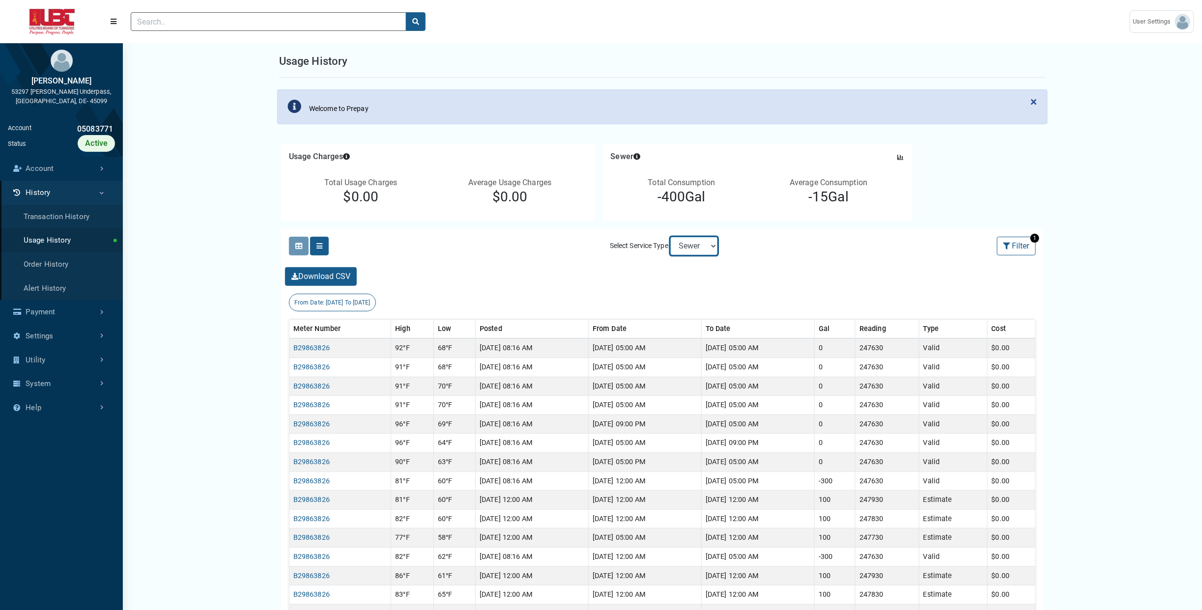
select select "Water"
click at [670, 237] on select "Electric Sewer Water" at bounding box center [694, 246] width 48 height 19
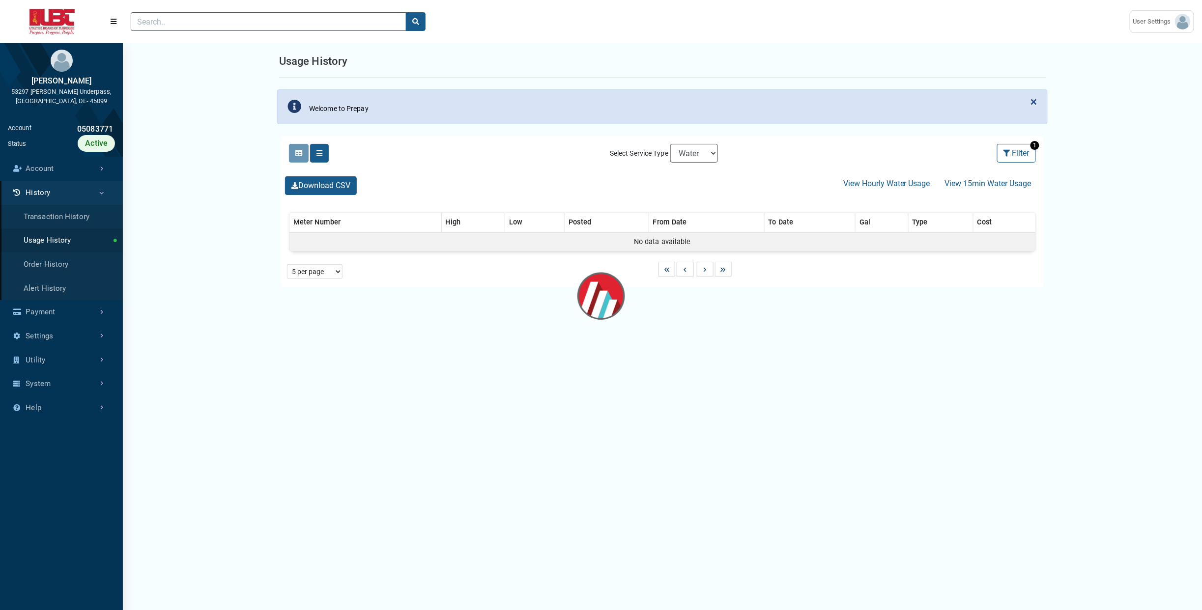
select select "25 per page"
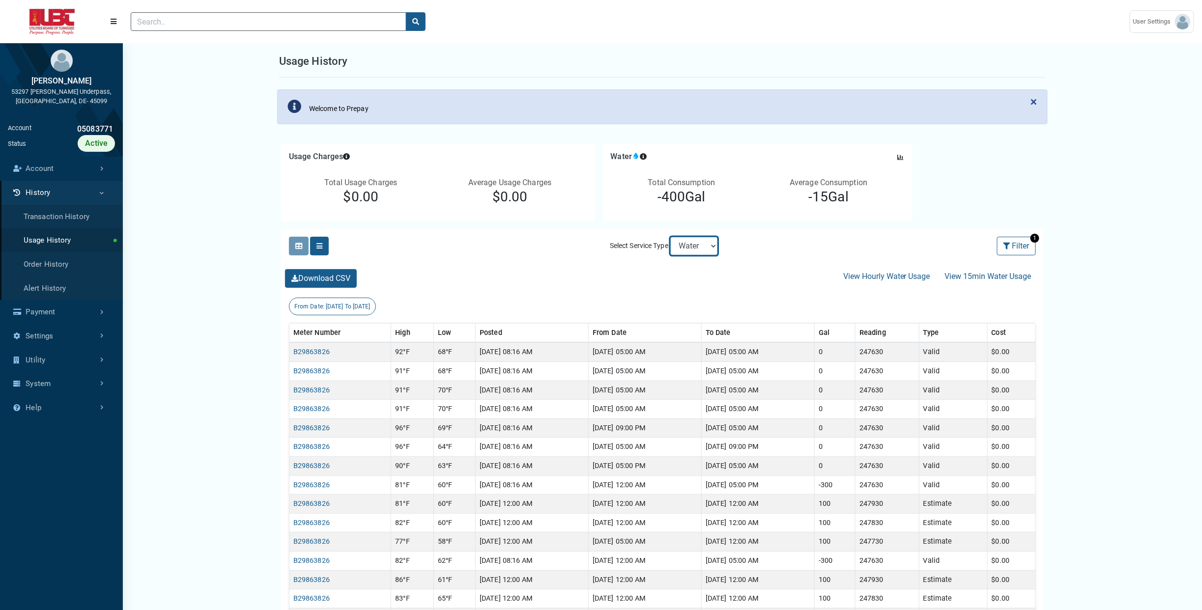
drag, startPoint x: 708, startPoint y: 249, endPoint x: 765, endPoint y: 265, distance: 58.9
click at [765, 265] on div "Clicking on the following buttons will update the content below Selected Select…" at bounding box center [662, 543] width 763 height 629
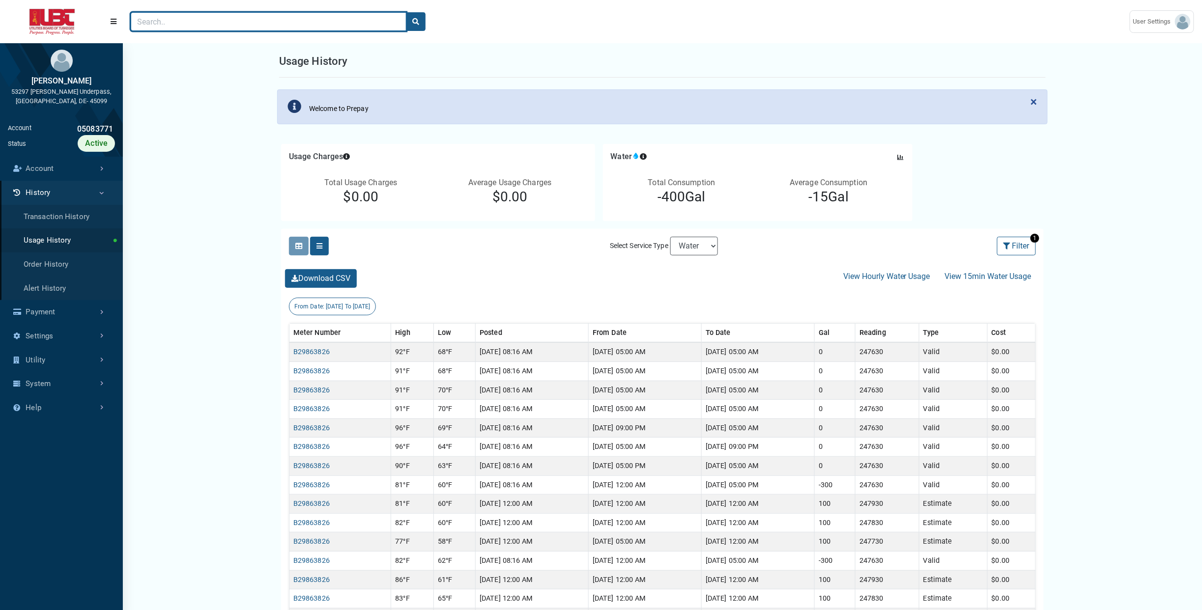
click at [325, 23] on input "Search" at bounding box center [269, 21] width 276 height 19
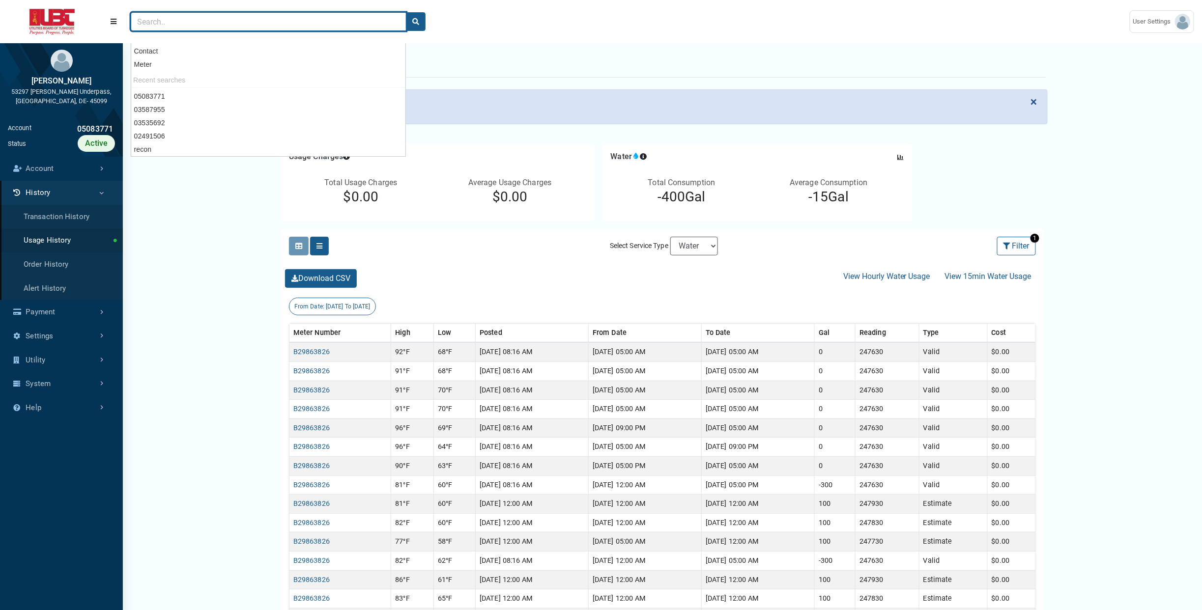
paste input "05926945"
type input "05926945"
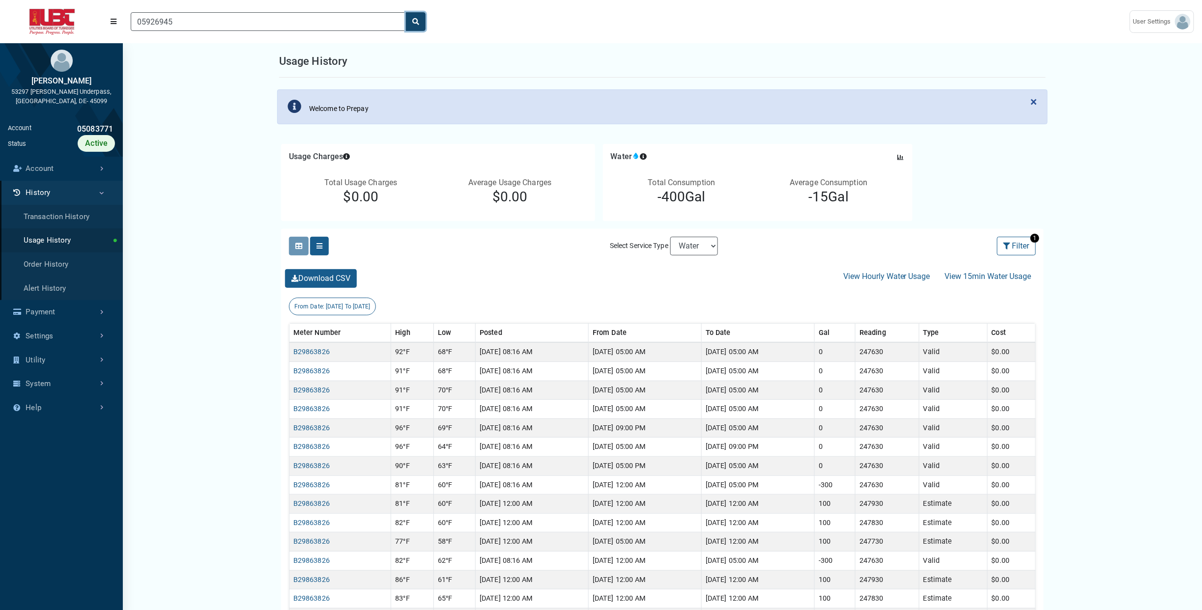
click at [418, 24] on icon "search" at bounding box center [415, 21] width 7 height 7
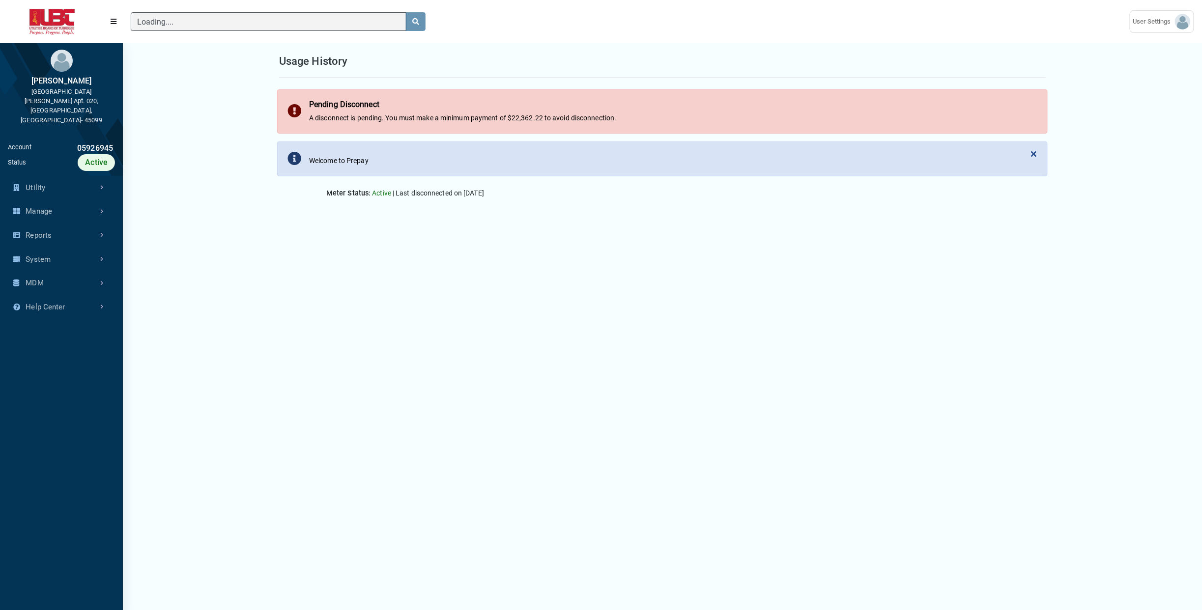
scroll to position [462, 122]
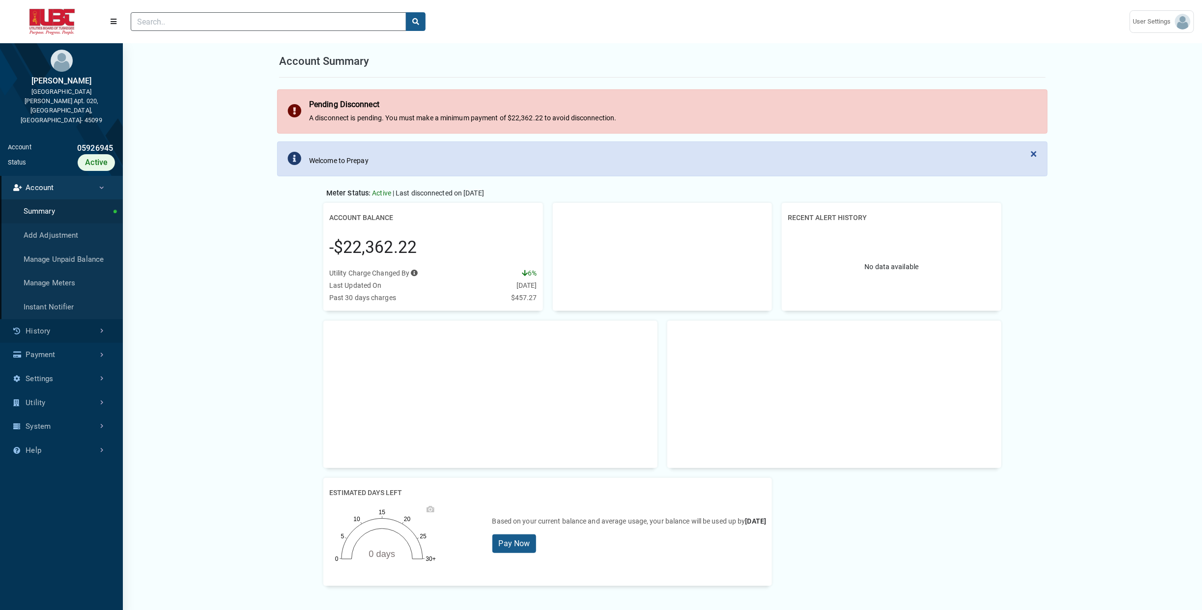
click at [54, 319] on link "History" at bounding box center [61, 331] width 123 height 24
click at [77, 224] on link "Transaction History" at bounding box center [61, 236] width 123 height 24
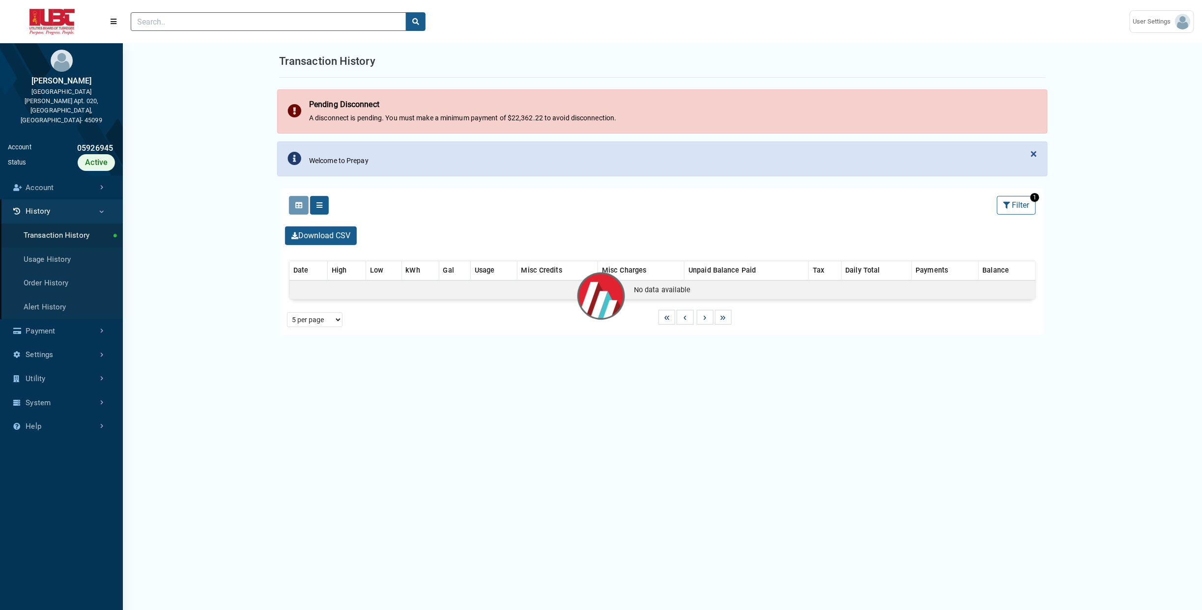
select select "25 per page"
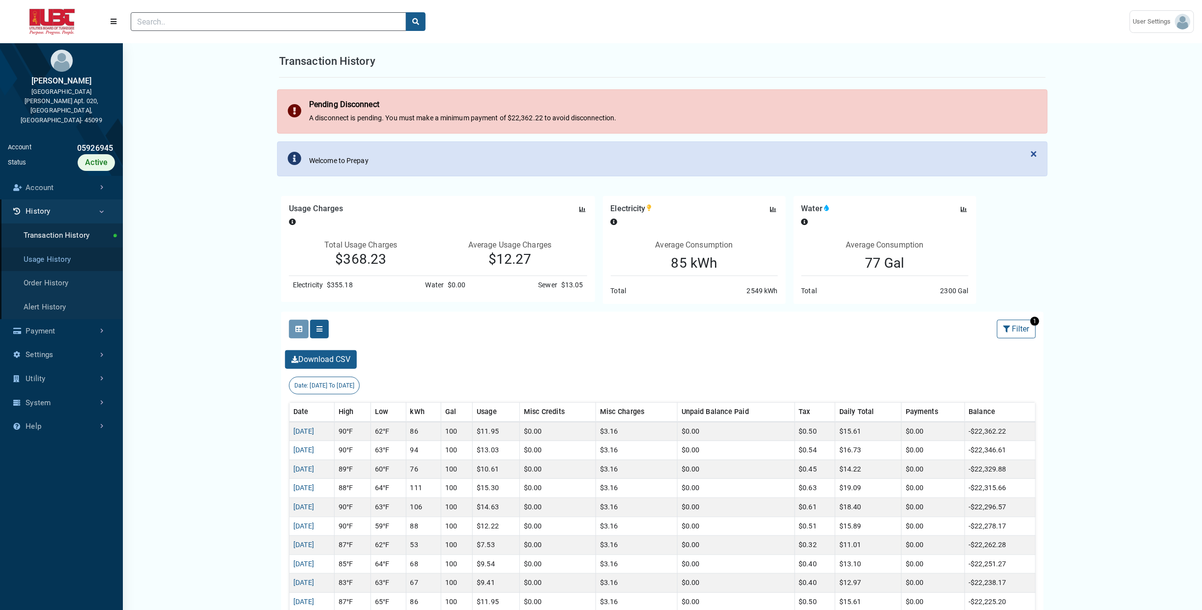
click at [71, 249] on link "Usage History" at bounding box center [61, 260] width 123 height 24
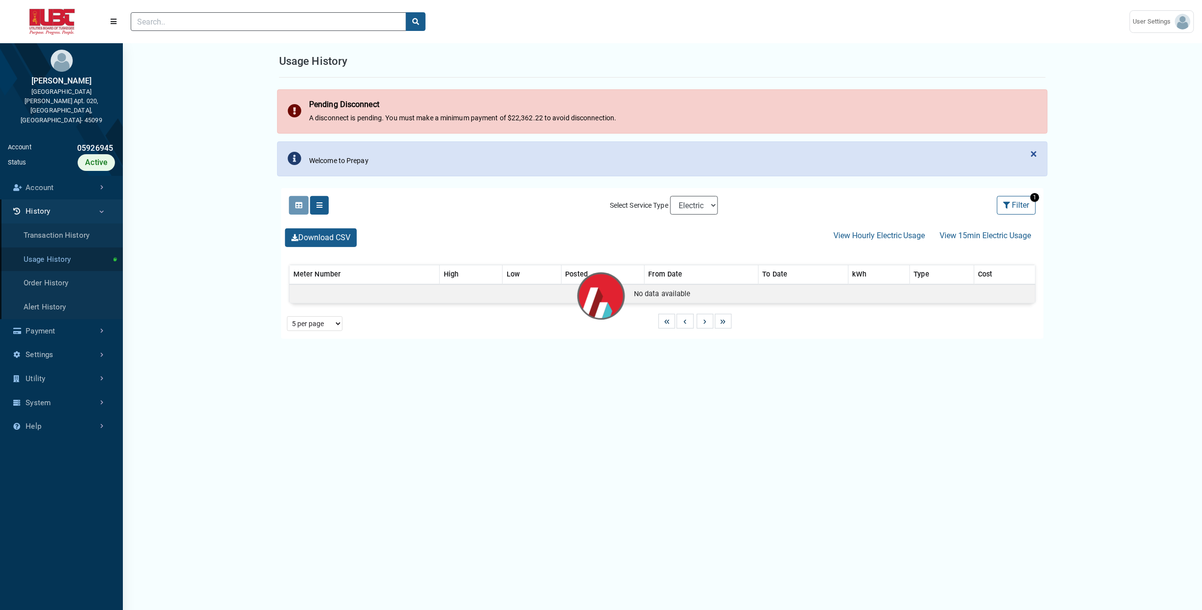
select select "25 per page"
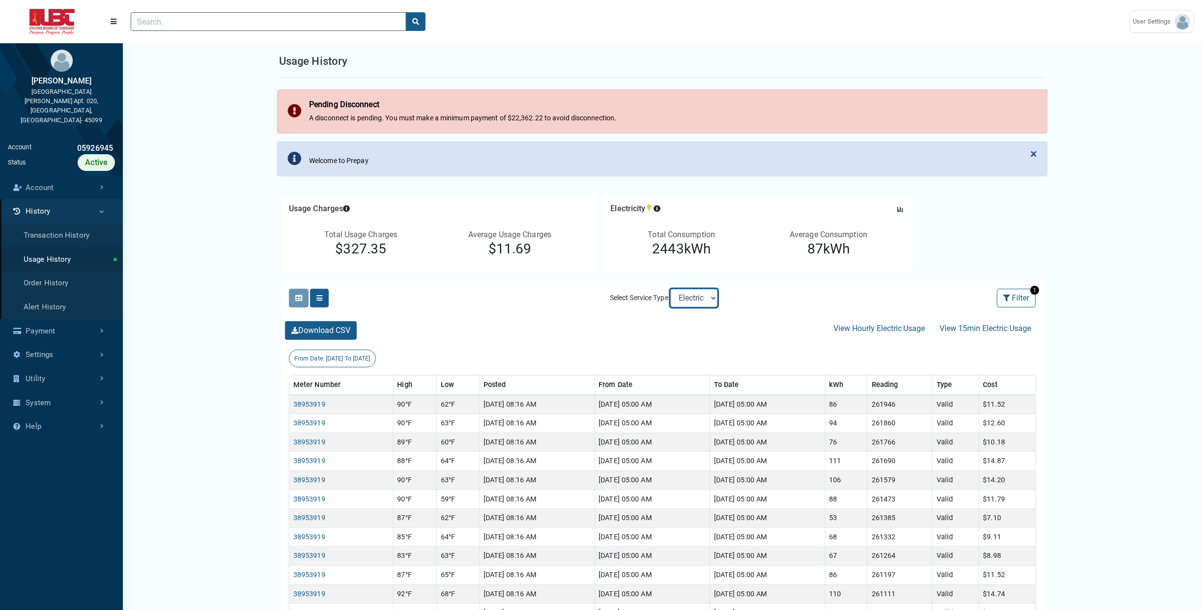
select select "Sewer"
click at [670, 289] on select "Electric Sewer" at bounding box center [694, 298] width 48 height 19
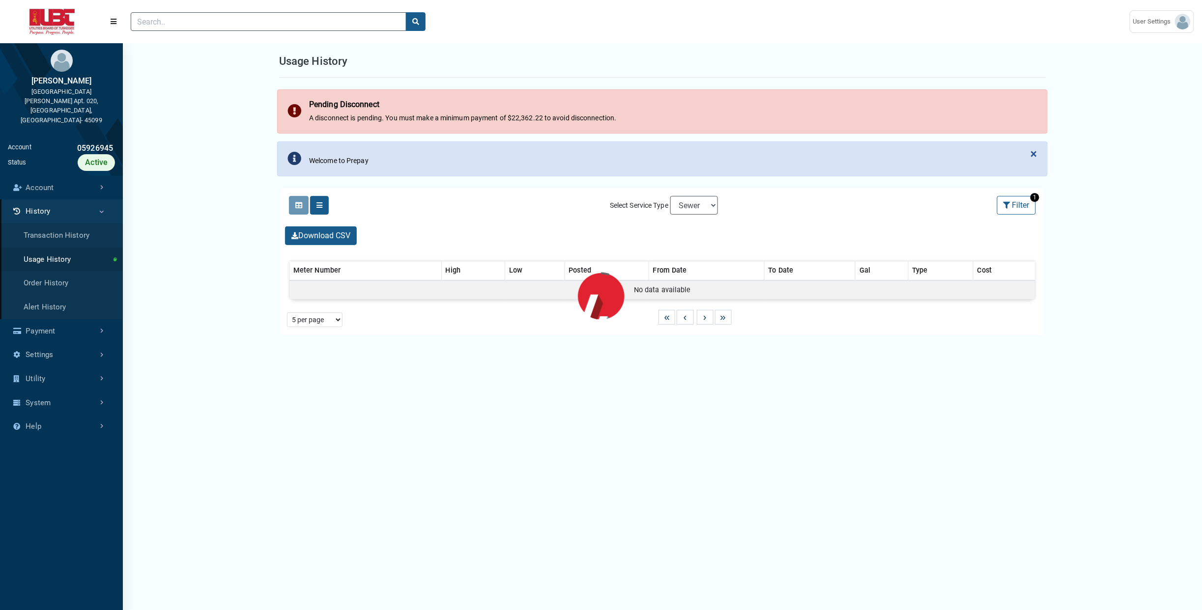
select select "25 per page"
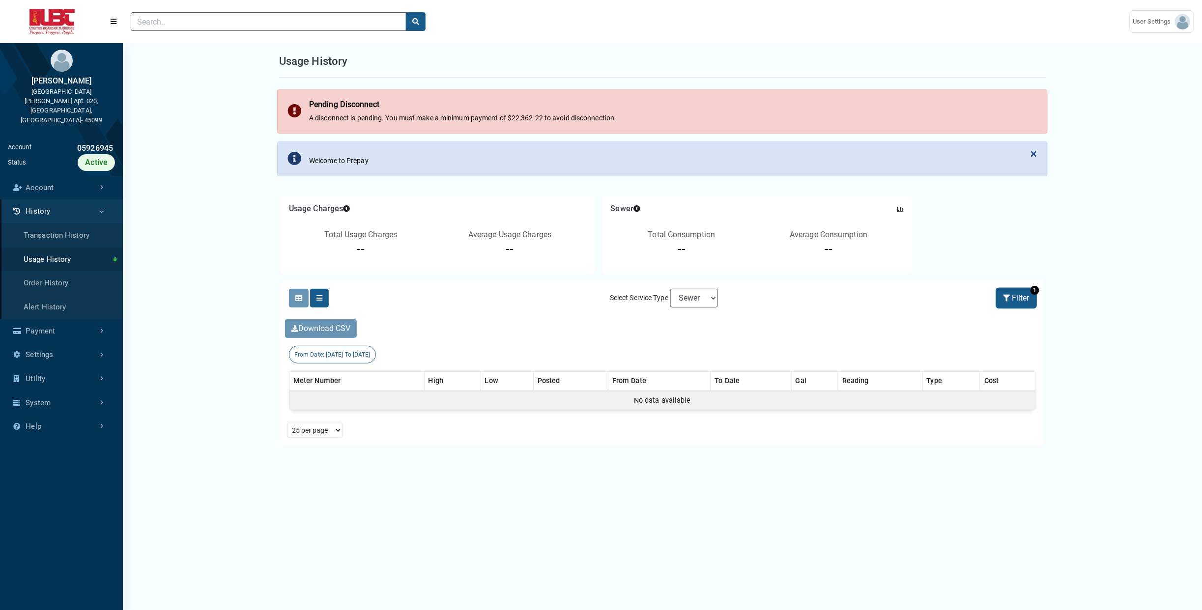
click at [1030, 295] on button "Filter" at bounding box center [1016, 298] width 39 height 19
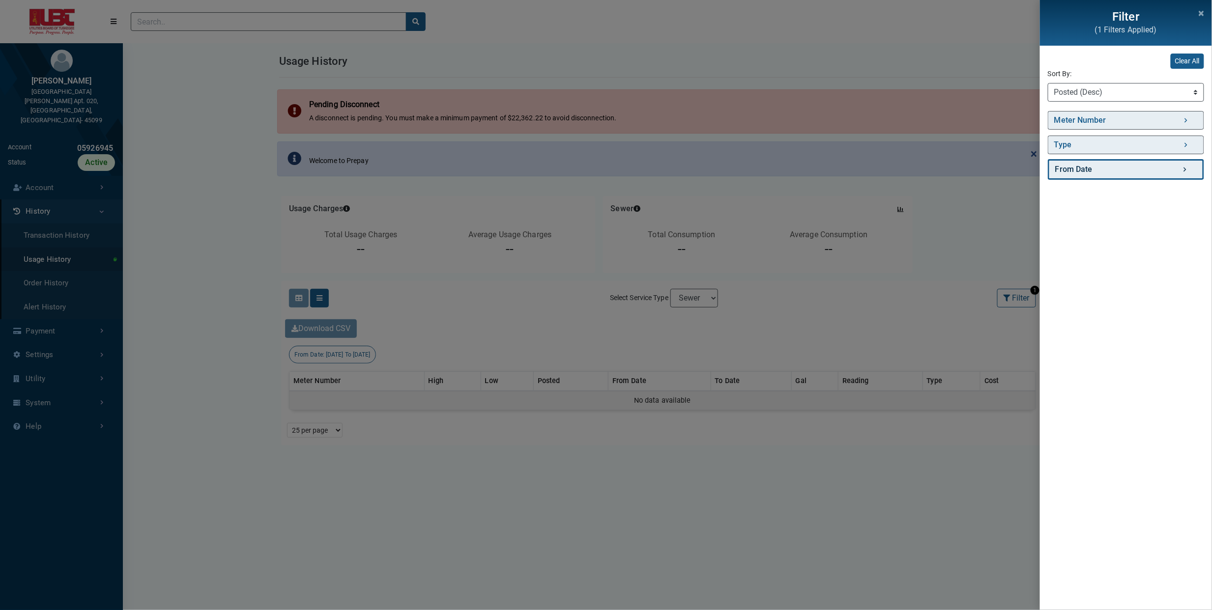
click at [1156, 172] on link "From Date" at bounding box center [1126, 169] width 156 height 21
click at [1166, 217] on icon "button" at bounding box center [1169, 216] width 6 height 7
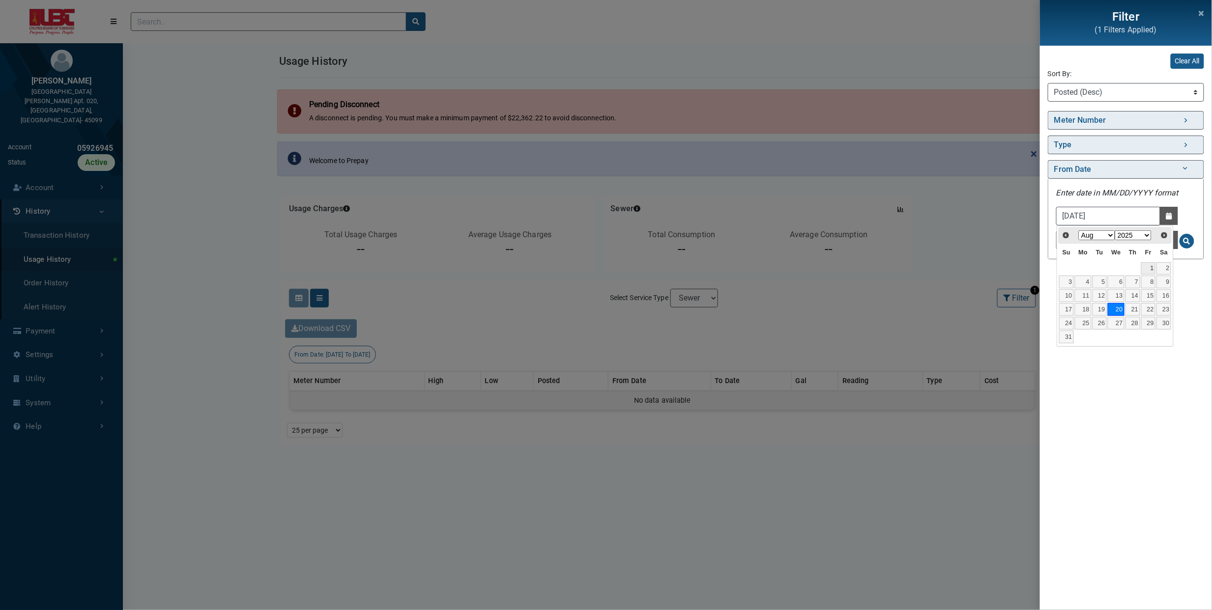
click at [1150, 265] on link "1" at bounding box center [1148, 268] width 15 height 13
type input "[DATE]"
click at [1185, 242] on span "Search for From Date - Clicking on this button will update the content on the p…" at bounding box center [1186, 241] width 7 height 7
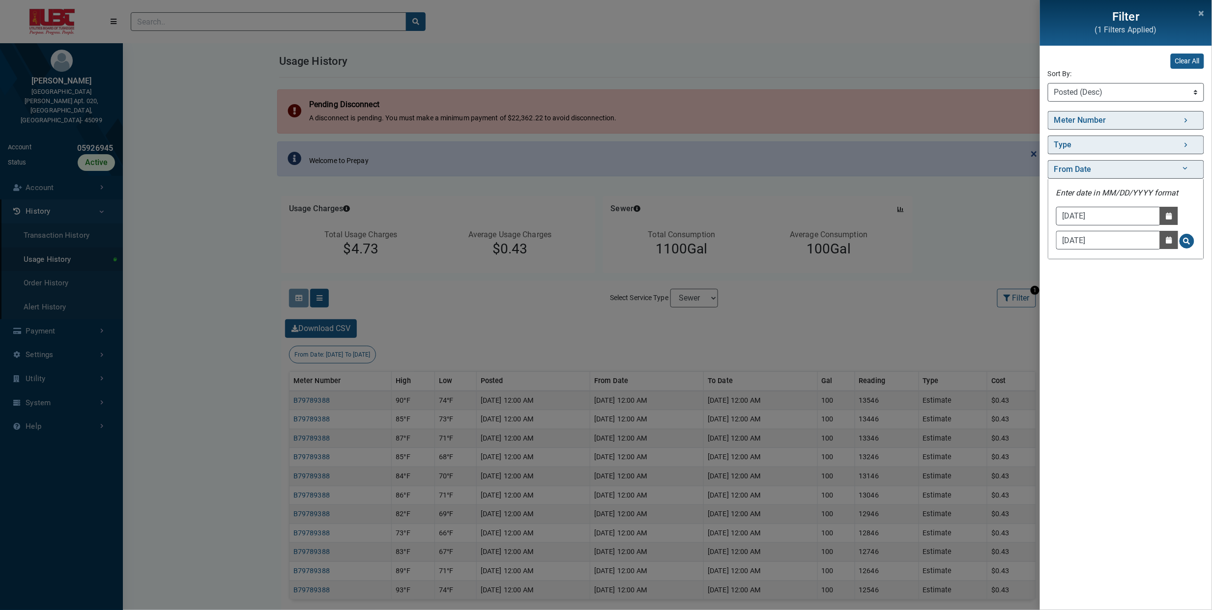
click at [948, 321] on div "Filter (1 Filters Applied) Clear All Sort By: Sort By Meter Number (Asc) Meter …" at bounding box center [606, 305] width 1212 height 610
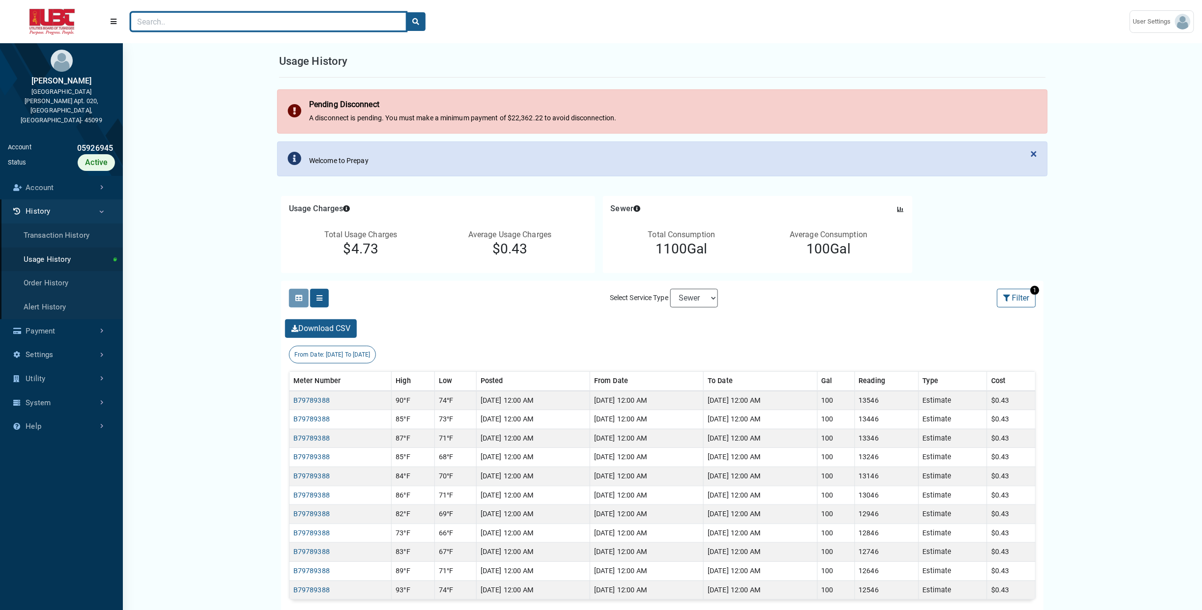
click at [335, 22] on input "Search" at bounding box center [269, 21] width 276 height 19
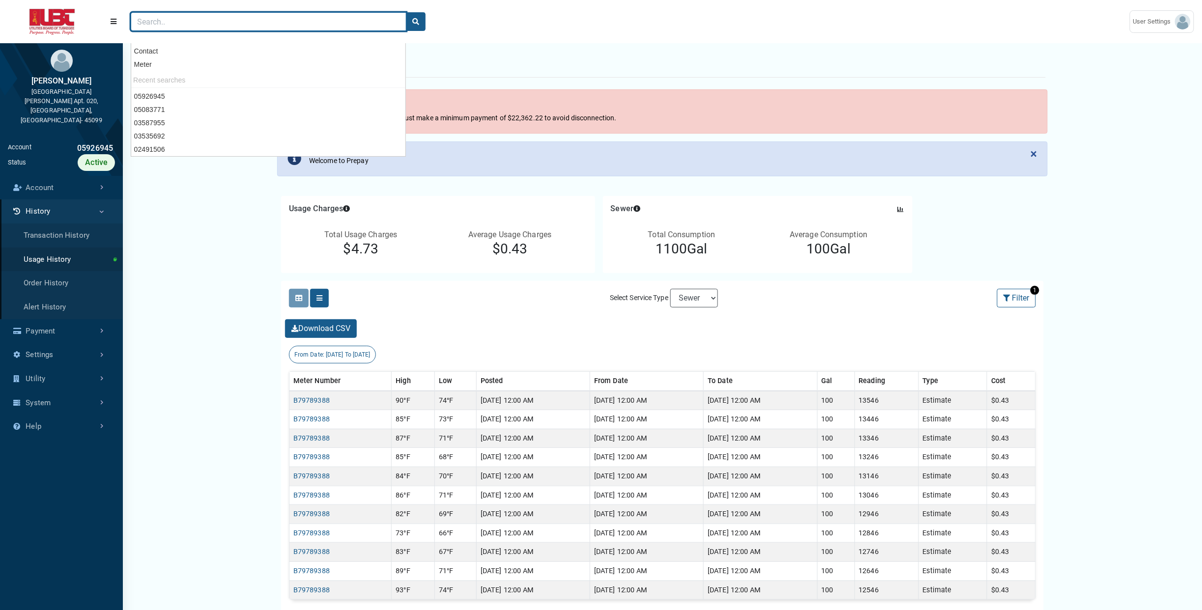
paste input "10496495"
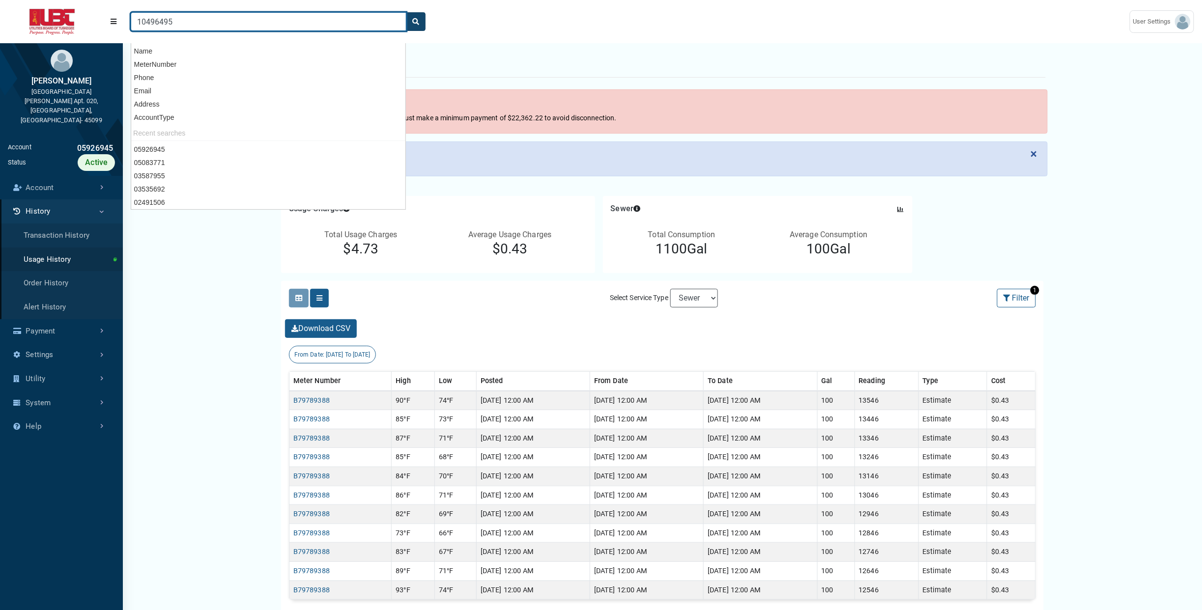
type input "10496495"
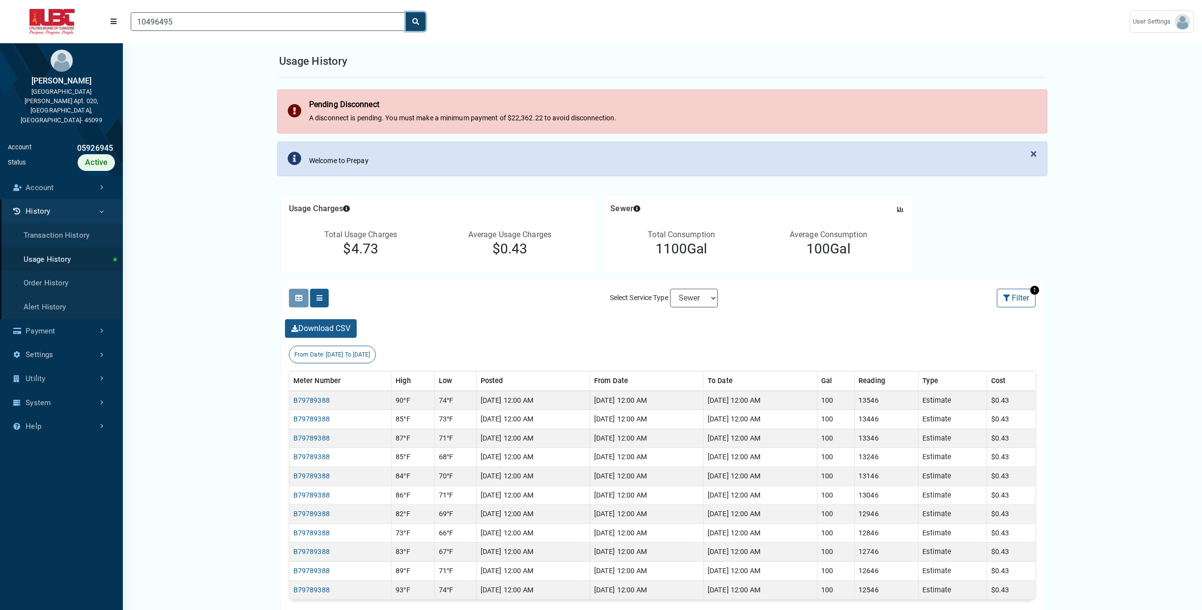
click at [417, 22] on icon "search" at bounding box center [415, 21] width 7 height 7
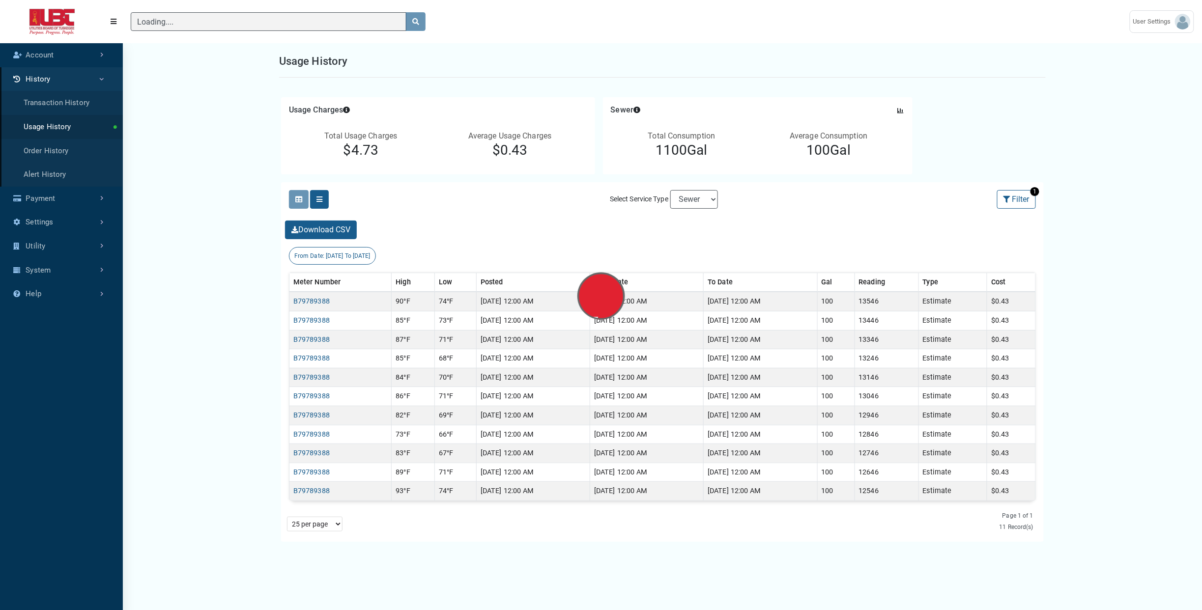
scroll to position [575, 122]
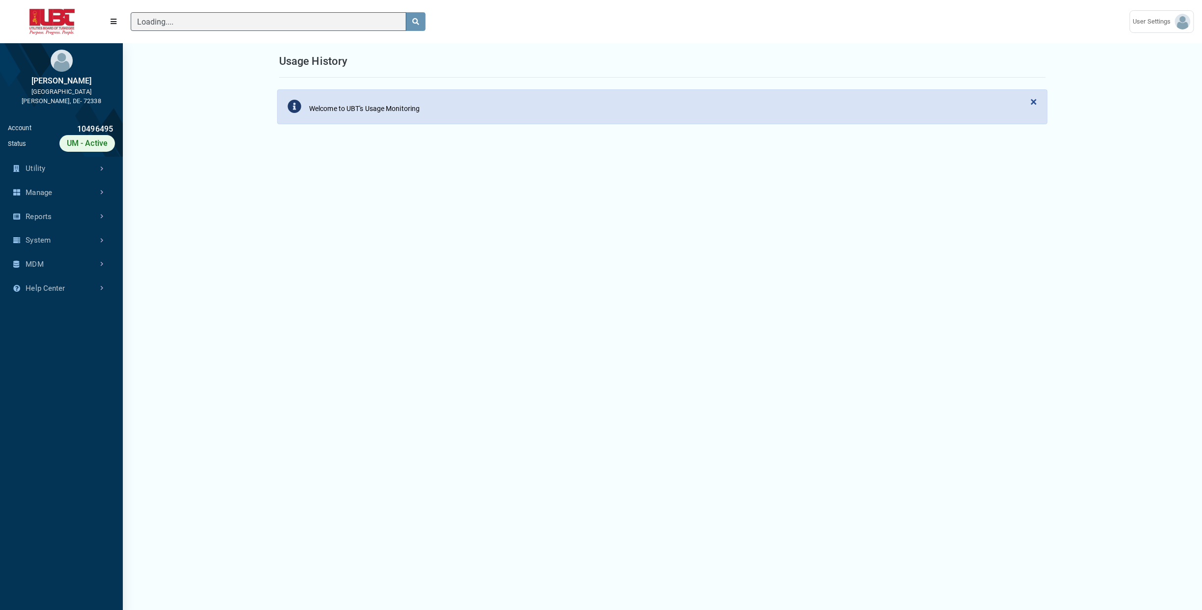
scroll to position [462, 122]
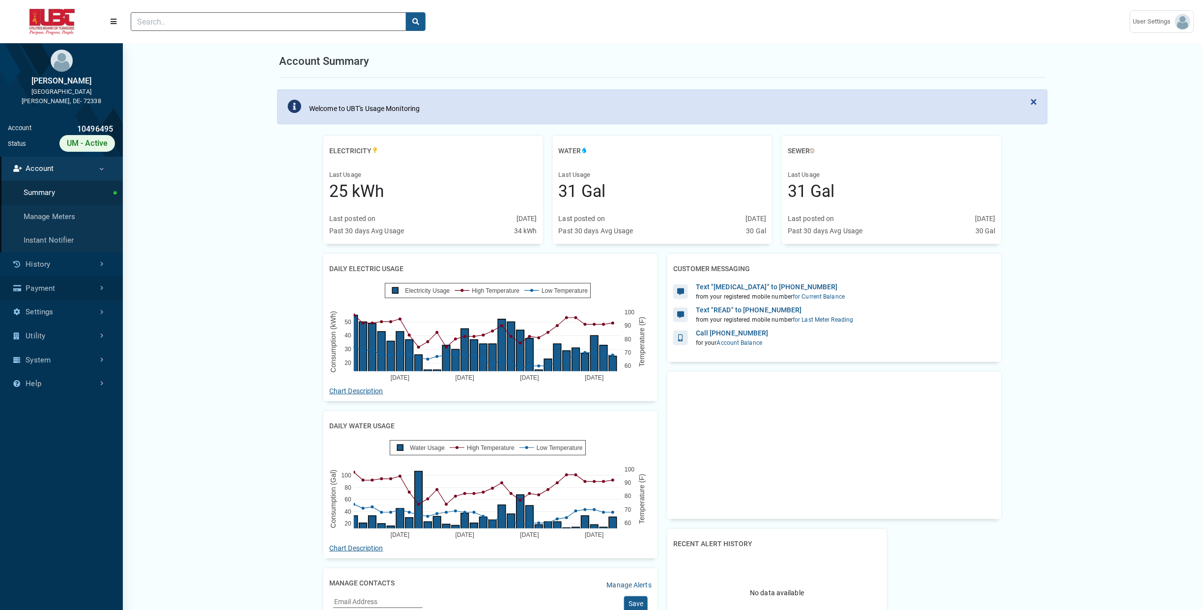
click at [49, 285] on link "Payment" at bounding box center [61, 289] width 123 height 24
click at [63, 199] on link "History" at bounding box center [61, 193] width 123 height 24
click at [59, 219] on link "Usage History" at bounding box center [61, 217] width 123 height 24
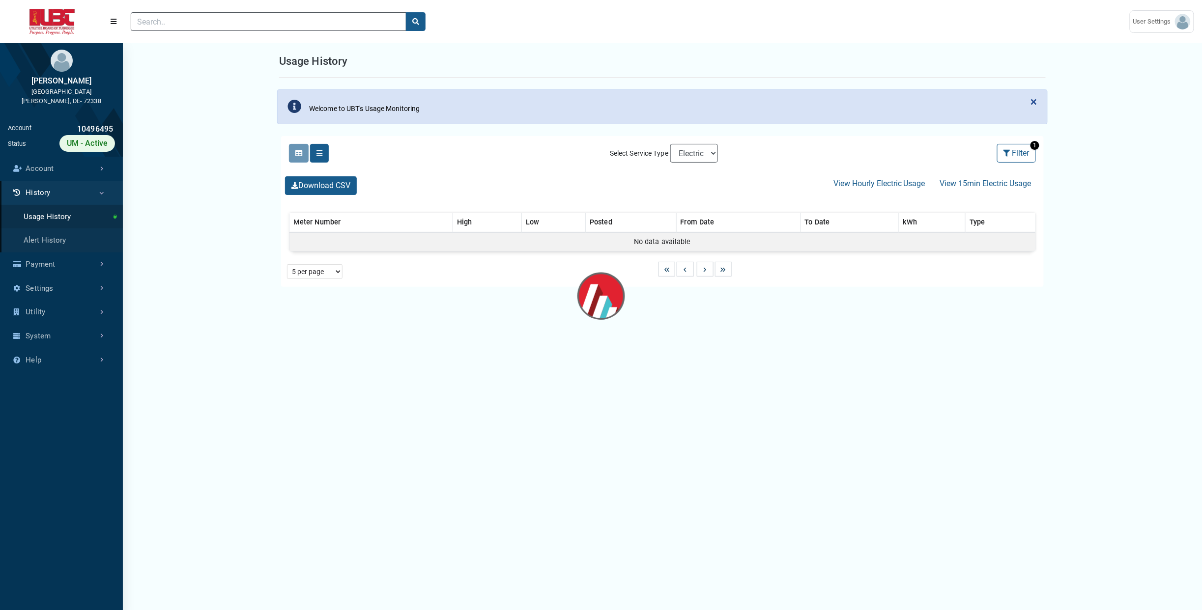
select select "25 per page"
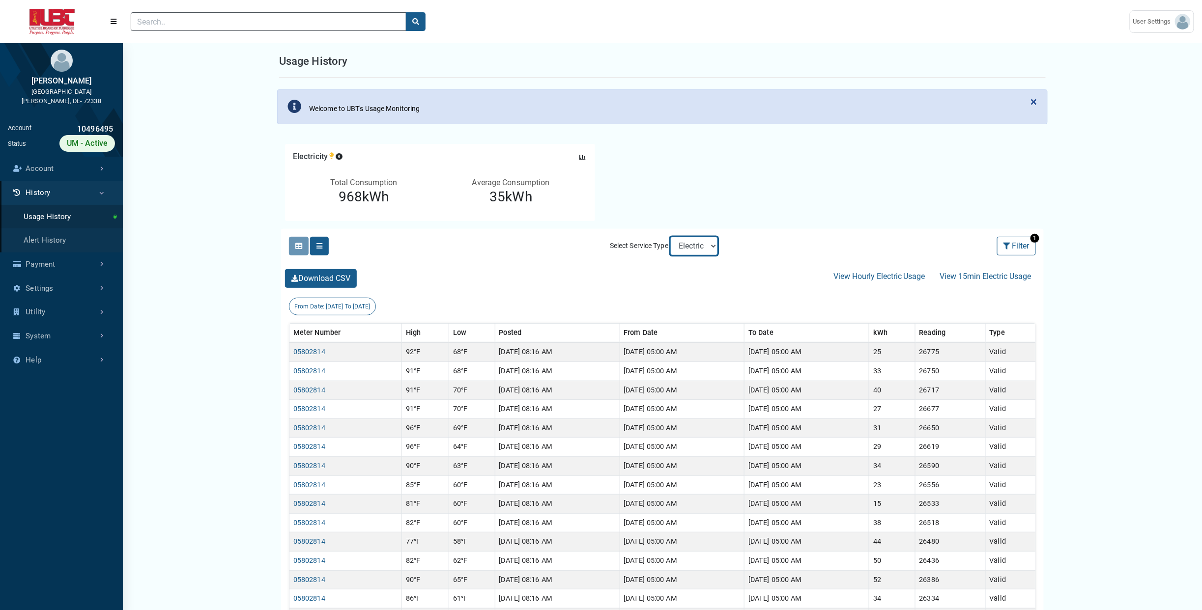
select select "Sewer"
click at [670, 237] on select "Electric Sewer Water" at bounding box center [694, 246] width 48 height 19
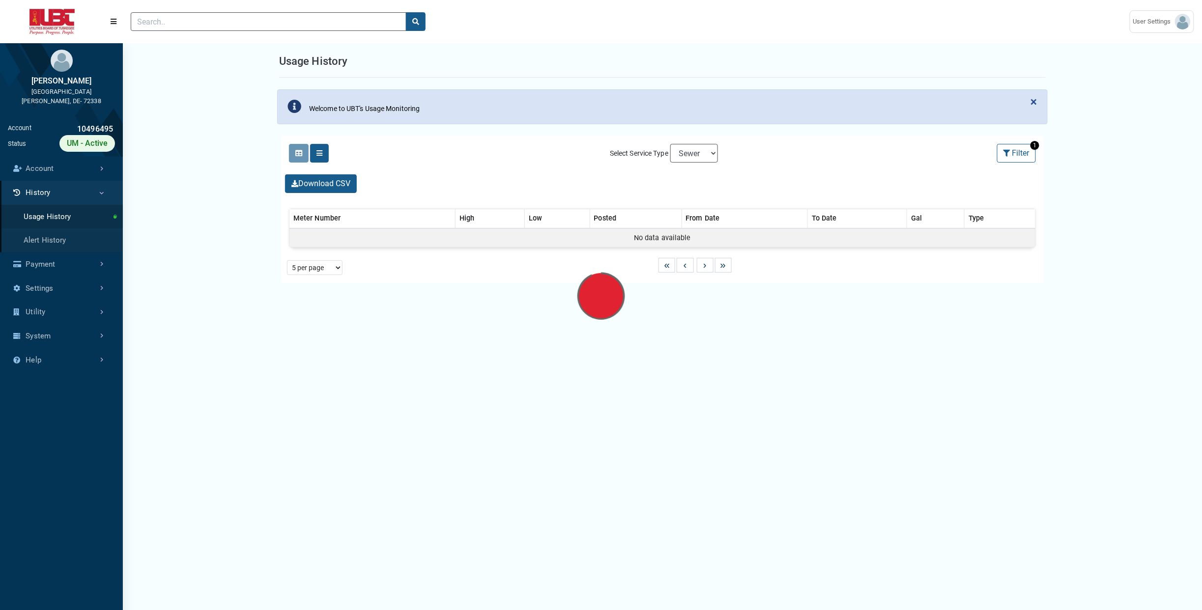
select select "25 per page"
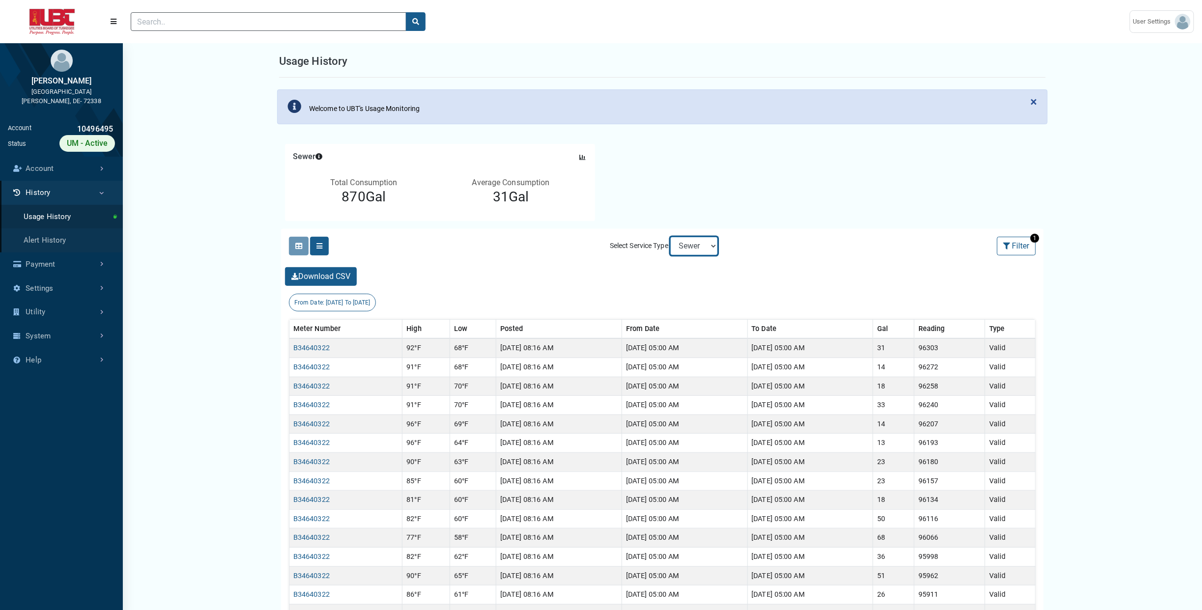
select select "Electric"
click at [670, 237] on select "Electric Sewer Water" at bounding box center [694, 246] width 48 height 19
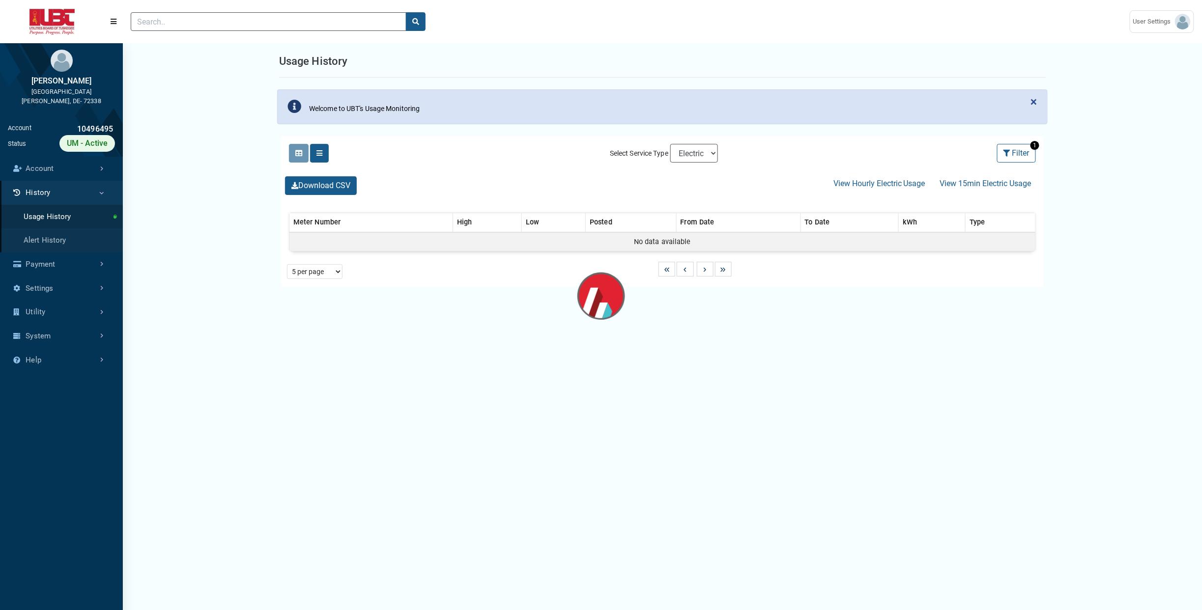
select select "25 per page"
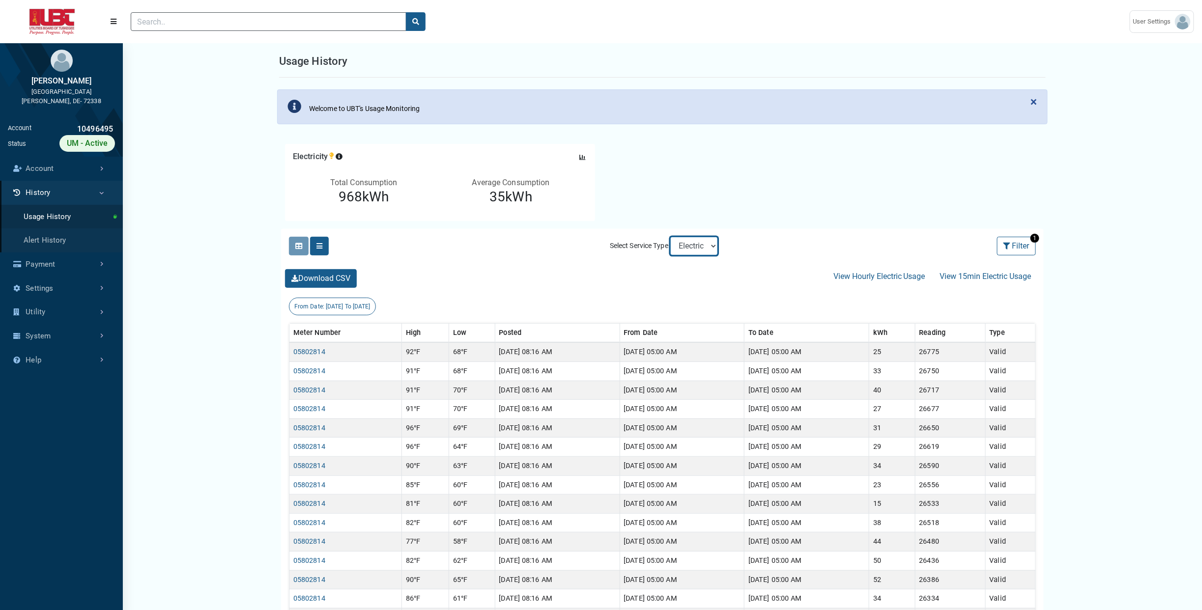
select select "Sewer"
click at [670, 237] on select "Electric Sewer Water" at bounding box center [694, 246] width 48 height 19
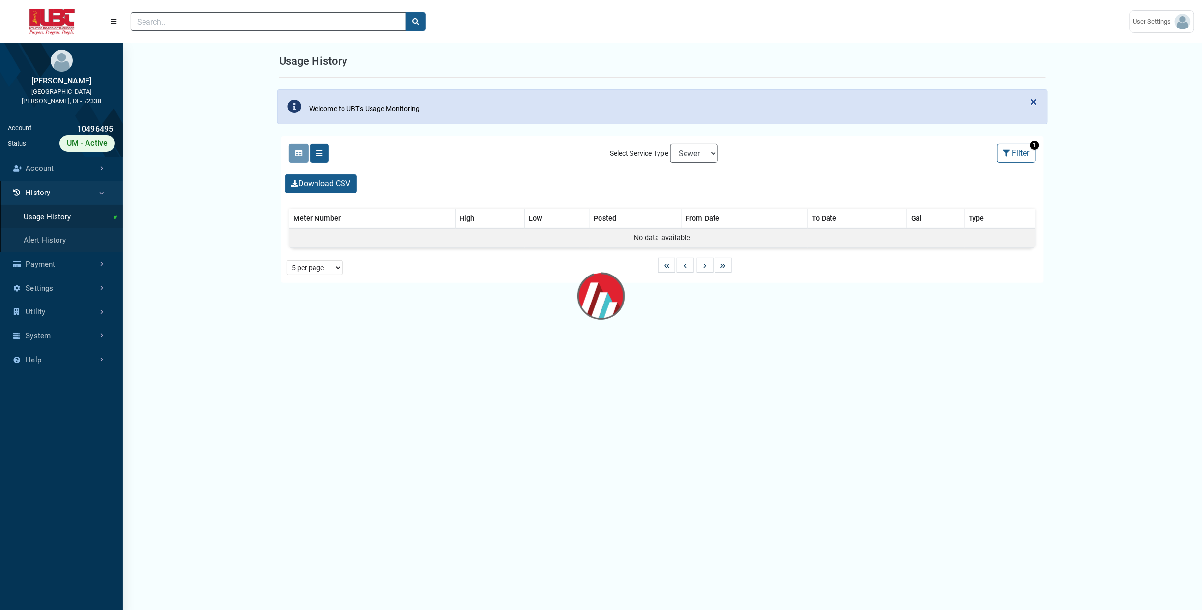
select select "25 per page"
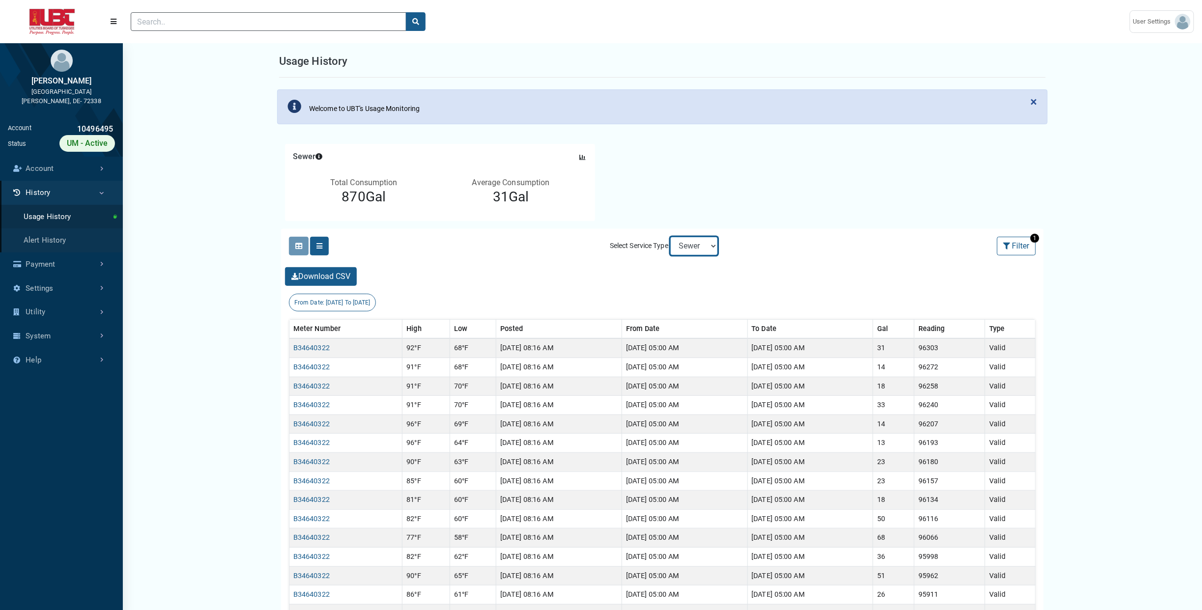
select select "Water"
click at [670, 237] on select "Electric Sewer Water" at bounding box center [694, 246] width 48 height 19
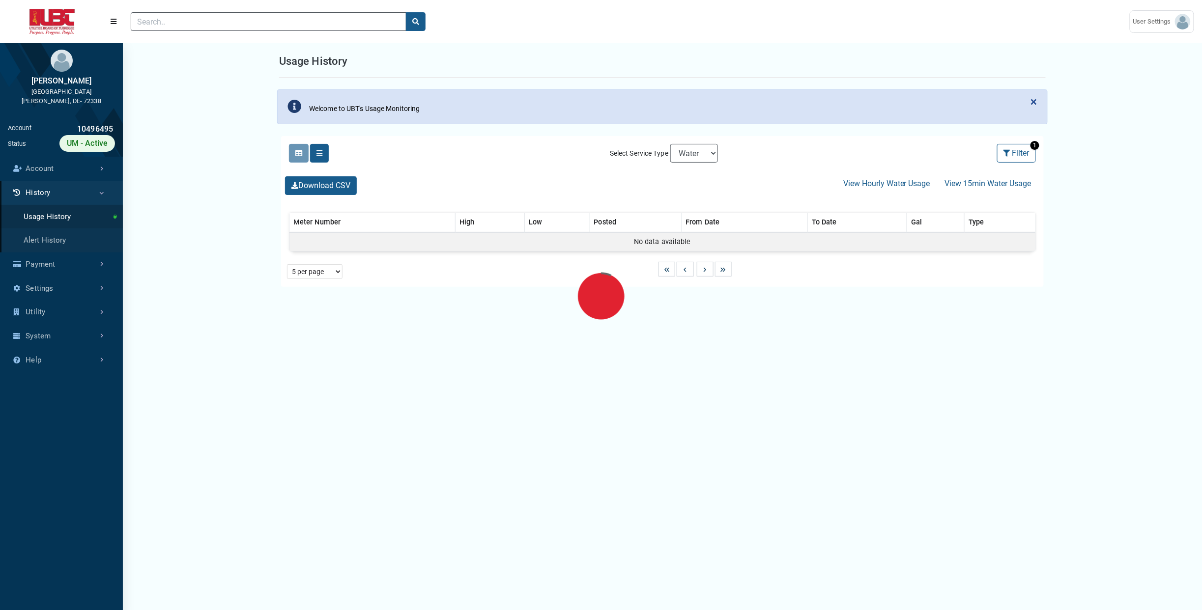
select select "25 per page"
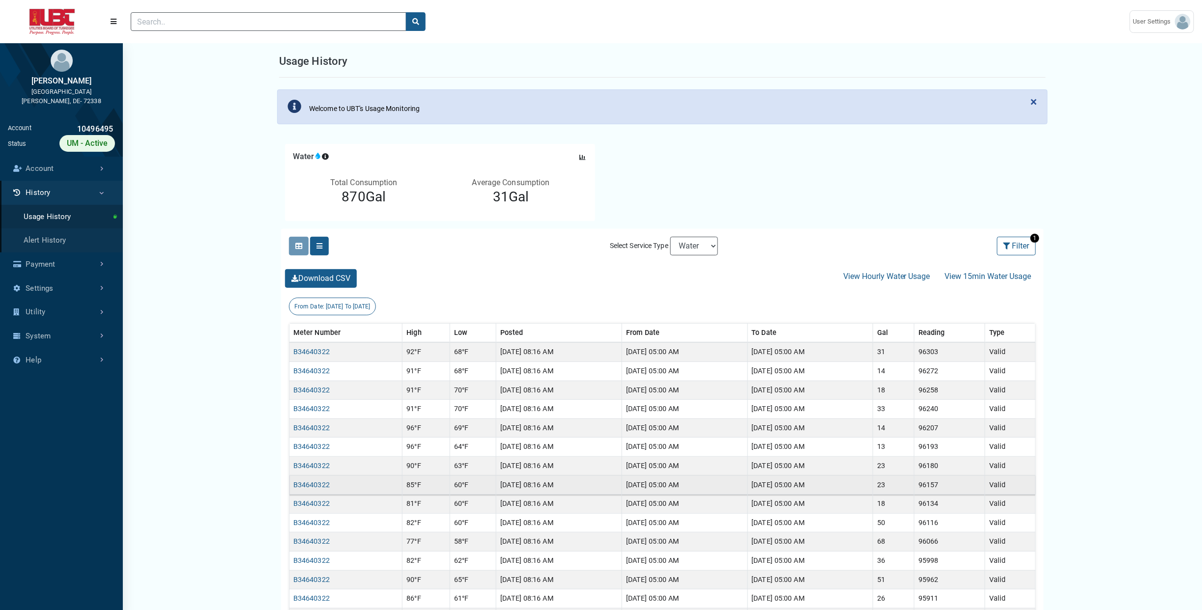
click at [516, 480] on td "[DATE] 08:16 AM" at bounding box center [559, 485] width 126 height 19
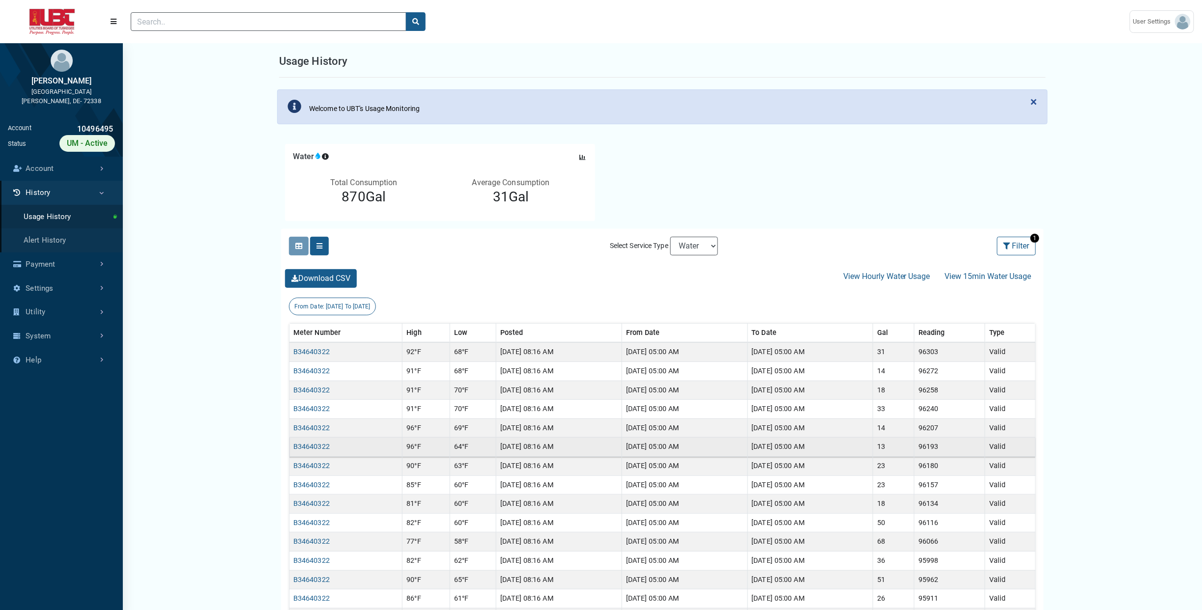
click at [519, 456] on td "[DATE] 08:16 AM" at bounding box center [559, 447] width 126 height 19
